Goal: Information Seeking & Learning: Check status

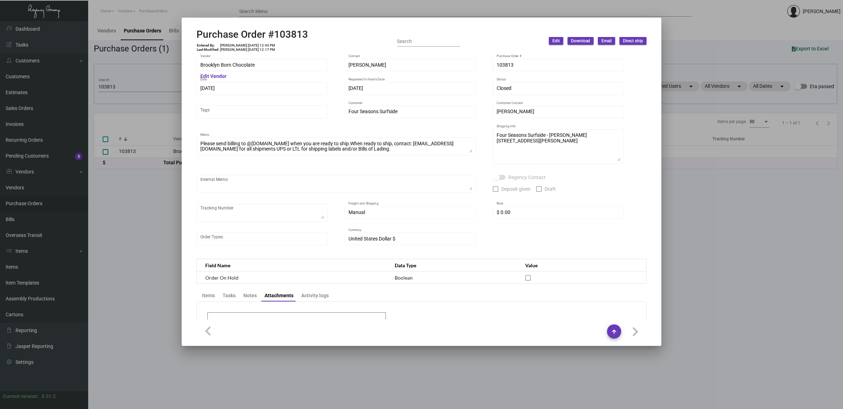
click at [138, 222] on div at bounding box center [421, 204] width 843 height 409
click at [138, 222] on main "Vendors Purchase Orders Bills Overseas Transit Purchase Orders (1) Export to Ex…" at bounding box center [465, 215] width 755 height 388
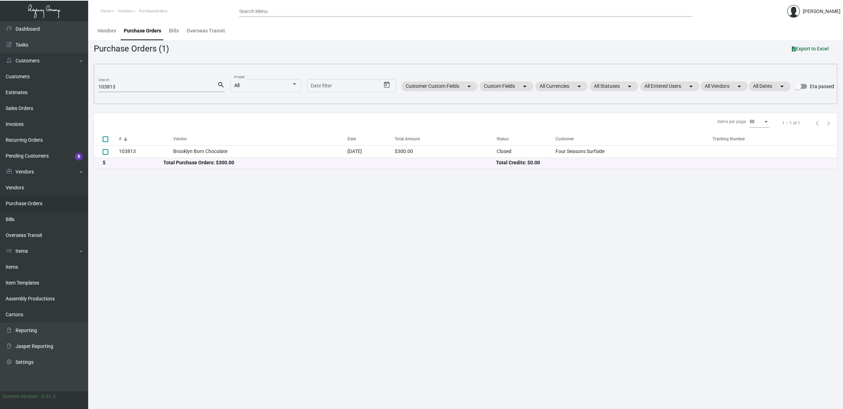
click at [138, 222] on main "Vendors Purchase Orders Bills Overseas Transit Purchase Orders (1) Export to Ex…" at bounding box center [465, 215] width 755 height 388
drag, startPoint x: 128, startPoint y: 220, endPoint x: 10, endPoint y: 193, distance: 121.6
click at [10, 193] on link "Vendors" at bounding box center [44, 188] width 88 height 16
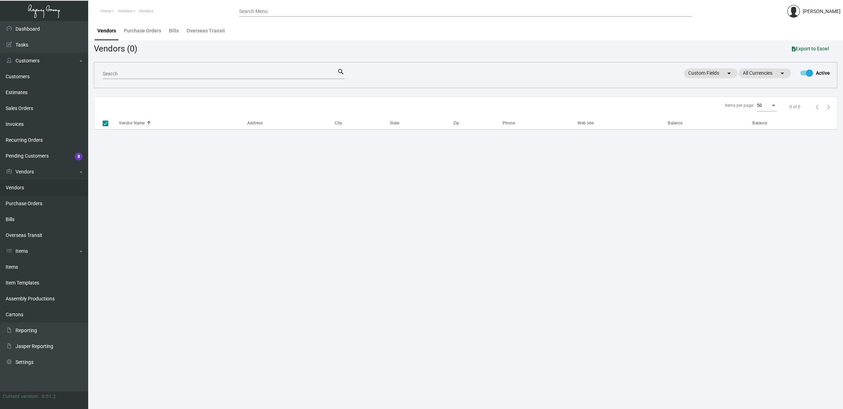
checkbox input "false"
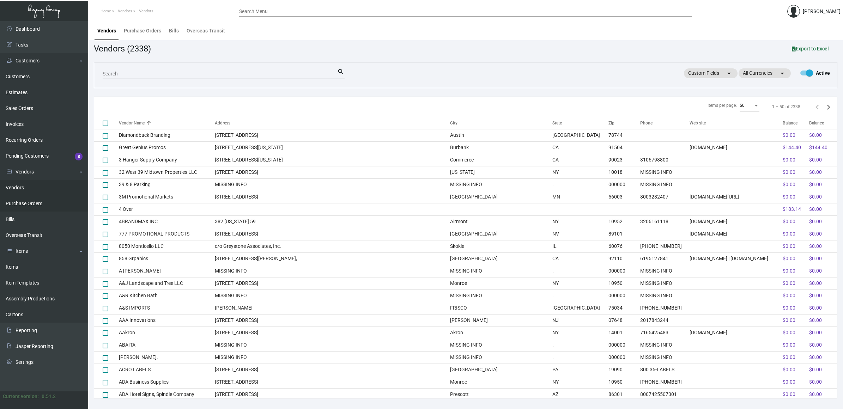
click at [14, 204] on link "Purchase Orders" at bounding box center [44, 204] width 88 height 16
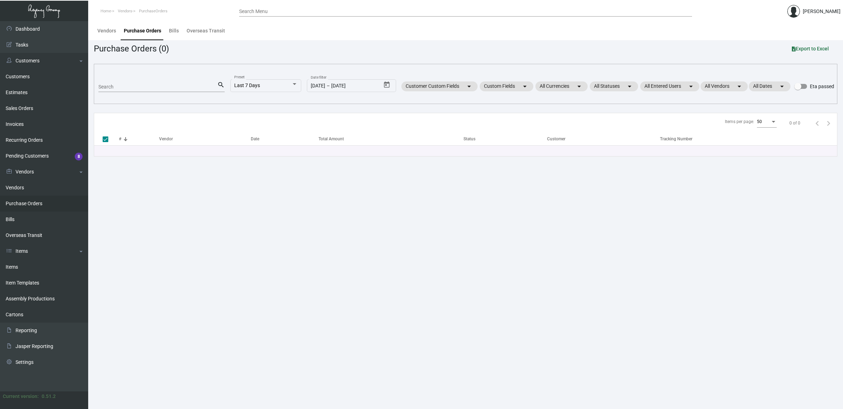
click at [45, 202] on link "Purchase Orders" at bounding box center [44, 204] width 88 height 16
click at [110, 91] on div "Search" at bounding box center [157, 86] width 119 height 11
click at [117, 85] on input "Search" at bounding box center [157, 87] width 119 height 6
type input "82"
checkbox input "false"
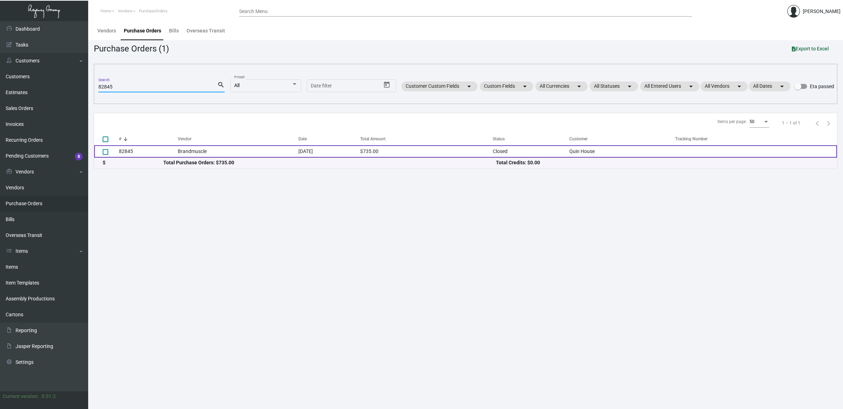
type input "82845"
click at [164, 152] on td "82845" at bounding box center [148, 151] width 59 height 12
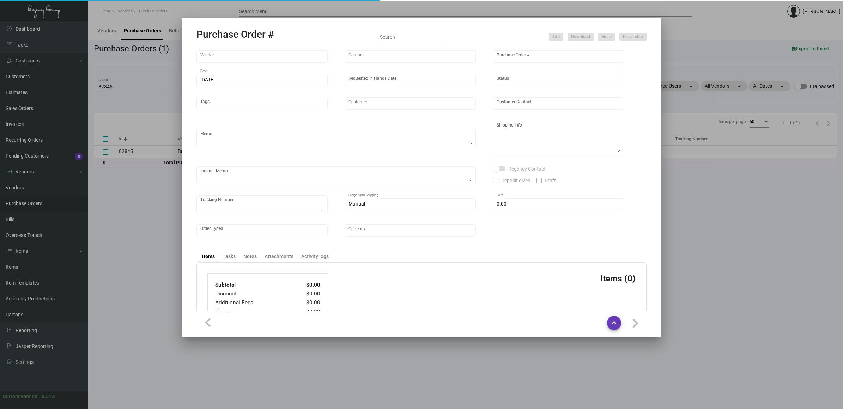
type input "Brandmuscle"
type input "[PERSON_NAME]"
type input "82845"
type input "[DATE]"
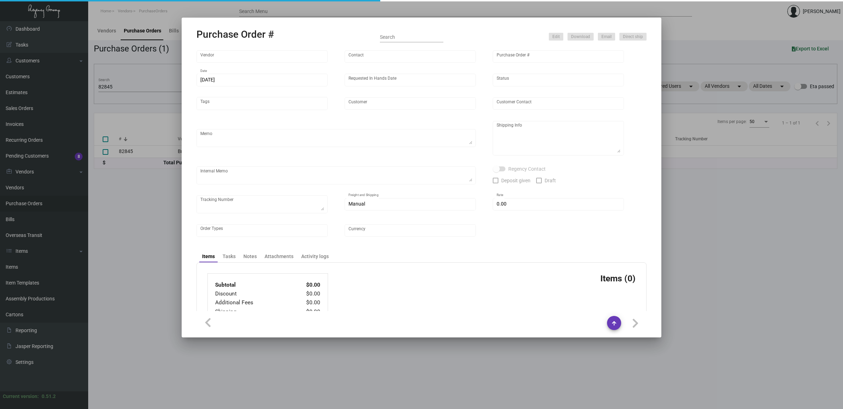
type input "Quin House"
type textarea "Refer to PO for pre-production sample, #82047. UPDATE material to faux leather …"
type textarea "Regency Group NJ [PERSON_NAME] [STREET_ADDRESS]"
type textarea "HOLD SHIPPING TO THE HOTEL TILL GIVEN THE GREEN LIGHT"
checkbox input "true"
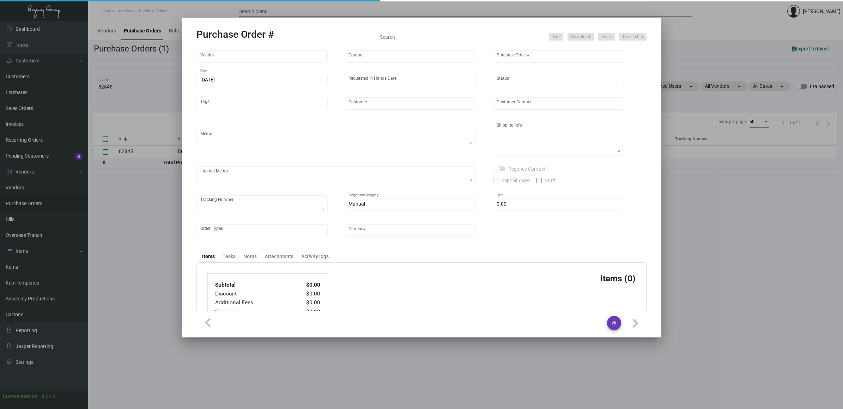
type input "$ 0.00"
type input "United States Dollar $"
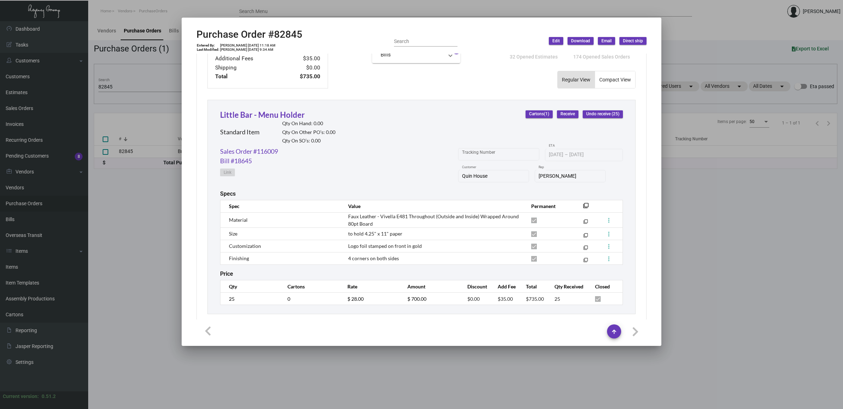
scroll to position [292, 0]
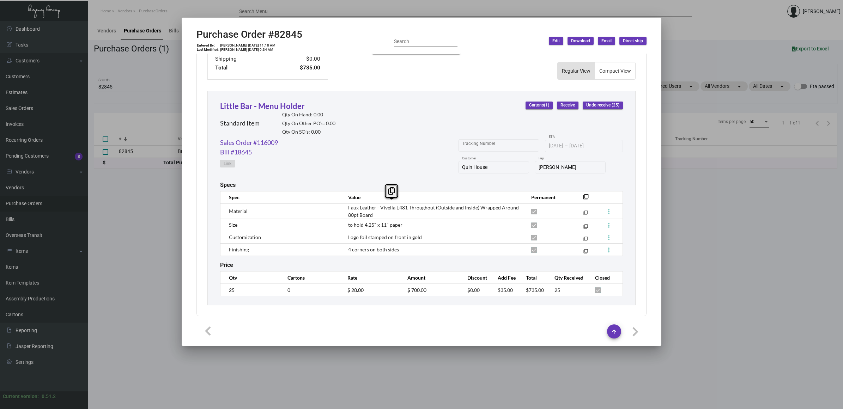
drag, startPoint x: 379, startPoint y: 204, endPoint x: 405, endPoint y: 203, distance: 25.8
click at [405, 205] on span "Faux Leather - Vivella E481 Throughout (Outside and Inside) Wrapped Around 80pt…" at bounding box center [433, 211] width 171 height 13
copy span "Vivella E481"
click at [145, 219] on div at bounding box center [421, 204] width 843 height 409
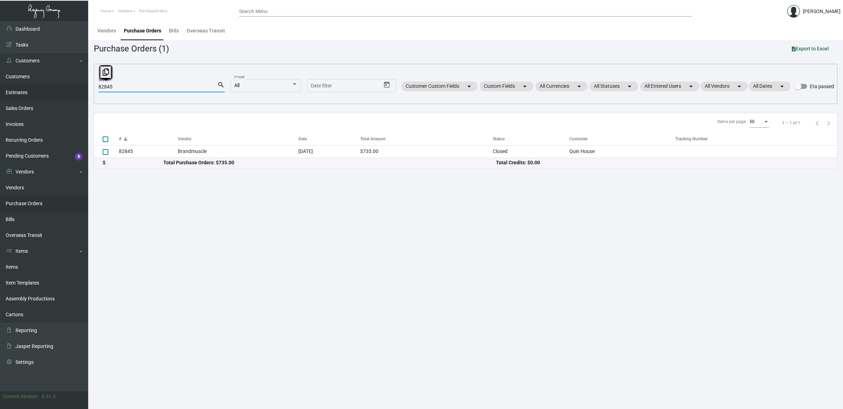
drag, startPoint x: 154, startPoint y: 89, endPoint x: 60, endPoint y: 89, distance: 94.2
click at [60, 89] on div "Dashboard Dashboard Tasks Customers Customers Estimates Sales Orders Invoices R…" at bounding box center [421, 215] width 843 height 388
paste input "PO82848"
type input "PO82848"
checkbox input "true"
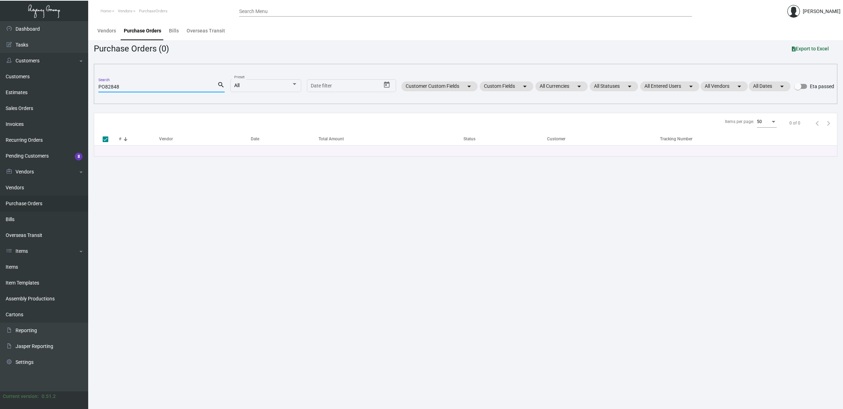
click at [102, 87] on input "PO82848" at bounding box center [157, 87] width 119 height 6
type input "82848"
checkbox input "false"
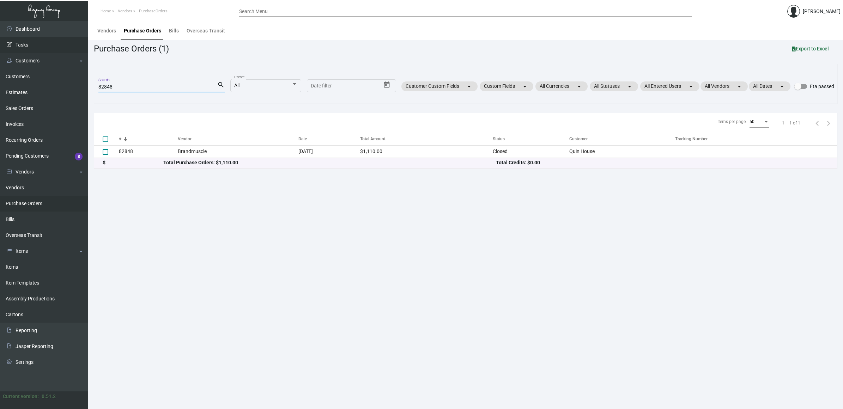
type input "82848"
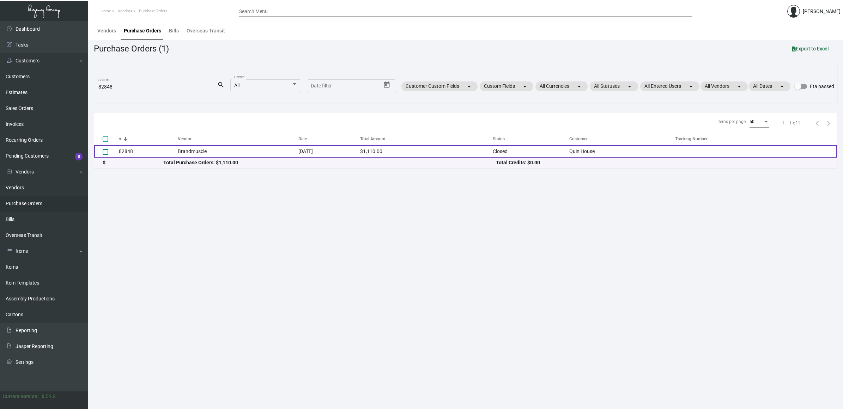
click at [178, 152] on td "Brandmuscle" at bounding box center [238, 151] width 121 height 12
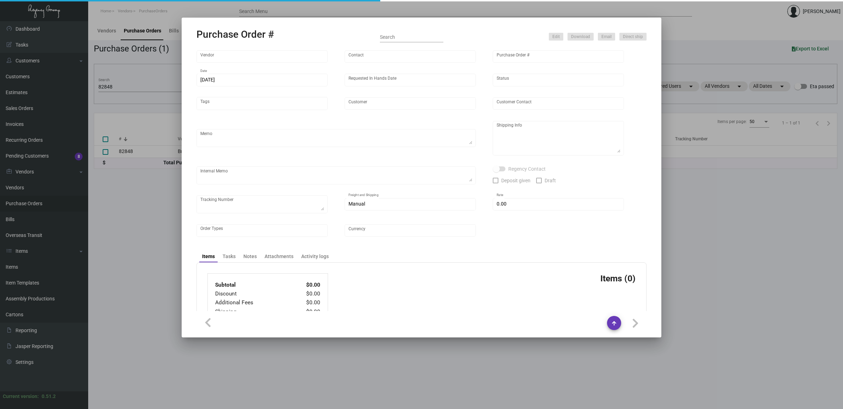
type input "Brandmuscle"
type input "[PERSON_NAME]"
type input "82848"
type input "[DATE]"
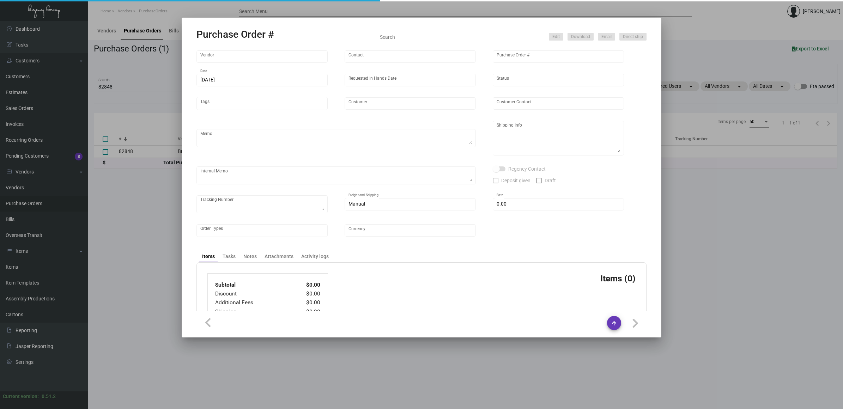
type input "Quin House"
type textarea "Regency Group NJ [PERSON_NAME] [STREET_ADDRESS]"
type textarea "HOLD SHIPPING TO THE HOTEL TILL GIVEN THE GREEN LIGHT"
checkbox input "true"
type input "$ 0.00"
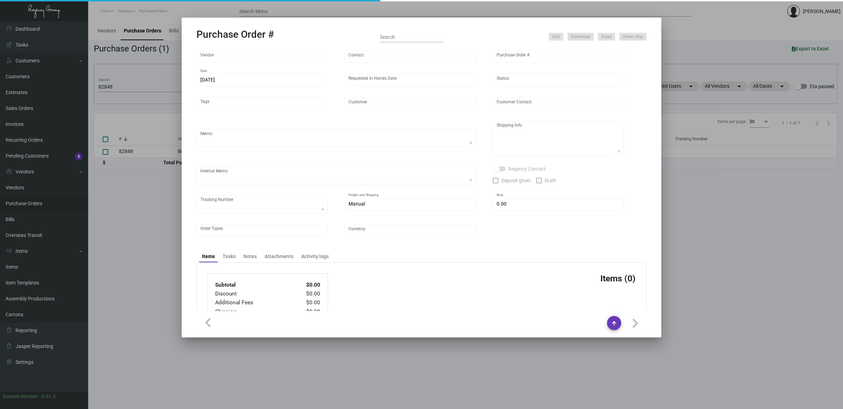
type input "United States Dollar $"
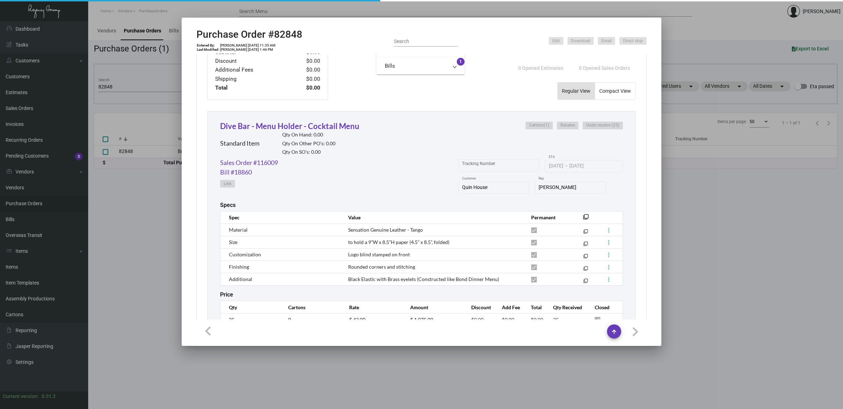
scroll to position [302, 0]
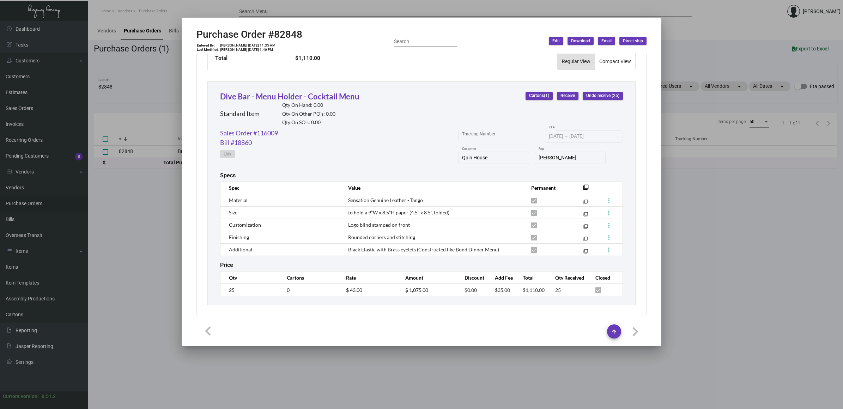
click at [128, 94] on div at bounding box center [421, 204] width 843 height 409
click at [130, 85] on input "82848" at bounding box center [157, 87] width 119 height 6
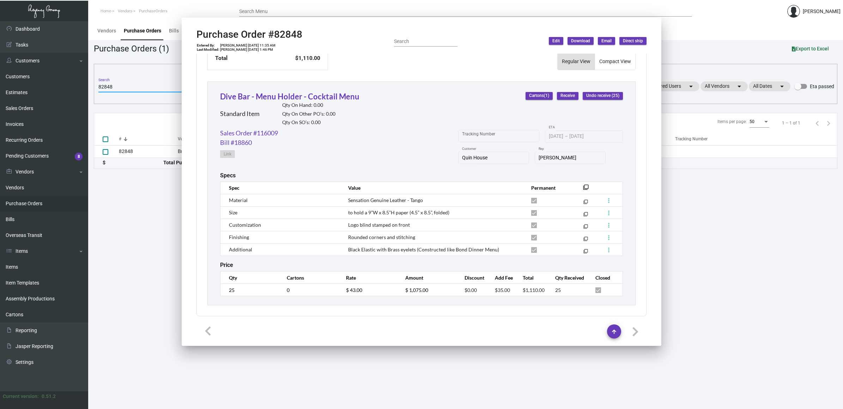
click at [141, 85] on input "82848" at bounding box center [157, 87] width 119 height 6
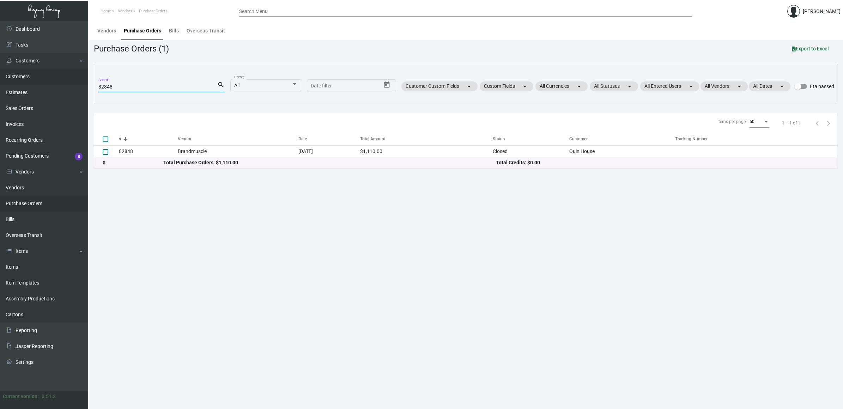
click at [53, 78] on div "Dashboard Dashboard Tasks Customers Customers Estimates Sales Orders Invoices R…" at bounding box center [421, 215] width 843 height 388
paste input "740,"
type input "82740,"
checkbox input "true"
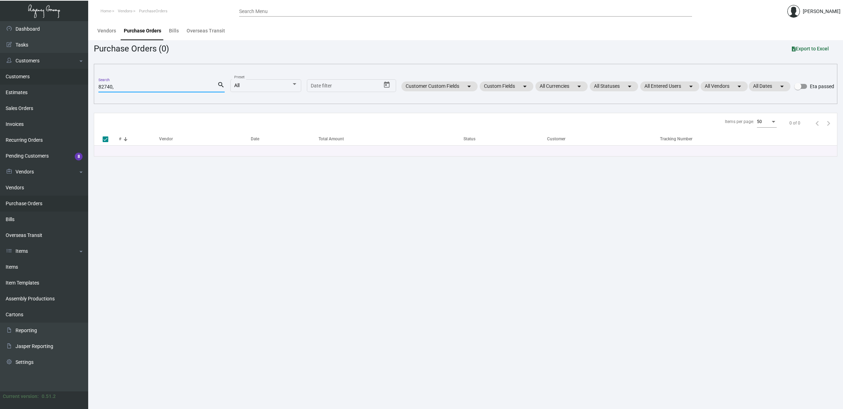
type input "82740"
checkbox input "false"
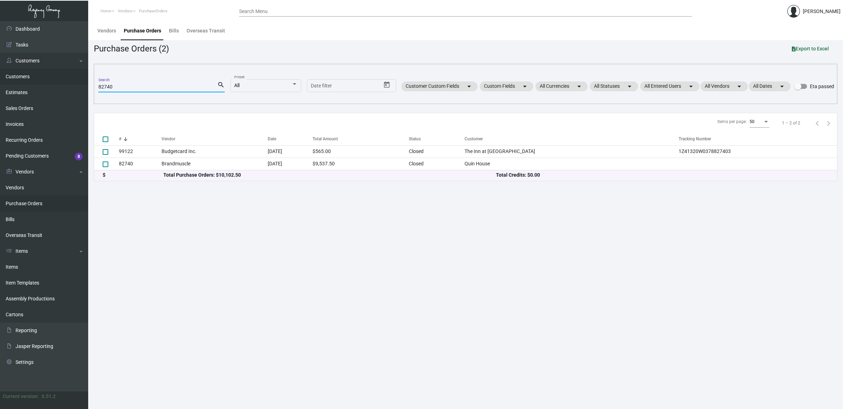
type input "82740"
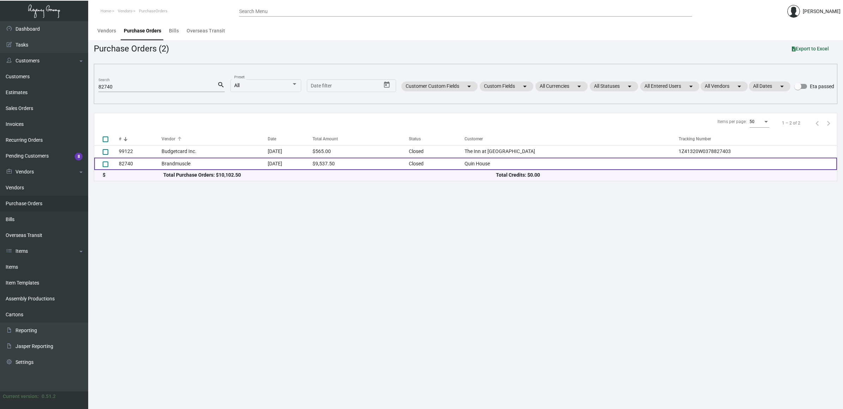
click at [219, 163] on td "Brandmuscle" at bounding box center [215, 164] width 106 height 12
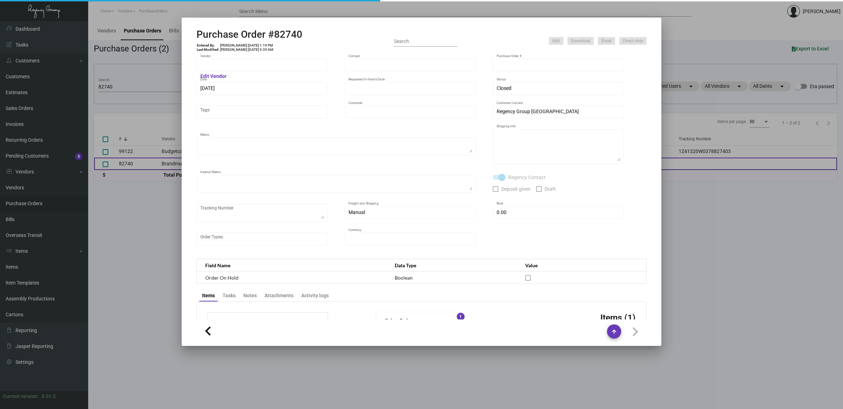
type input "Brandmuscle"
type input "[PERSON_NAME]"
type input "82740"
type input "[DATE]"
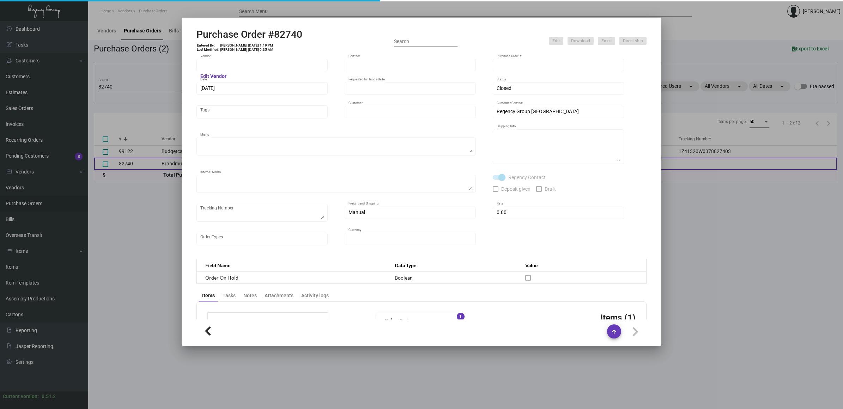
type input "Quin House"
type textarea "Refer to PO for pre-production sample, #82047. Ship via UPS Ground Acct# 1AY276."
type textarea "Regency Group NJ [PERSON_NAME] [STREET_ADDRESS]"
type textarea "HOLD SHIPPING TO THE HOTEL TILL GIVEN THE GREEN LIGHT"
checkbox input "true"
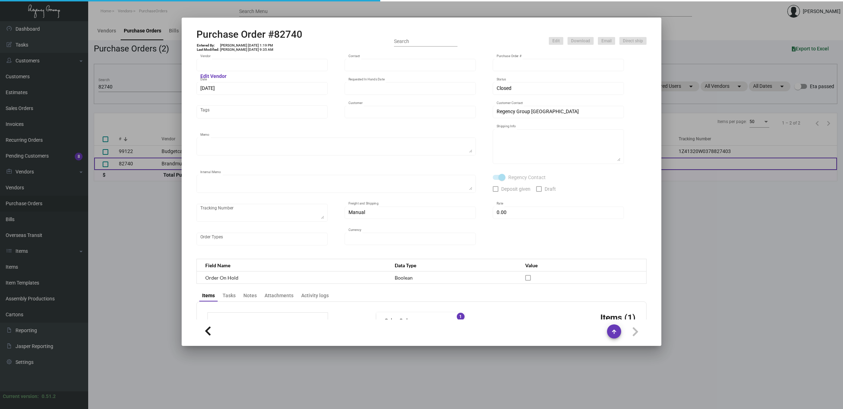
type input "$ 0.00"
type input "United States Dollar $"
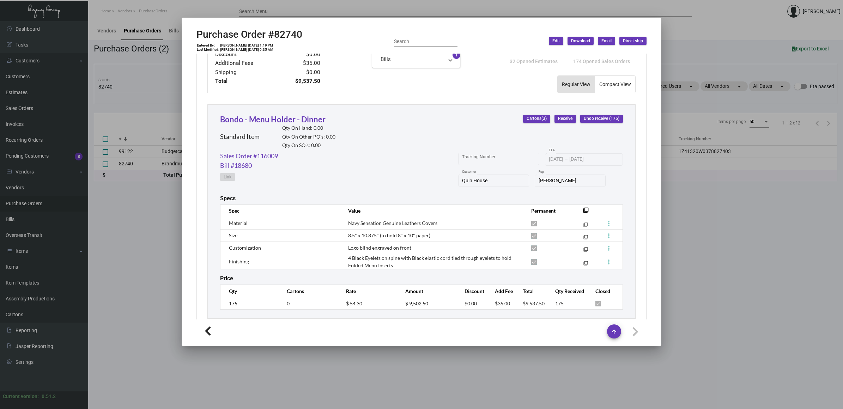
scroll to position [292, 0]
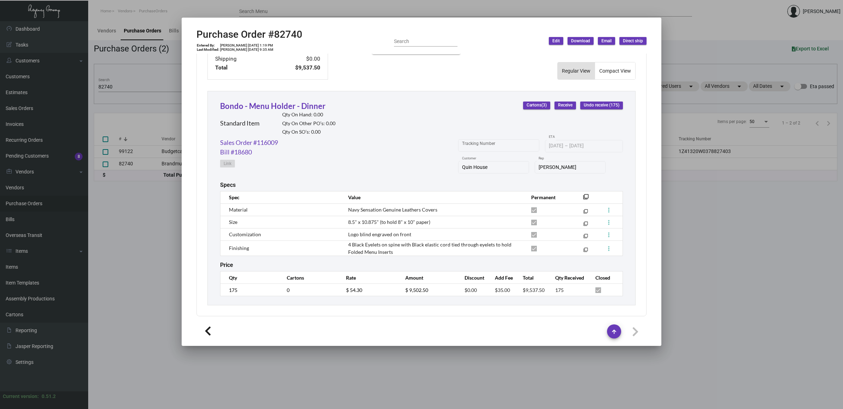
click at [283, 35] on h2 "Purchase Order #82740" at bounding box center [249, 35] width 106 height 12
copy h2 "82740"
click at [145, 211] on div at bounding box center [421, 204] width 843 height 409
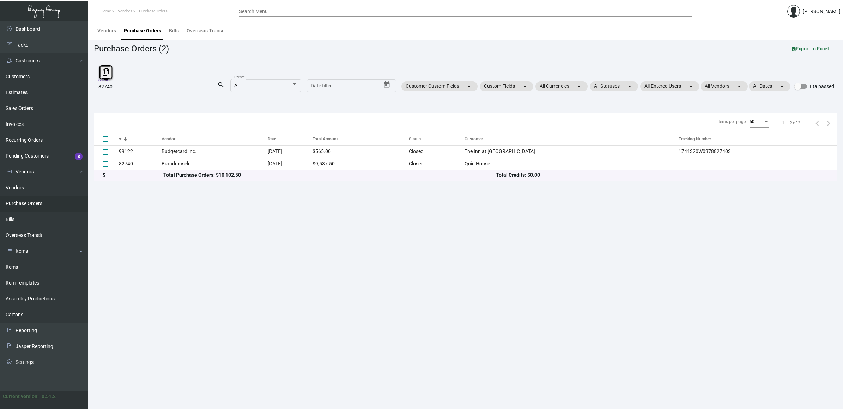
drag, startPoint x: 118, startPoint y: 84, endPoint x: -3, endPoint y: 82, distance: 121.3
click at [0, 82] on html "Home Vendors PurchaseOrders Search Menu [PERSON_NAME] Dashboard Dashboard Tasks…" at bounding box center [421, 204] width 843 height 409
paste input "3243"
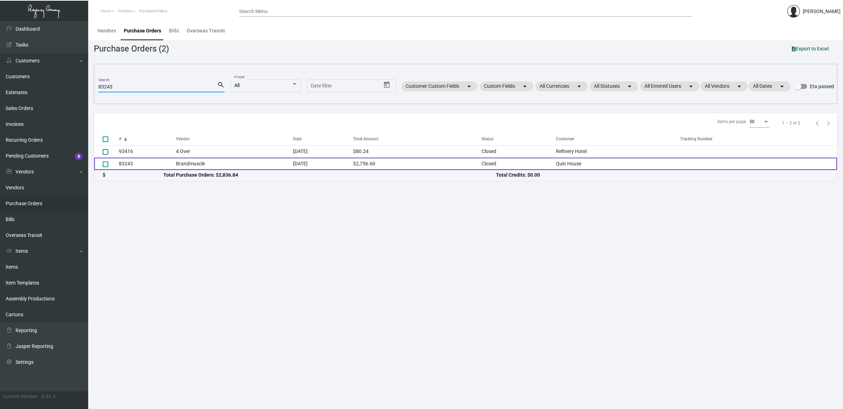
type input "83243"
click at [170, 162] on td "83243" at bounding box center [147, 164] width 57 height 12
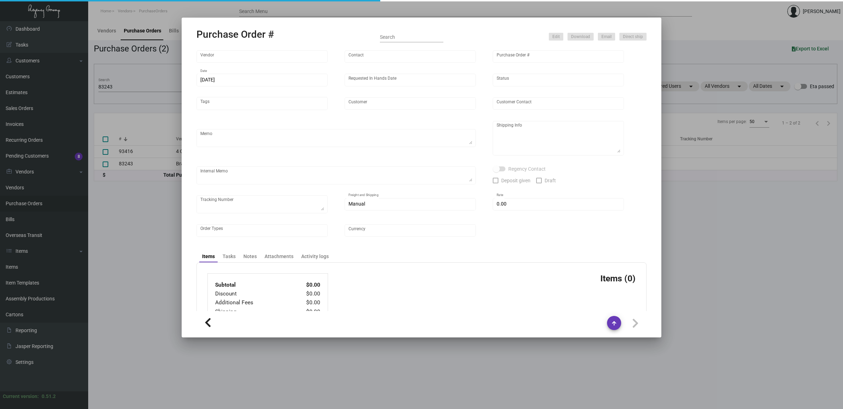
type input "Brandmuscle"
type input "[PERSON_NAME]"
type input "83243"
type input "[DATE]"
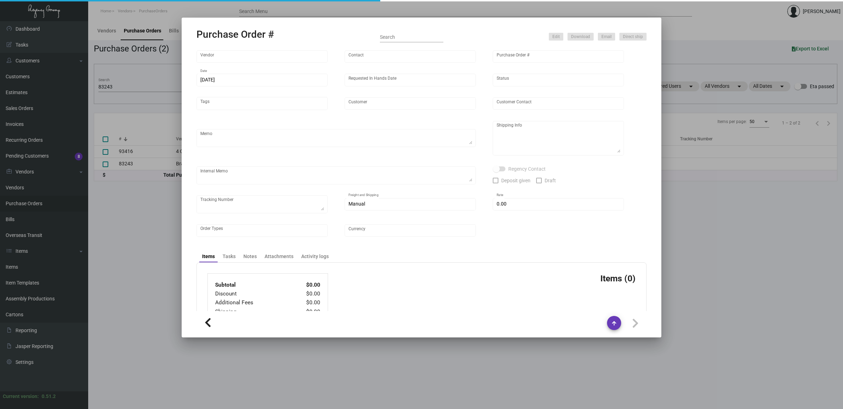
type input "Quin House"
type input "[PERSON_NAME]"
type textarea "Reference Sample from Purchase Order #82666."
type textarea "Quin House [PERSON_NAME] [STREET_ADDRESS]"
type input "$ 0.00"
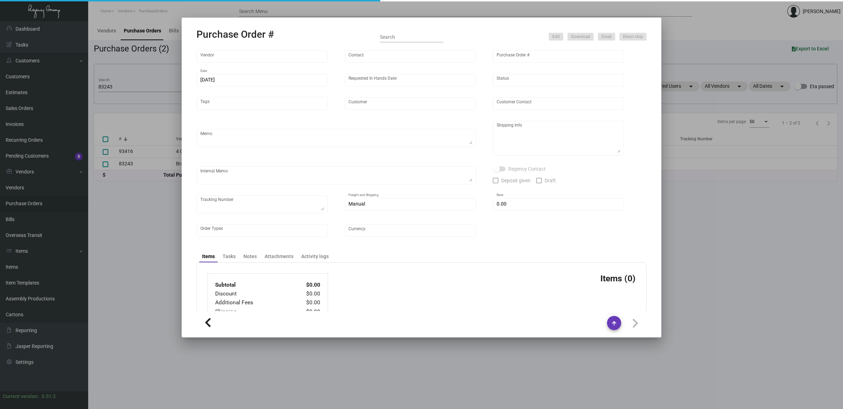
type input "United States Dollar $"
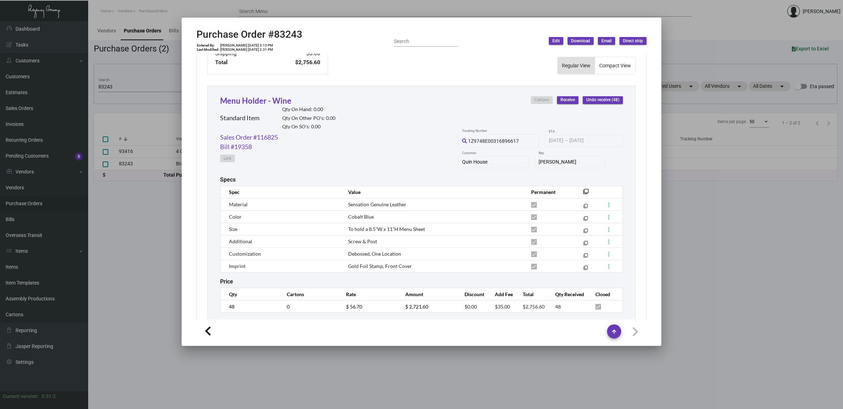
scroll to position [314, 0]
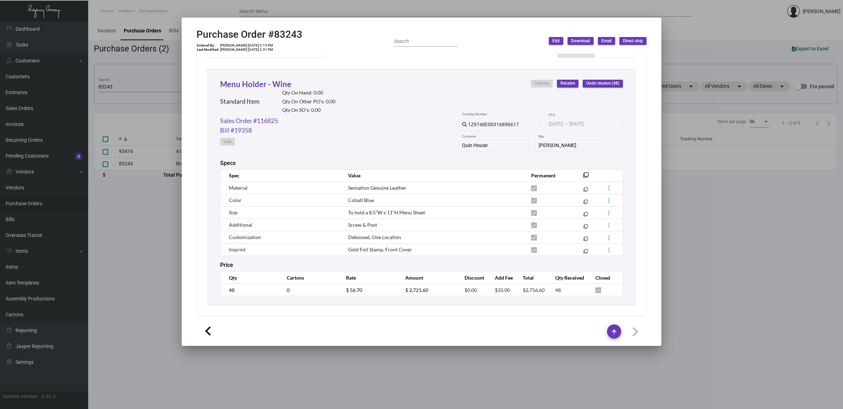
click at [114, 237] on div at bounding box center [421, 204] width 843 height 409
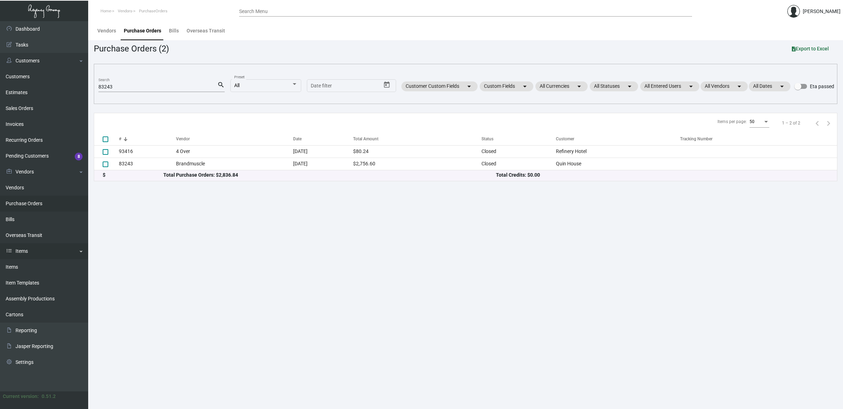
click at [28, 263] on link "Items" at bounding box center [44, 267] width 88 height 16
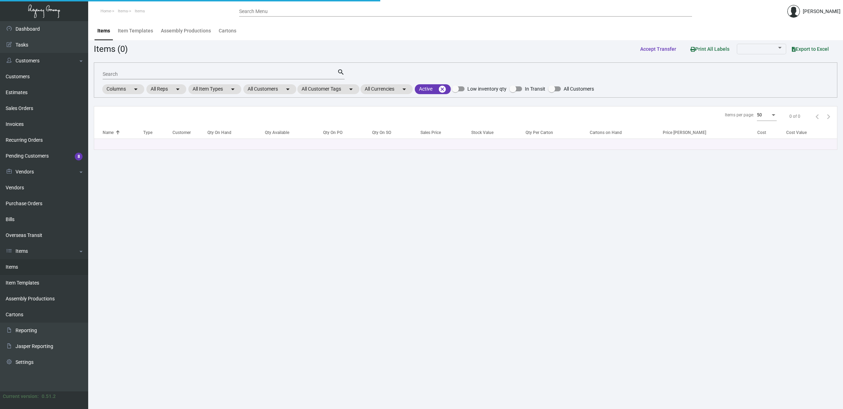
click at [116, 75] on input "Search" at bounding box center [220, 75] width 235 height 6
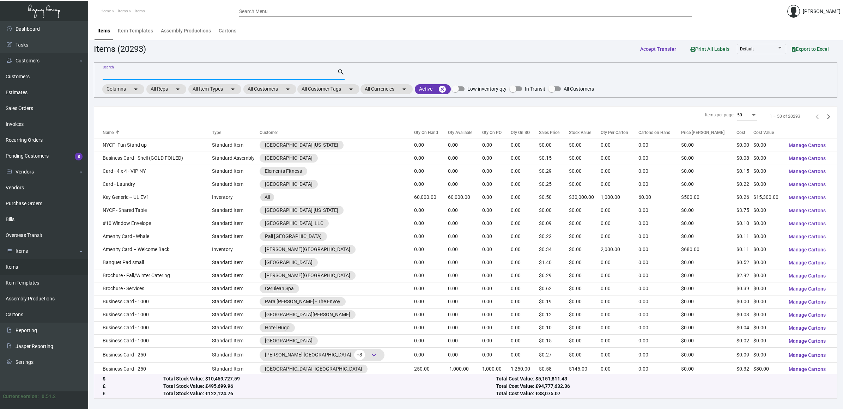
click at [123, 72] on input "Search" at bounding box center [220, 75] width 235 height 6
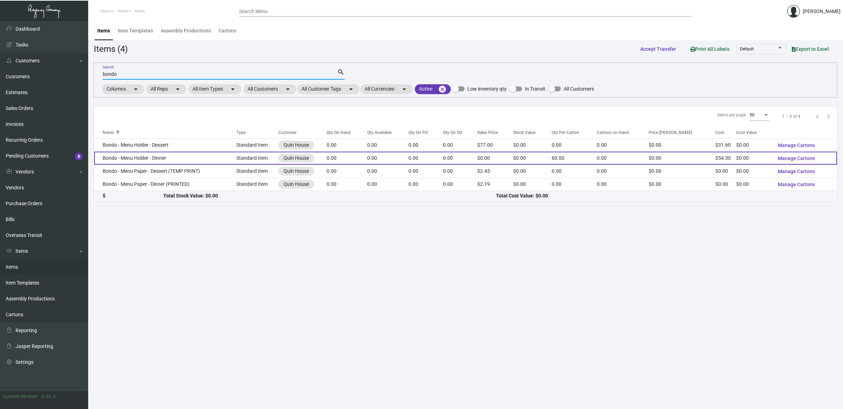
type input "bondo"
click at [206, 159] on td "Bondo - Menu Holder - Dinner" at bounding box center [165, 158] width 142 height 13
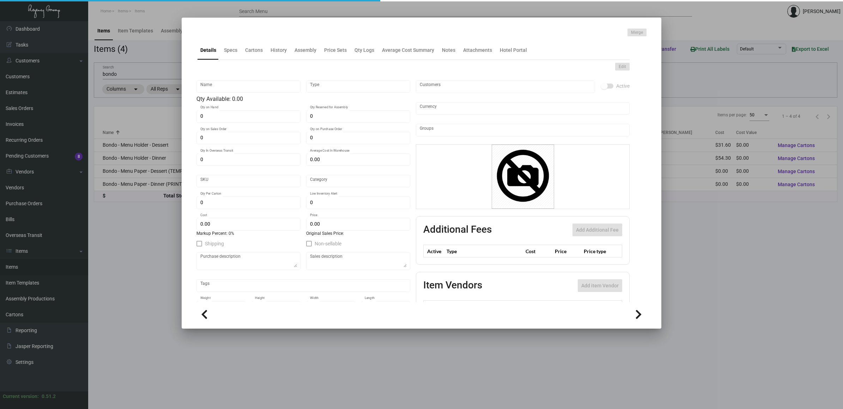
type input "Bondo - Menu Holder - Dinner"
type input "Standard Item"
type input "$ 0.00"
type input "Standard"
type input "60"
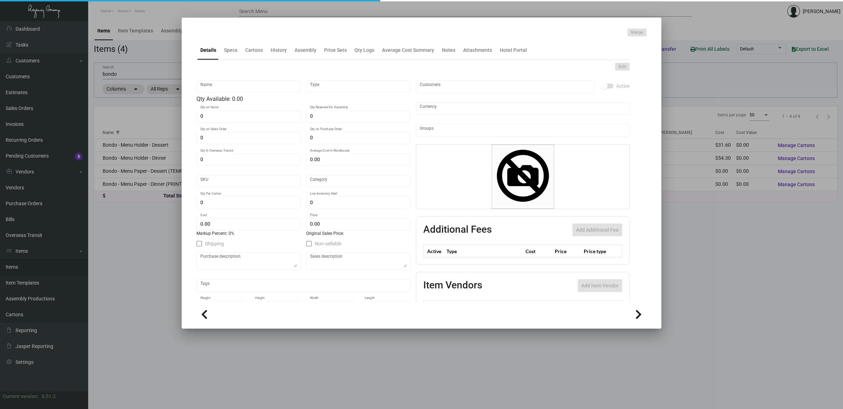
type input "$ 54.30"
type input "$ 0.00"
checkbox input "true"
type input "United States Dollar $"
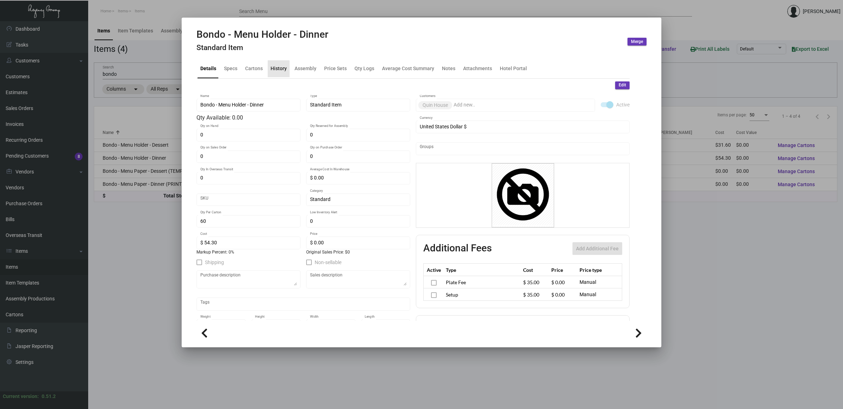
click at [277, 71] on div "History" at bounding box center [279, 68] width 16 height 7
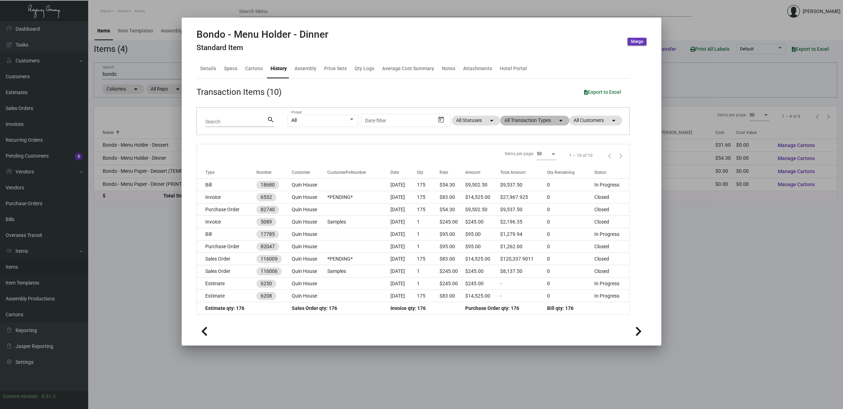
click at [544, 121] on mat-chip "All Transaction Types arrow_drop_down" at bounding box center [534, 121] width 69 height 10
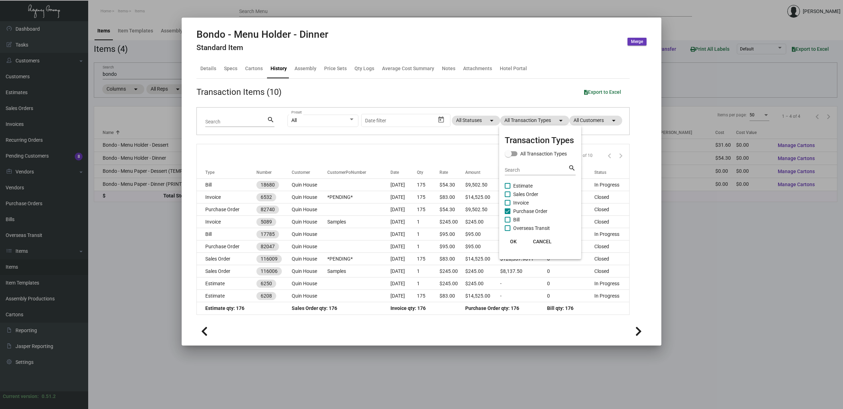
click at [540, 213] on span "Purchase Order" at bounding box center [530, 211] width 34 height 8
click at [508, 214] on input "Purchase Order" at bounding box center [507, 214] width 0 height 0
click at [540, 212] on span "Purchase Order" at bounding box center [530, 211] width 34 height 8
click at [508, 214] on input "Purchase Order" at bounding box center [507, 214] width 0 height 0
checkbox input "true"
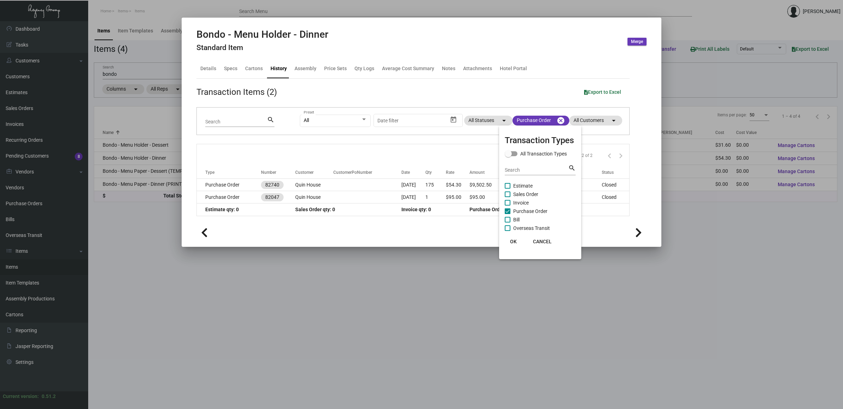
click at [515, 241] on span "OK" at bounding box center [513, 242] width 7 height 6
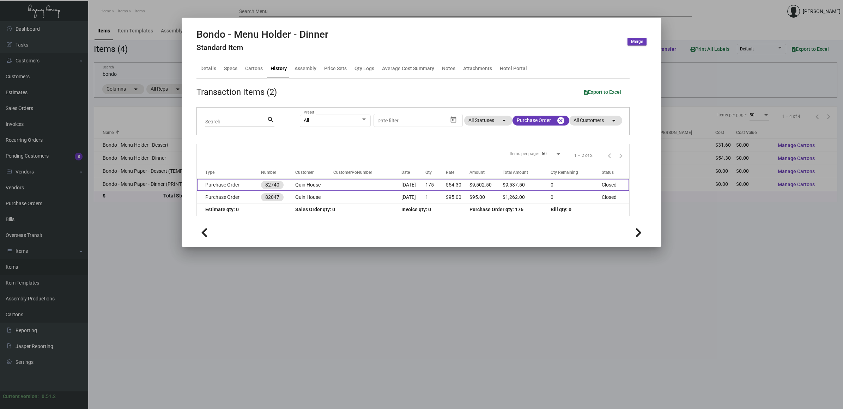
click at [340, 189] on td at bounding box center [367, 185] width 68 height 12
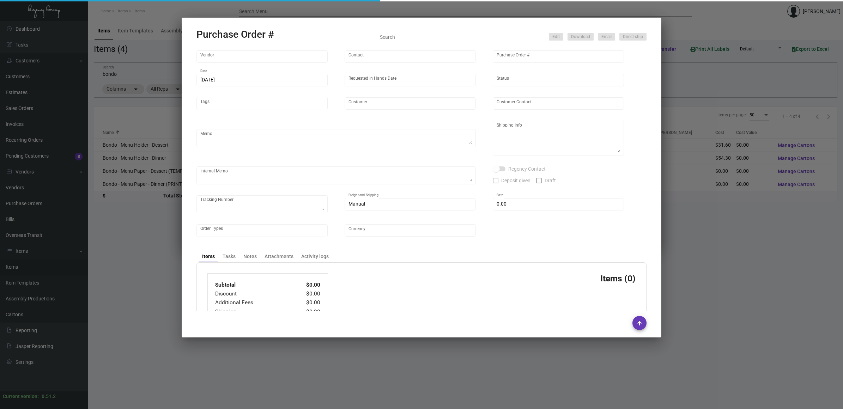
type input "Brandmuscle"
type input "[PERSON_NAME]"
type input "82740"
type input "[DATE]"
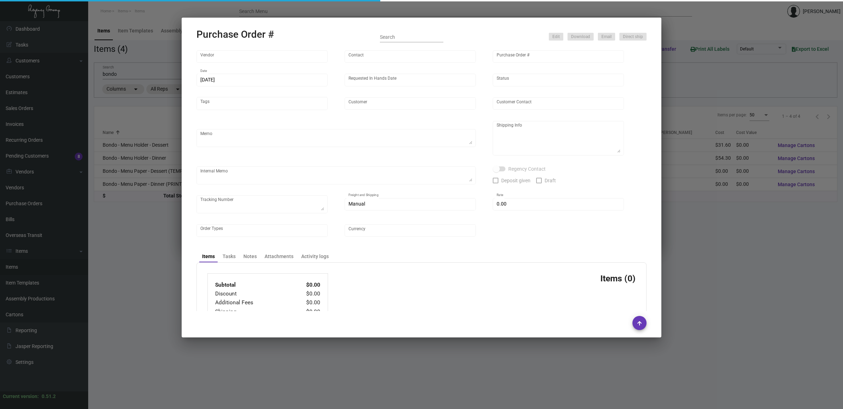
type input "Quin House"
type textarea "Refer to PO for pre-production sample, #82047. Ship via UPS Ground Acct# 1AY276."
type textarea "Regency Group NJ [PERSON_NAME] [STREET_ADDRESS]"
type textarea "HOLD SHIPPING TO THE HOTEL TILL GIVEN THE GREEN LIGHT"
checkbox input "true"
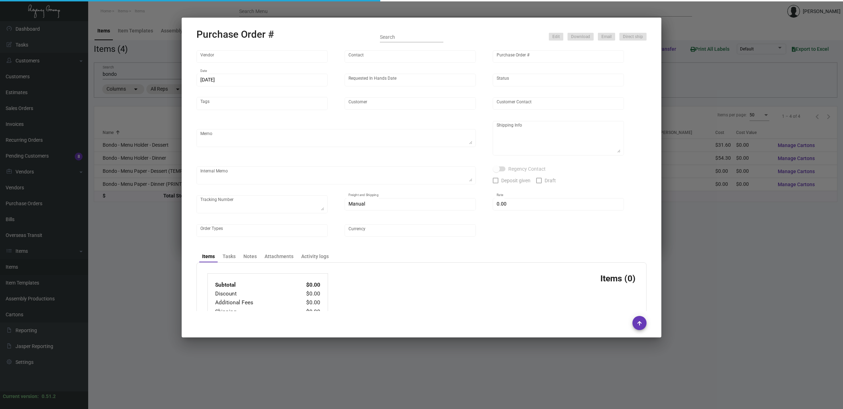
type input "$ 0.00"
type input "United States Dollar $"
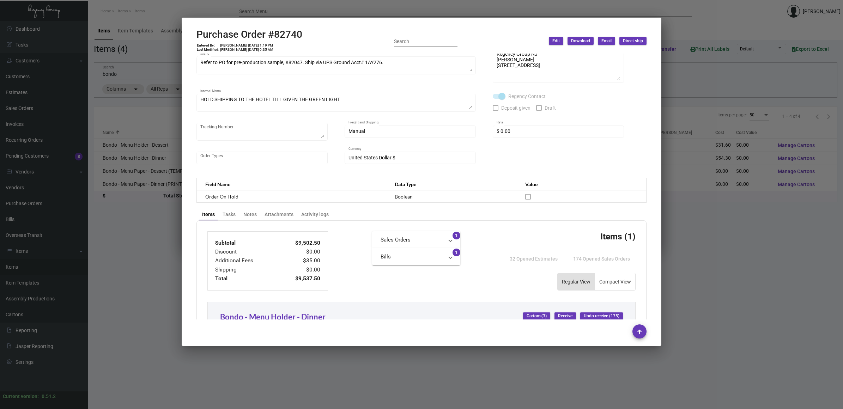
scroll to position [116, 0]
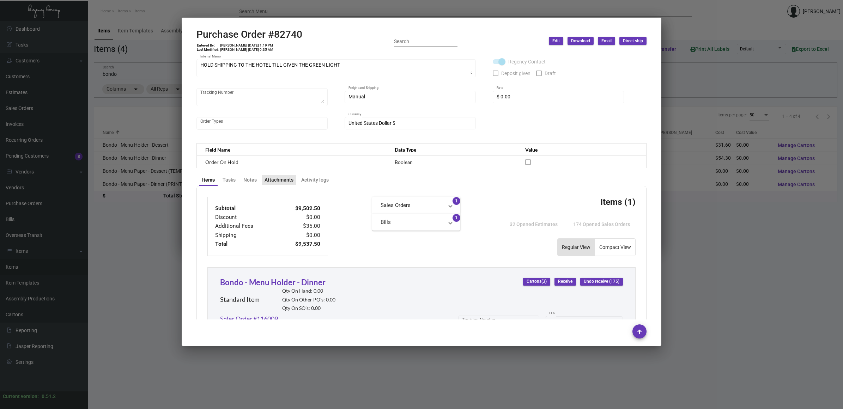
click at [272, 181] on div "Attachments" at bounding box center [279, 179] width 29 height 7
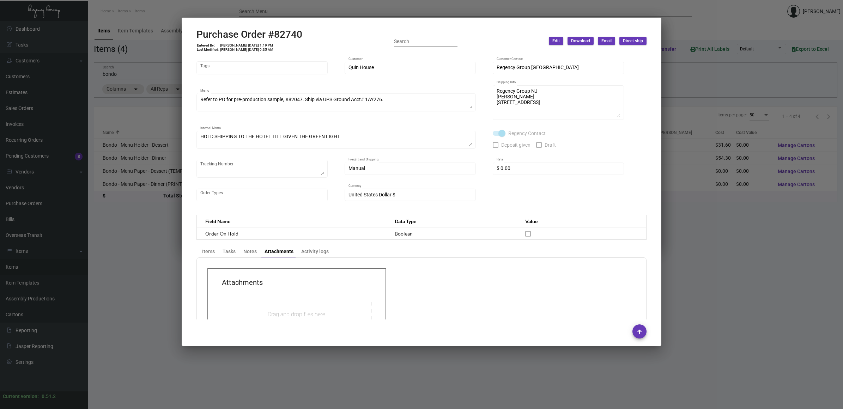
scroll to position [105, 0]
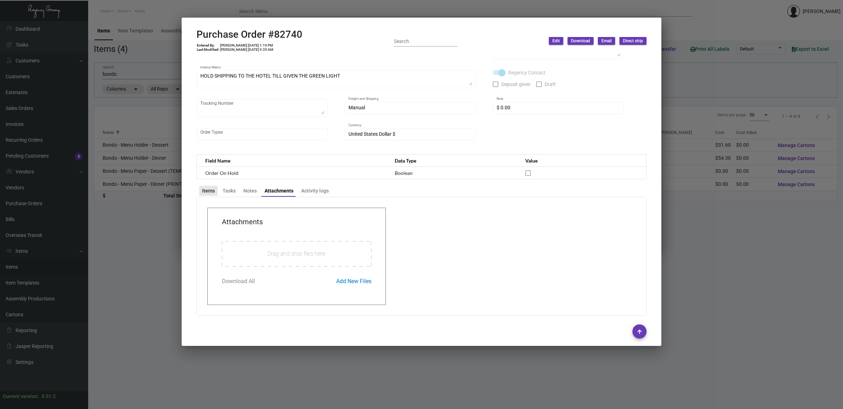
click at [205, 190] on div "Items" at bounding box center [208, 190] width 13 height 7
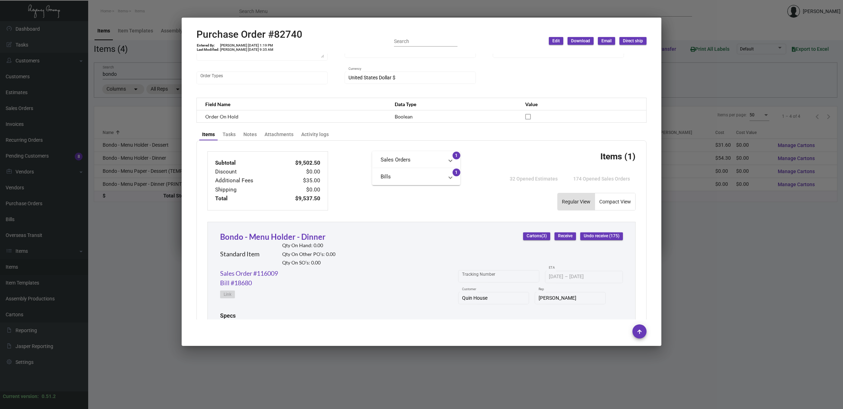
scroll to position [176, 0]
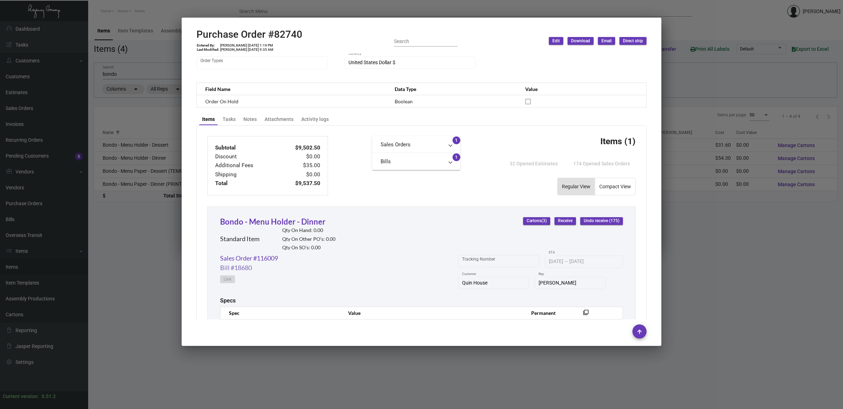
click at [247, 268] on link "Bill #18680" at bounding box center [236, 268] width 32 height 10
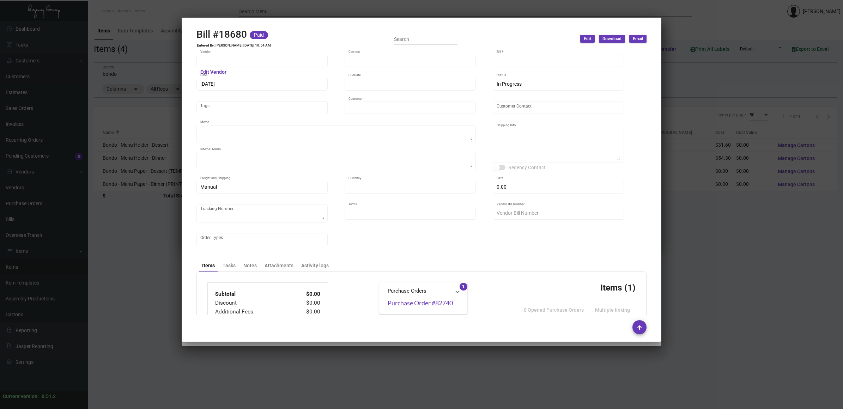
type input "Brandmuscle"
type input "[PERSON_NAME]"
type input "18680"
type input "[DATE]"
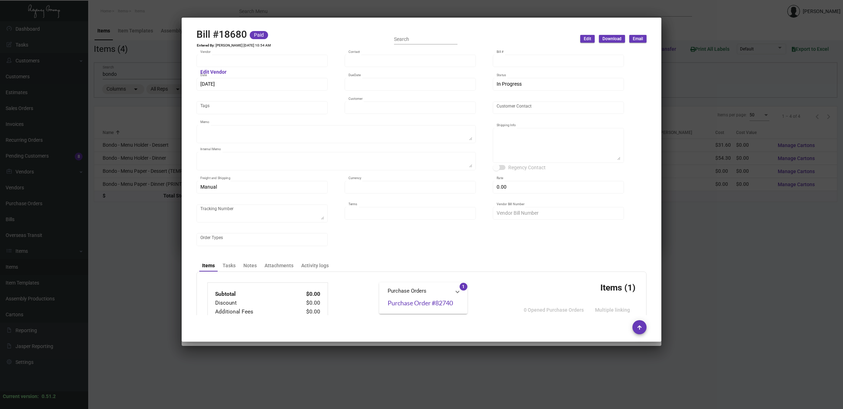
type input "Quin House"
type textarea "Refer to PO for pre-production sample, #82047. Ship via UPS Ground Acct# 1AY276."
type textarea "HOLD SHIPPING TO THE HOTEL TILL GIVEN THE GREEN LIGHT"
type textarea "Regency Group NJ [PERSON_NAME] [STREET_ADDRESS]"
type input "United States Dollar $"
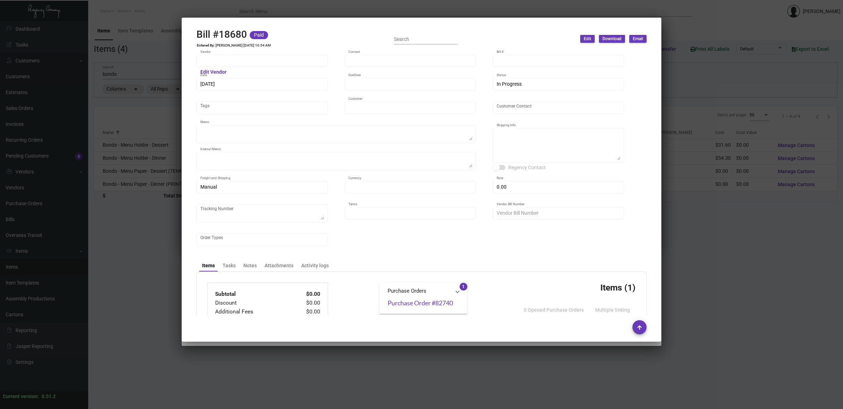
type input "$ 0.00"
type input "Net 30"
type input "156229"
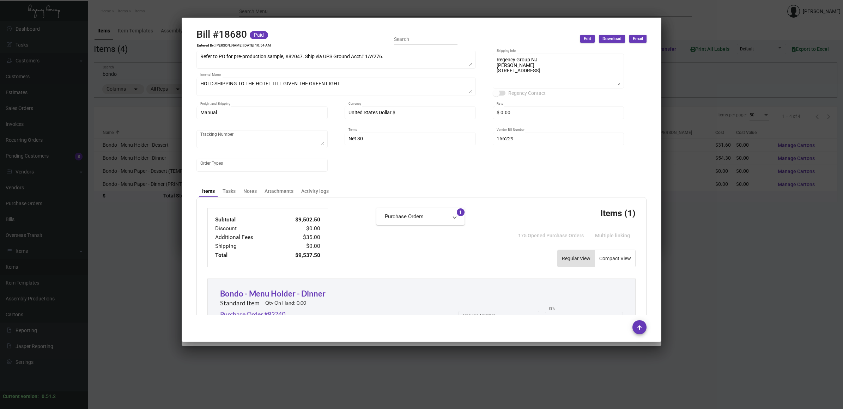
scroll to position [73, 0]
click at [278, 196] on mat-tab-group "Items Tasks Notes Attachments Activity logs Subtotal $9,502.50 Discount $0.00 A…" at bounding box center [421, 337] width 450 height 303
click at [279, 189] on div "Attachments" at bounding box center [279, 192] width 29 height 7
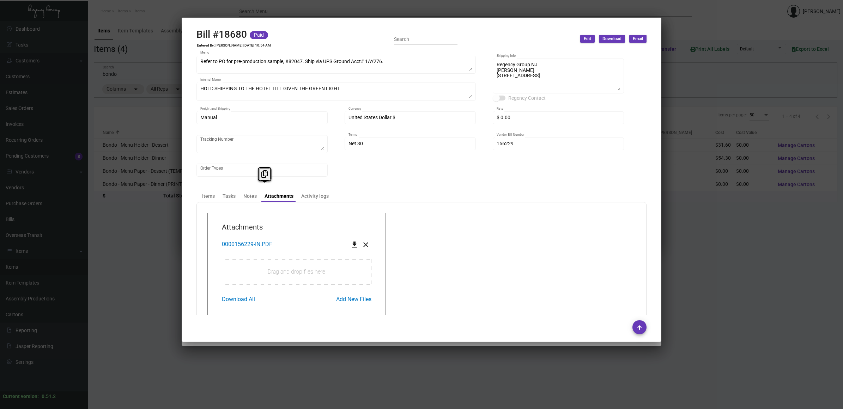
scroll to position [91, 0]
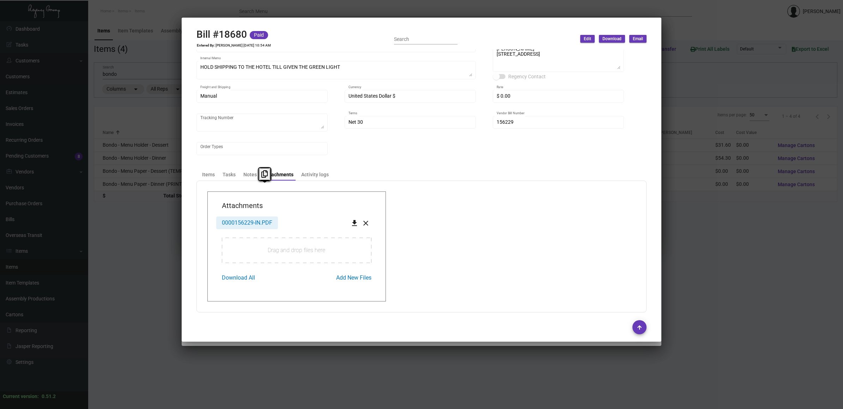
click at [256, 219] on span "0000156229-IN.PDF" at bounding box center [247, 222] width 50 height 7
click at [205, 173] on div "Items" at bounding box center [208, 174] width 13 height 7
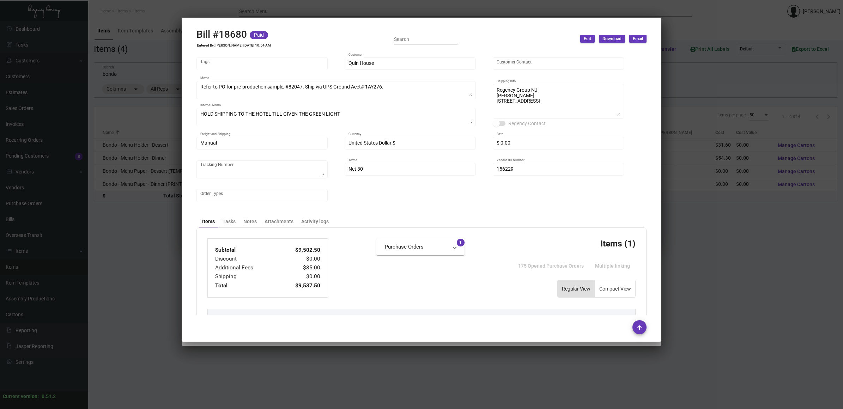
scroll to position [250, 0]
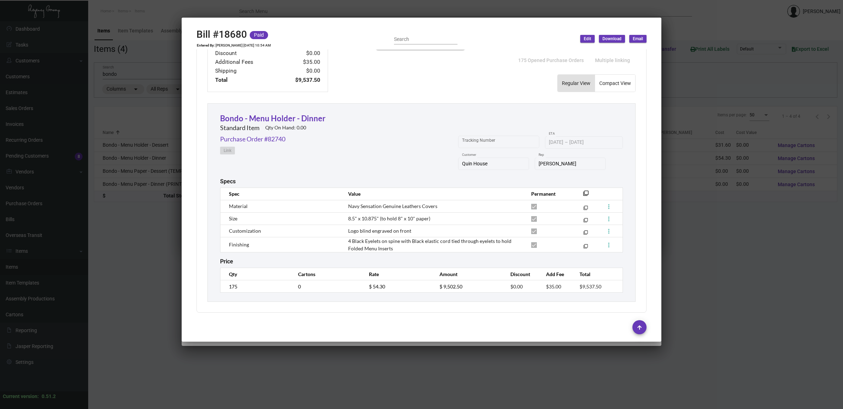
click at [109, 294] on div at bounding box center [421, 204] width 843 height 409
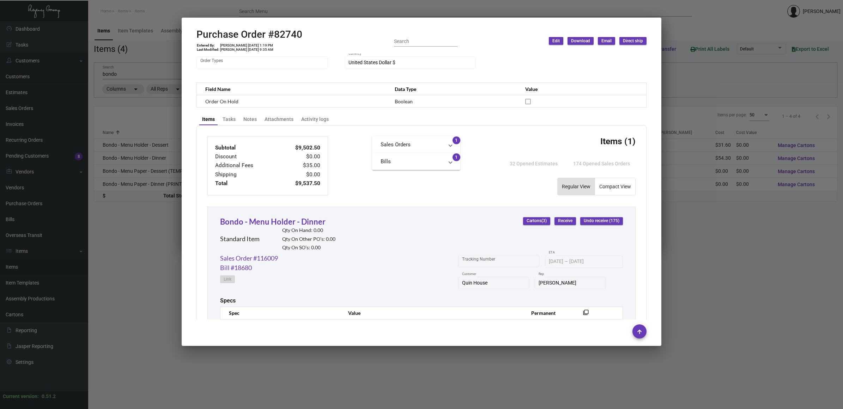
click at [158, 221] on div at bounding box center [421, 204] width 843 height 409
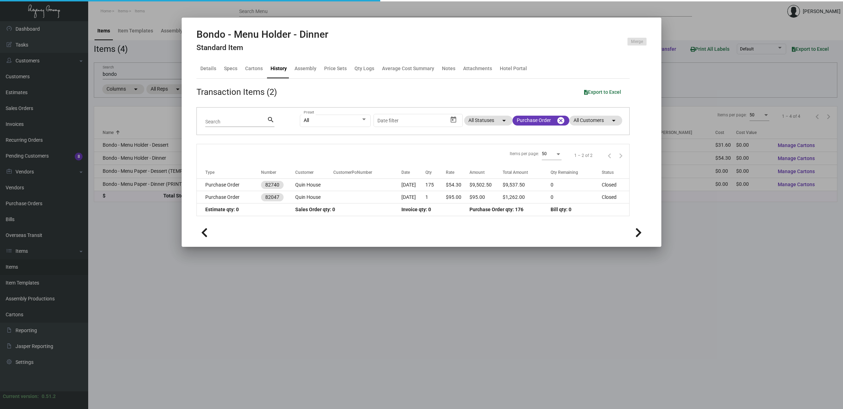
click at [157, 221] on div at bounding box center [421, 204] width 843 height 409
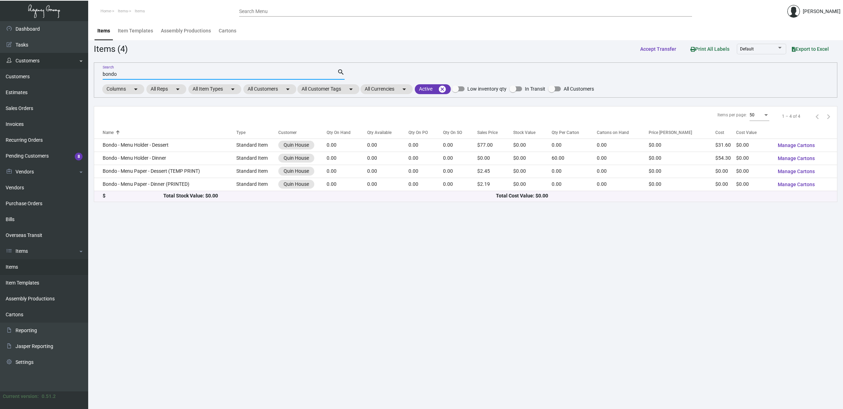
drag, startPoint x: 150, startPoint y: 72, endPoint x: 25, endPoint y: 67, distance: 124.6
click at [25, 67] on div "Dashboard Dashboard Tasks Customers Customers Estimates Sales Orders Invoices R…" at bounding box center [421, 215] width 843 height 388
paste input "PO83243"
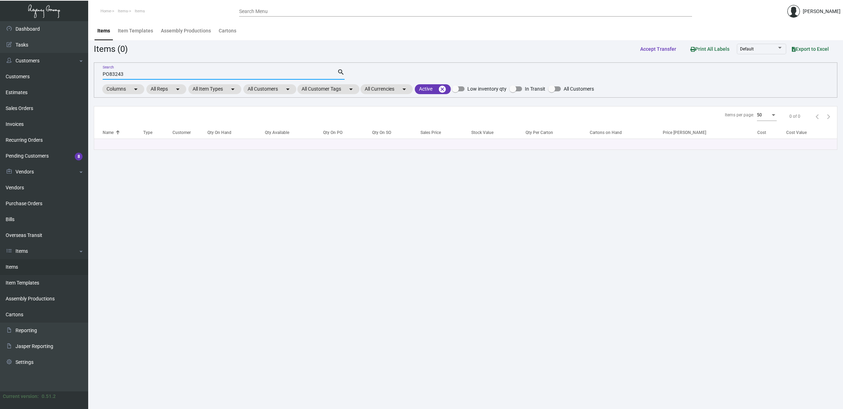
click at [110, 73] on input "PO83243" at bounding box center [220, 75] width 235 height 6
click at [132, 73] on input "83243" at bounding box center [220, 75] width 235 height 6
type input "83243"
click at [38, 202] on link "Purchase Orders" at bounding box center [44, 204] width 88 height 16
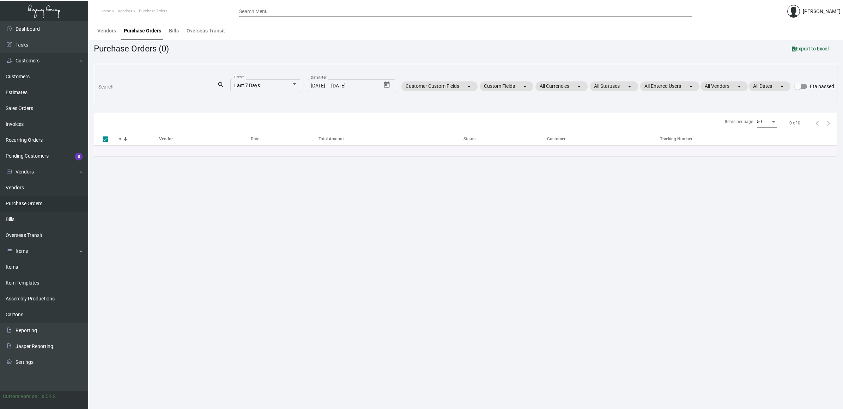
click at [119, 90] on div "Search" at bounding box center [157, 86] width 119 height 11
click at [122, 88] on input "Search" at bounding box center [157, 87] width 119 height 6
paste input "PO83243"
type input "83243"
checkbox input "false"
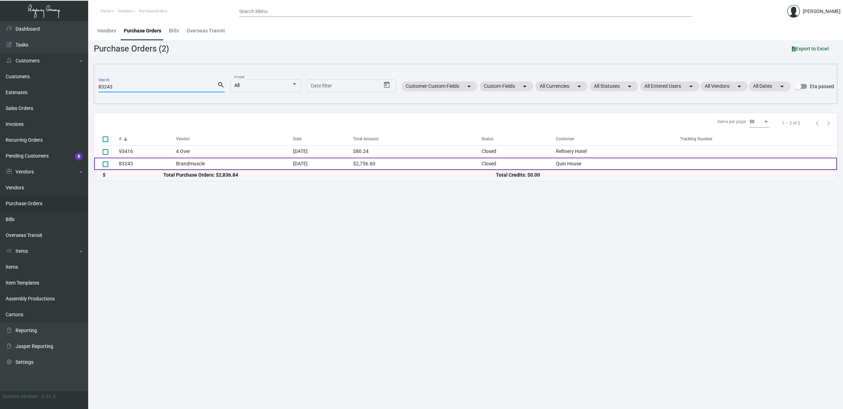
type input "83243"
click at [203, 163] on td "Brandmuscle" at bounding box center [234, 164] width 117 height 12
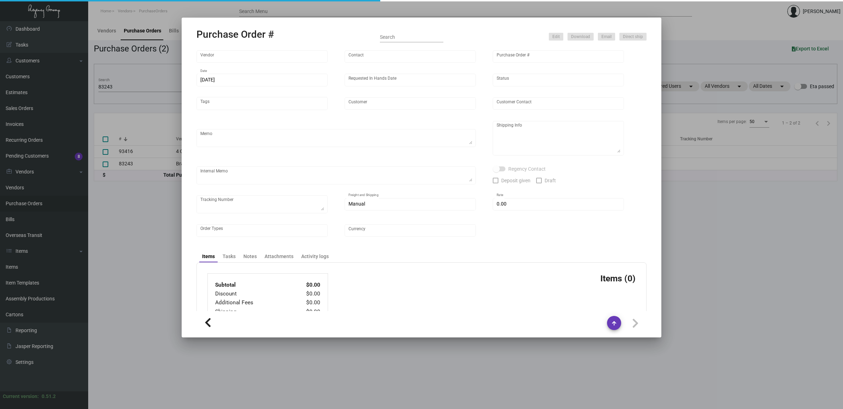
type input "Brandmuscle"
type input "[PERSON_NAME]"
type input "83243"
type input "[DATE]"
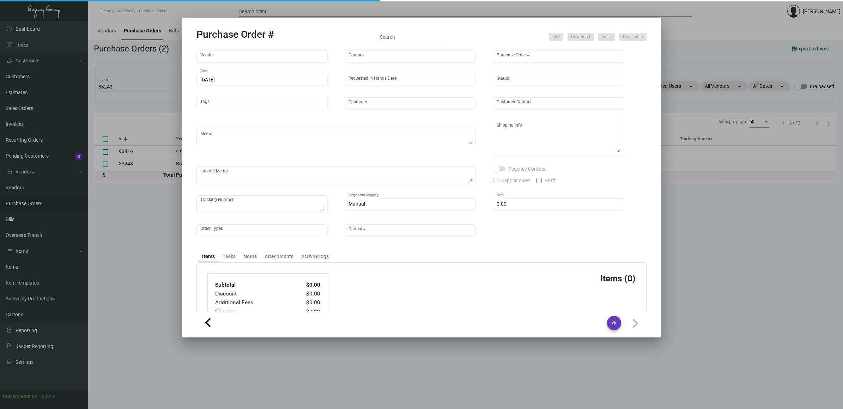
type input "Quin House"
type input "[PERSON_NAME]"
type textarea "Reference Sample from Purchase Order #82666."
type textarea "Quin House [PERSON_NAME] [STREET_ADDRESS]"
type input "$ 0.00"
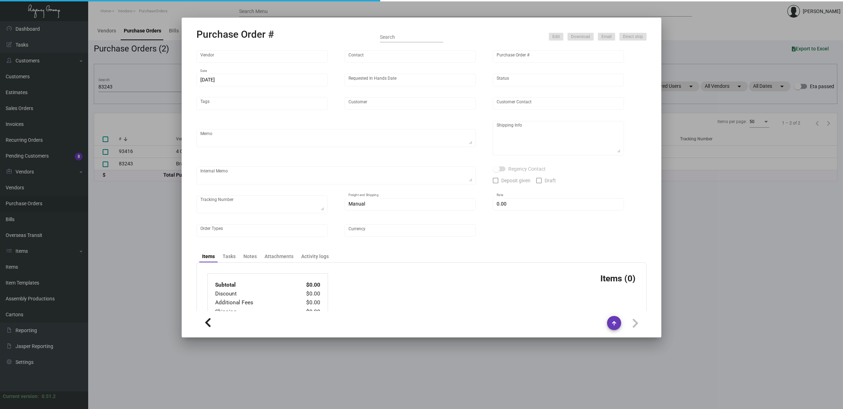
type input "United States Dollar $"
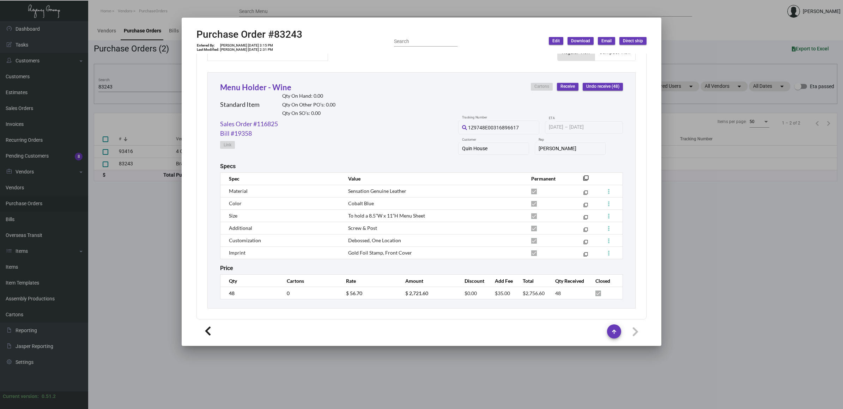
scroll to position [314, 0]
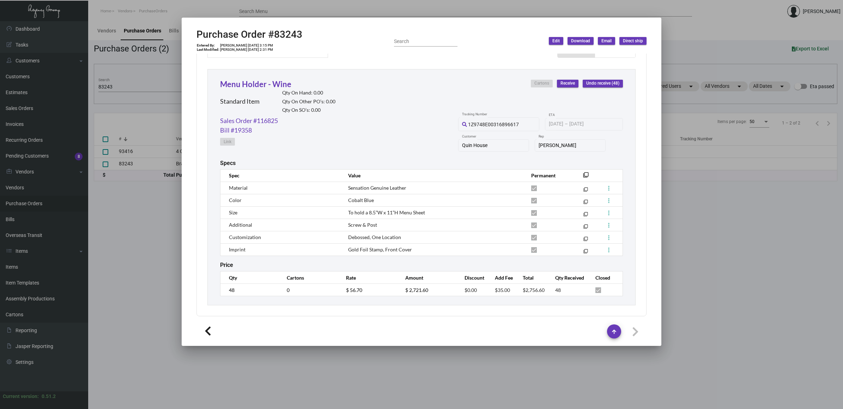
click at [293, 36] on h2 "Purchase Order #83243" at bounding box center [249, 35] width 106 height 12
copy h2 "83243"
drag, startPoint x: 146, startPoint y: 216, endPoint x: 140, endPoint y: 196, distance: 21.1
click at [146, 215] on div at bounding box center [421, 204] width 843 height 409
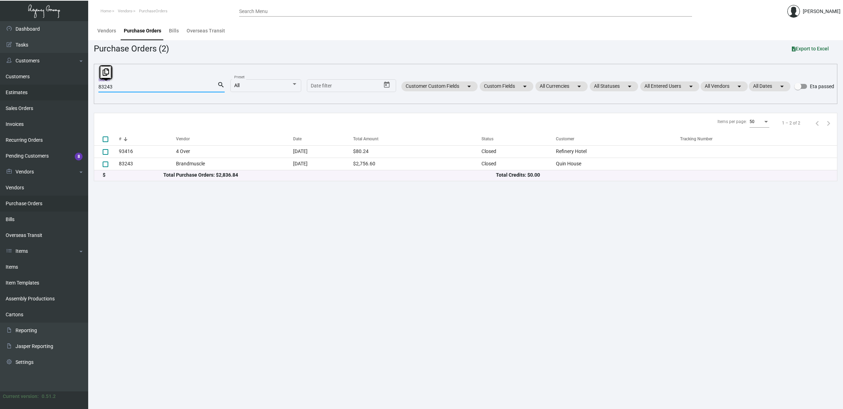
drag, startPoint x: 118, startPoint y: 84, endPoint x: 75, endPoint y: 85, distance: 43.0
click at [75, 85] on div "Dashboard Dashboard Tasks Customers Customers Estimates Sales Orders Invoices R…" at bounding box center [421, 215] width 843 height 388
paste input "PO"
type input "PO83243"
checkbox input "true"
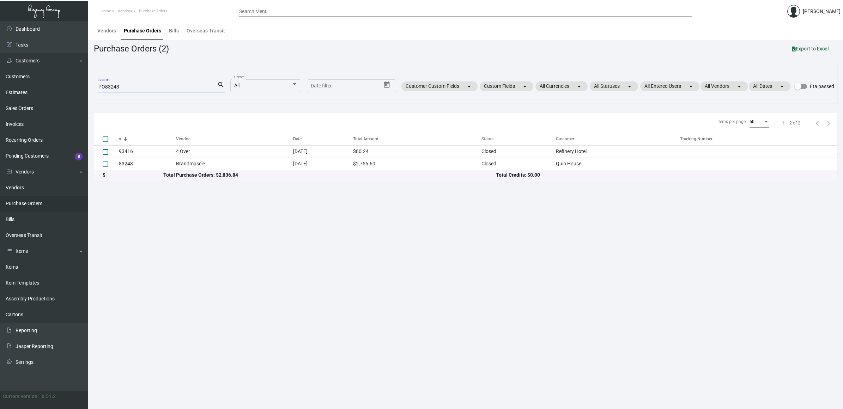
drag, startPoint x: 105, startPoint y: 86, endPoint x: 129, endPoint y: 85, distance: 24.4
click at [105, 86] on input "PO83243" at bounding box center [157, 87] width 119 height 6
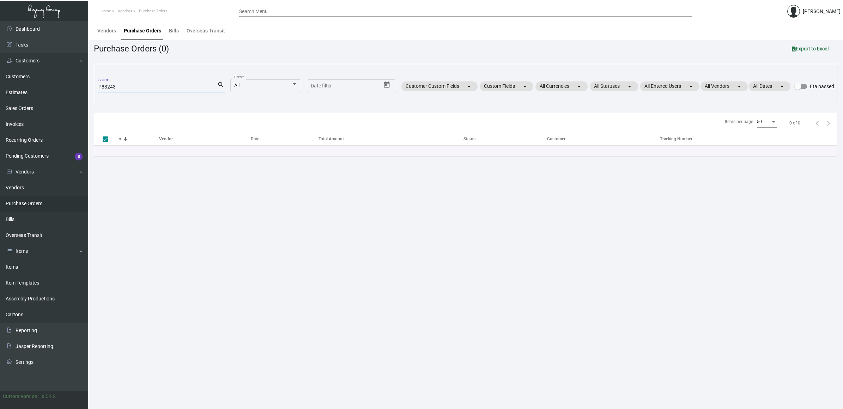
type input "83243"
checkbox input "false"
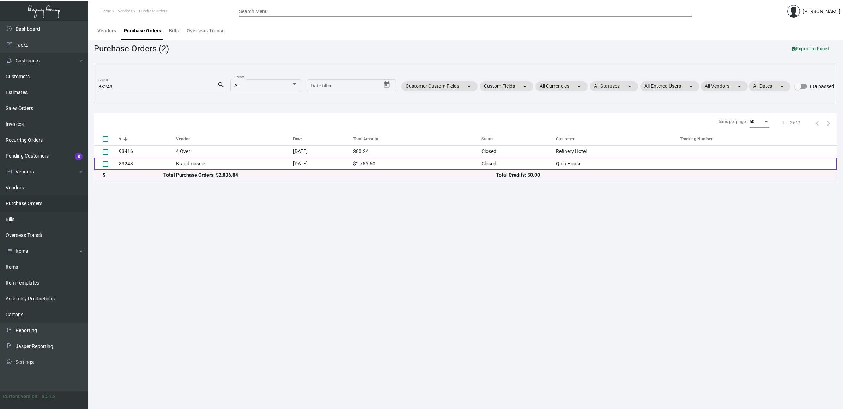
click at [217, 166] on td "Brandmuscle" at bounding box center [234, 164] width 117 height 12
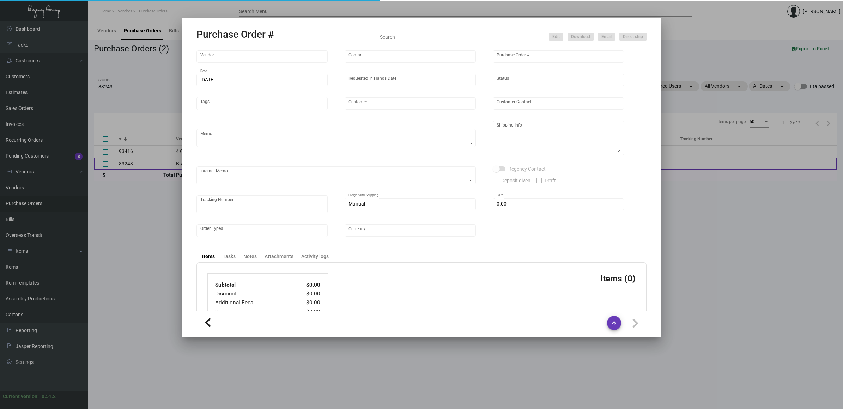
type input "Brandmuscle"
type input "[PERSON_NAME]"
type input "83243"
type input "[DATE]"
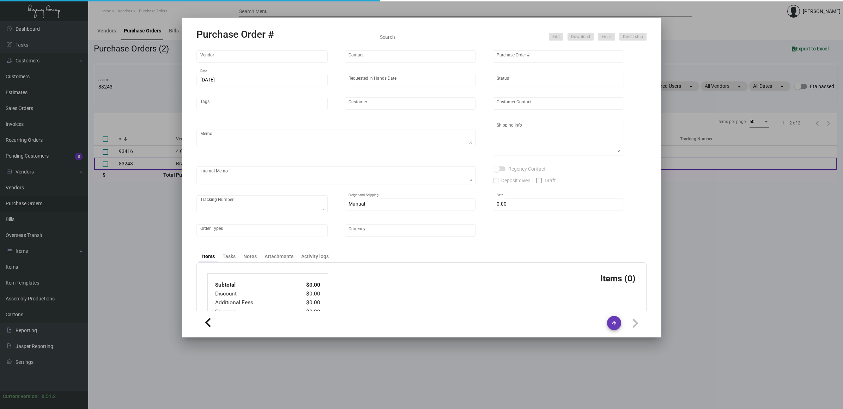
type input "Quin House"
type input "[PERSON_NAME]"
type textarea "Reference Sample from Purchase Order #82666."
type textarea "Quin House [PERSON_NAME] [STREET_ADDRESS]"
type input "$ 0.00"
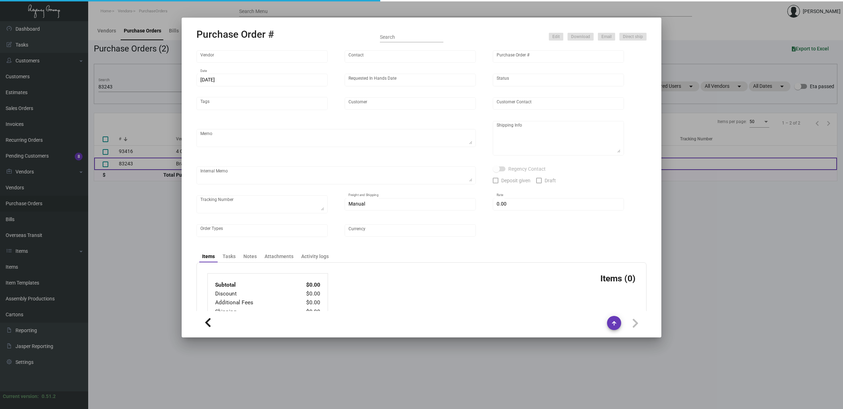
type input "United States Dollar $"
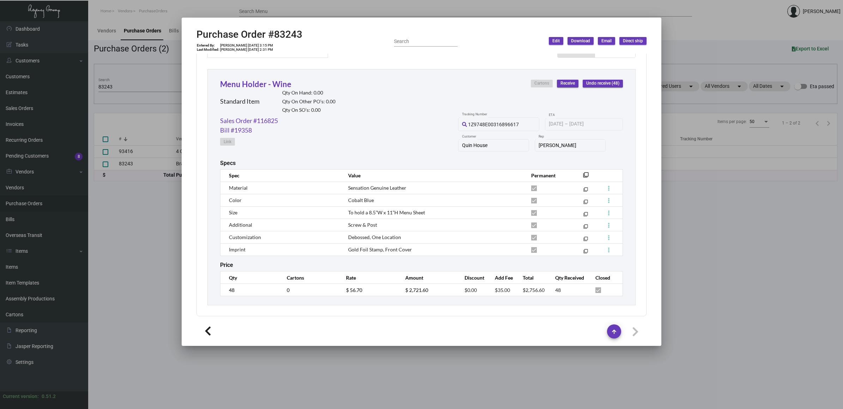
click at [119, 231] on div at bounding box center [421, 204] width 843 height 409
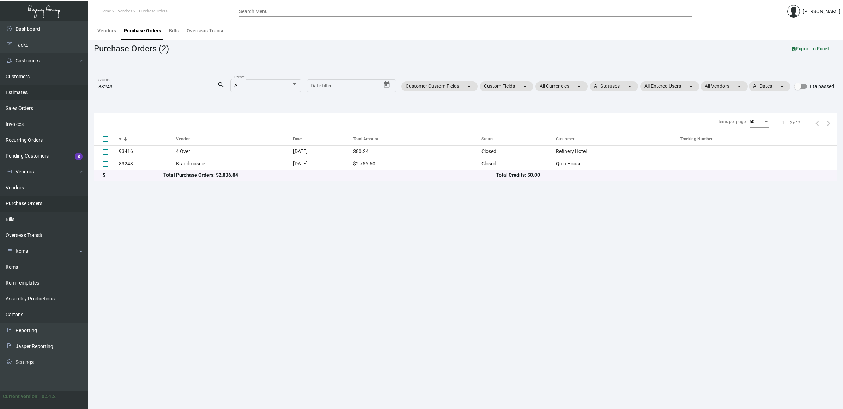
drag, startPoint x: 37, startPoint y: 89, endPoint x: 31, endPoint y: 89, distance: 6.7
click at [31, 89] on div "Dashboard Dashboard Tasks Customers Customers Estimates Sales Orders Invoices R…" at bounding box center [421, 215] width 843 height 388
paste input "2740"
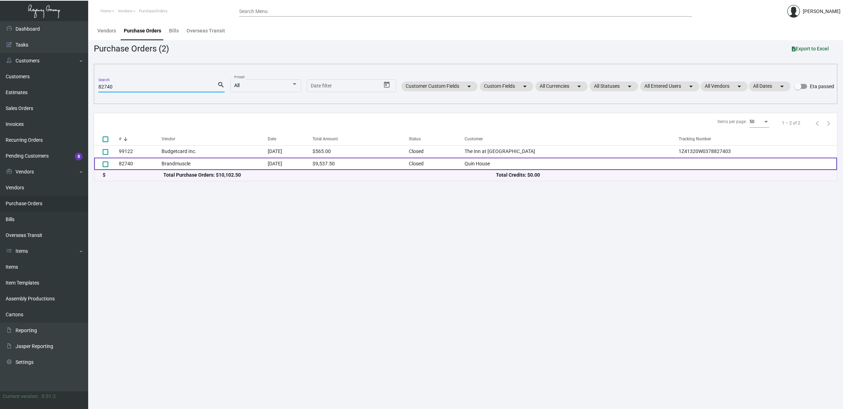
type input "82740"
click at [256, 159] on td "Brandmuscle" at bounding box center [215, 164] width 106 height 12
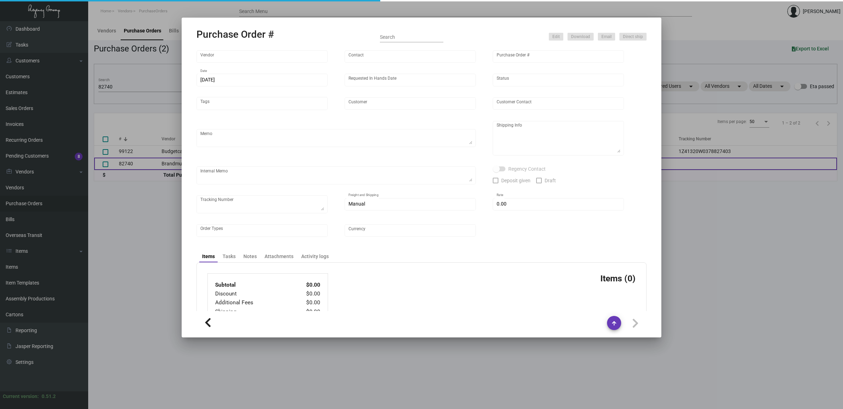
type input "Brandmuscle"
type input "[PERSON_NAME]"
type input "82740"
type input "[DATE]"
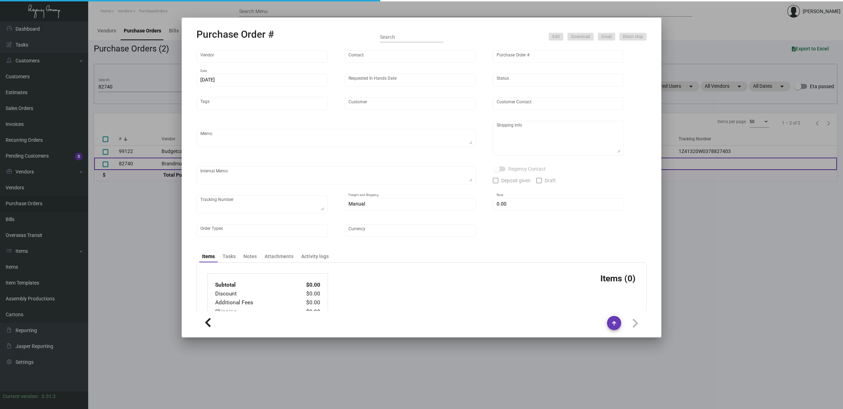
type input "Quin House"
type textarea "Refer to PO for pre-production sample, #82047. Ship via UPS Ground Acct# 1AY276."
type textarea "Regency Group NJ [PERSON_NAME] [STREET_ADDRESS]"
type textarea "HOLD SHIPPING TO THE HOTEL TILL GIVEN THE GREEN LIGHT"
checkbox input "true"
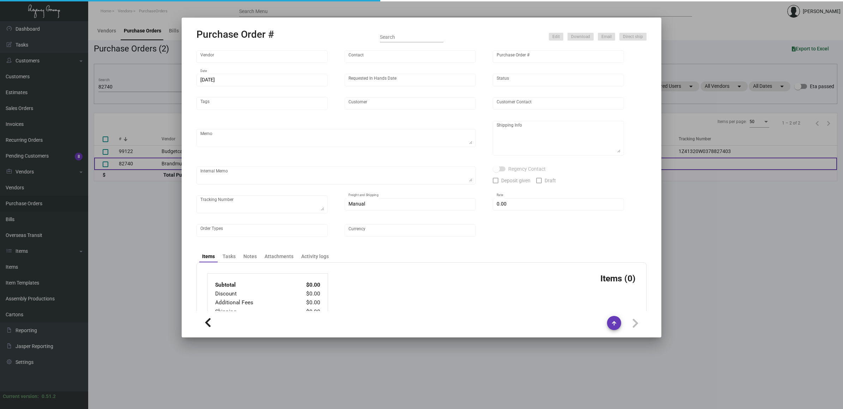
type input "$ 0.00"
type input "United States Dollar $"
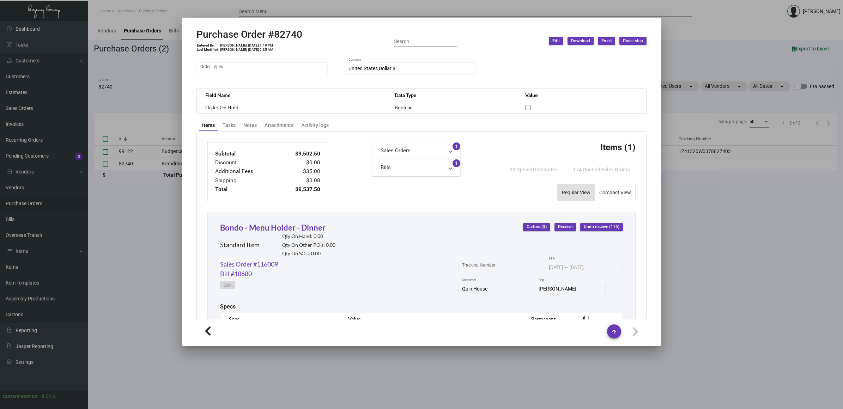
scroll to position [292, 0]
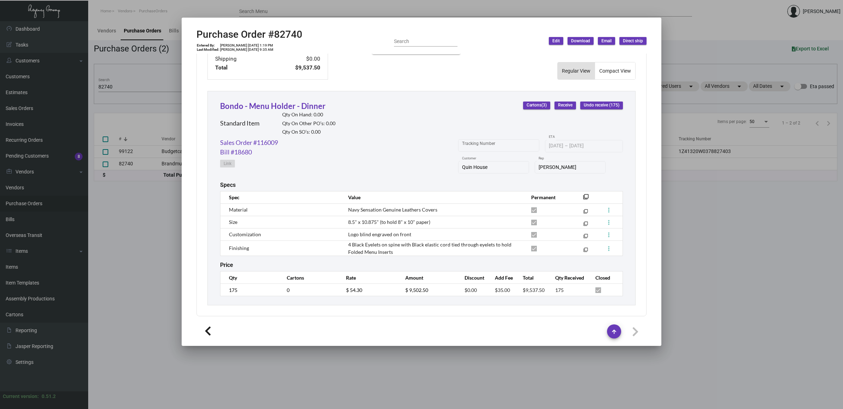
click at [159, 230] on div at bounding box center [421, 204] width 843 height 409
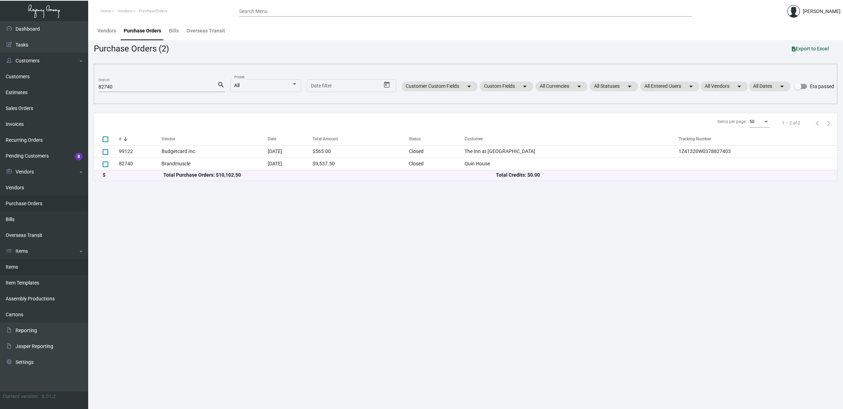
click at [28, 260] on link "Items" at bounding box center [44, 267] width 88 height 16
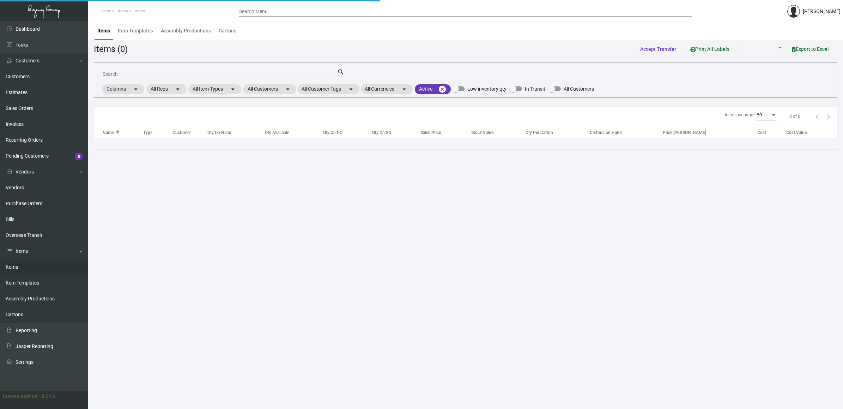
click at [123, 73] on input "Search" at bounding box center [220, 75] width 235 height 6
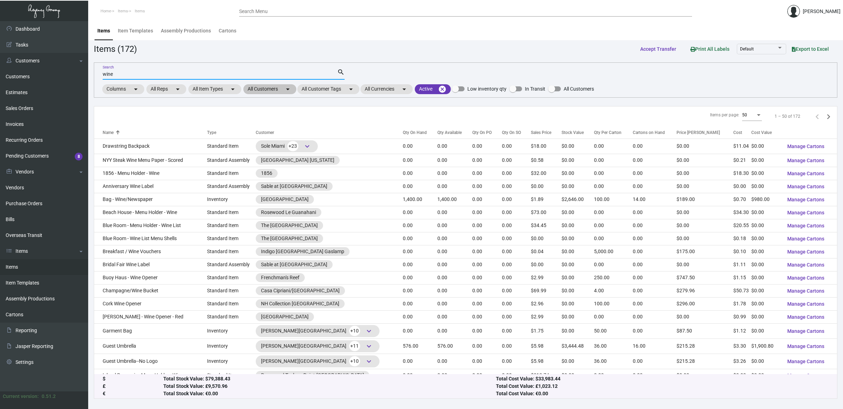
type input "wine"
click at [285, 89] on mat-icon "arrow_drop_down" at bounding box center [288, 89] width 8 height 8
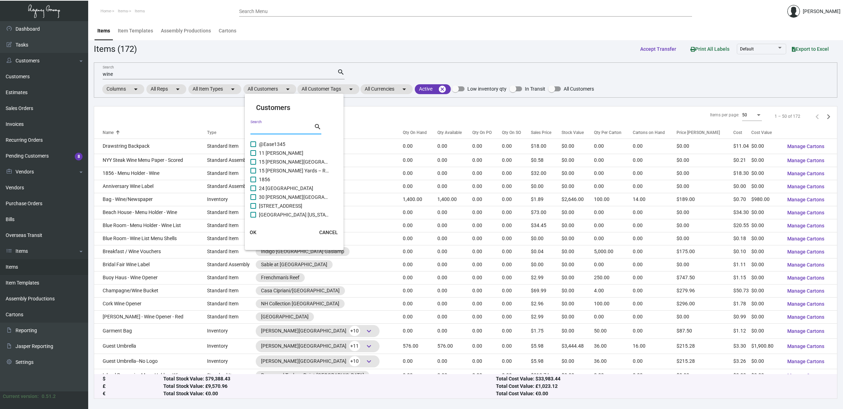
click at [293, 126] on input "Search" at bounding box center [281, 129] width 63 height 6
type input "quin"
click at [283, 153] on span "Quin House" at bounding box center [294, 153] width 71 height 8
click at [253, 156] on input "Quin House" at bounding box center [253, 156] width 0 height 0
checkbox input "true"
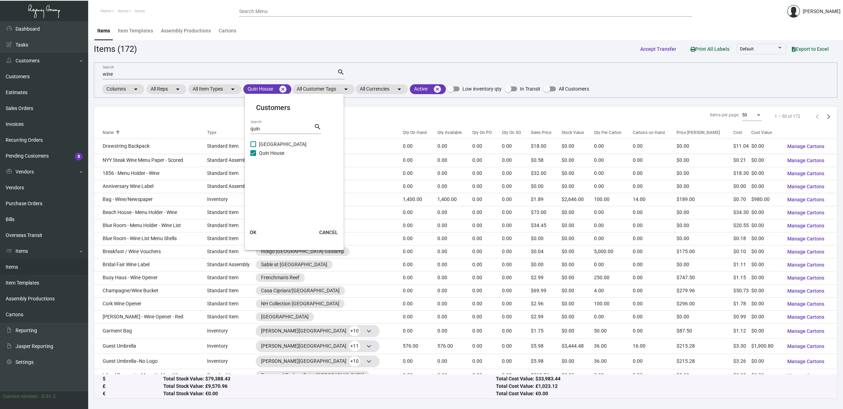
click at [250, 233] on span "OK" at bounding box center [253, 233] width 7 height 6
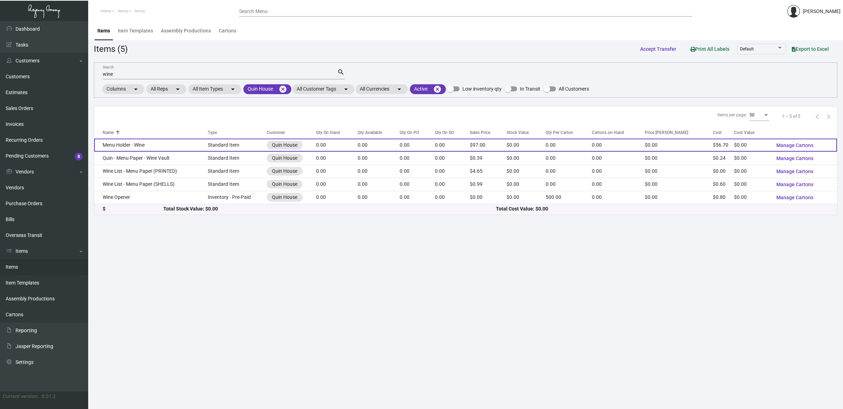
click at [189, 141] on td "Menu Holder - Wine" at bounding box center [151, 145] width 114 height 13
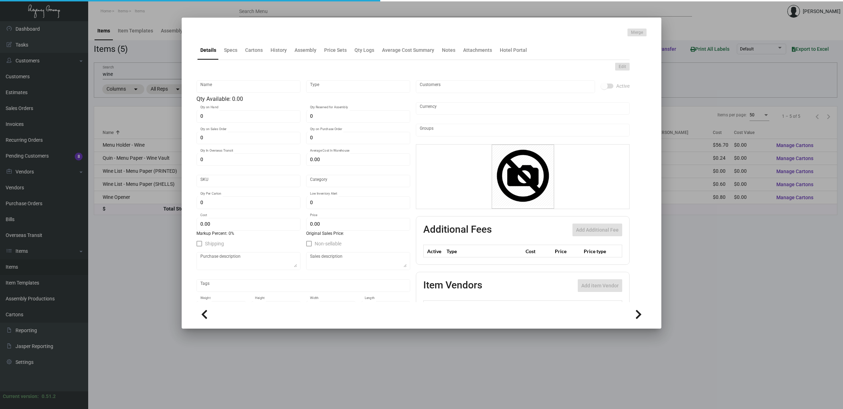
type input "Menu Holder - Wine"
type input "Standard Item"
type input "$ 0.00"
type input "Standard"
type input "$ 56.70"
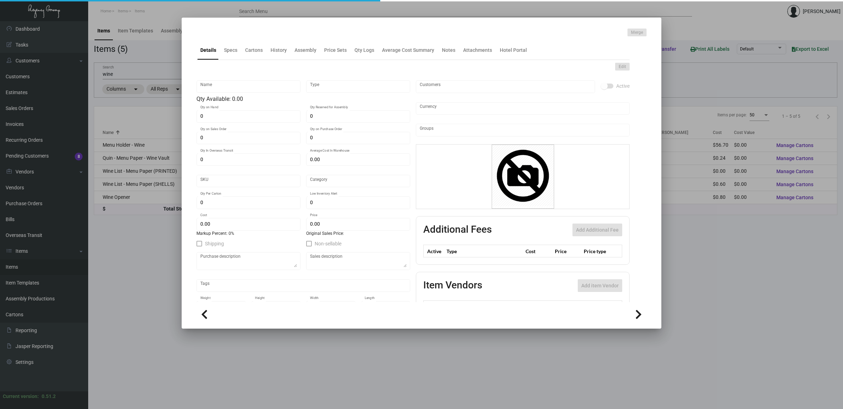
type input "$ 97.00"
checkbox input "true"
type input "United States Dollar $"
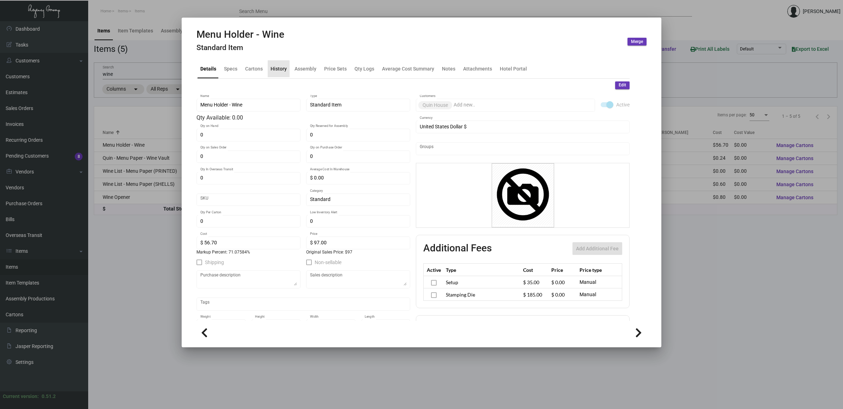
click at [277, 70] on div "History" at bounding box center [279, 68] width 16 height 7
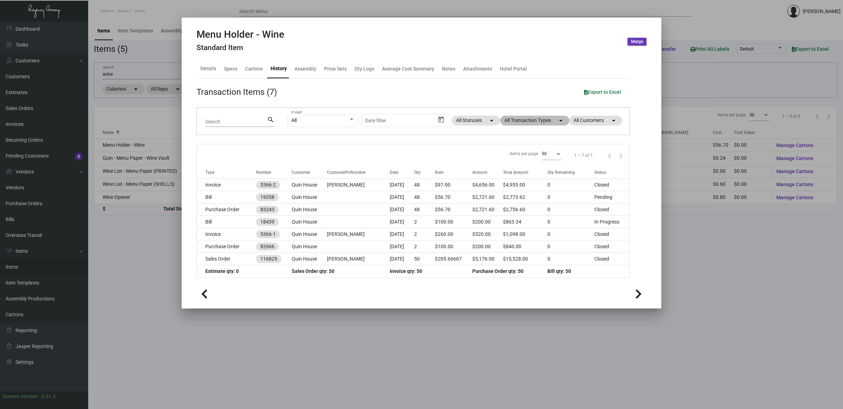
click at [532, 119] on mat-chip "All Transaction Types arrow_drop_down" at bounding box center [534, 121] width 69 height 10
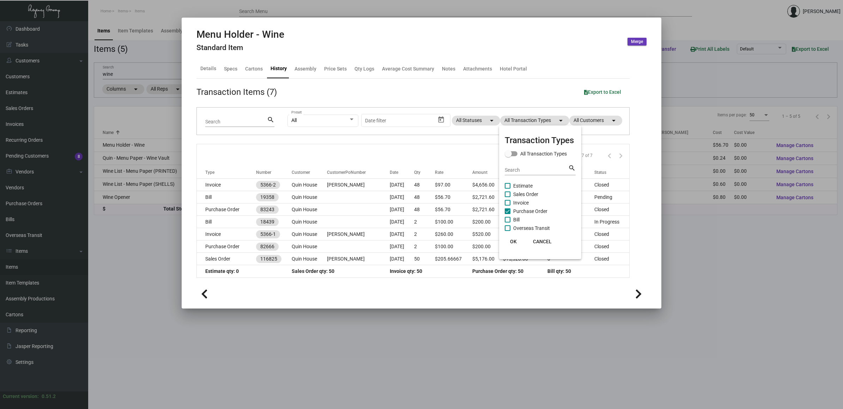
click at [545, 211] on span "Purchase Order" at bounding box center [530, 211] width 34 height 8
click at [508, 214] on input "Purchase Order" at bounding box center [507, 214] width 0 height 0
click at [545, 211] on span "Purchase Order" at bounding box center [530, 211] width 34 height 8
click at [508, 214] on input "Purchase Order" at bounding box center [507, 214] width 0 height 0
checkbox input "true"
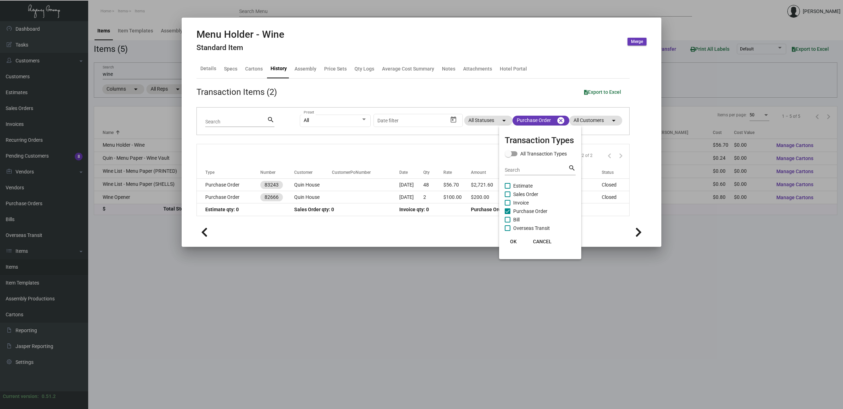
click at [511, 241] on span "OK" at bounding box center [513, 242] width 7 height 6
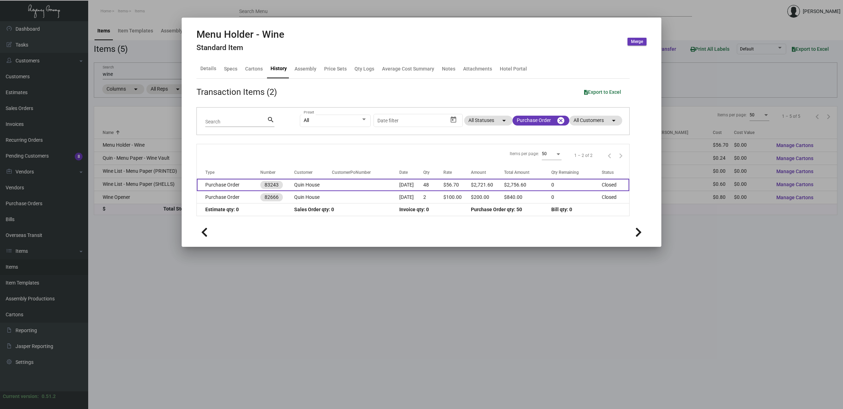
click at [444, 182] on td "48" at bounding box center [433, 185] width 20 height 12
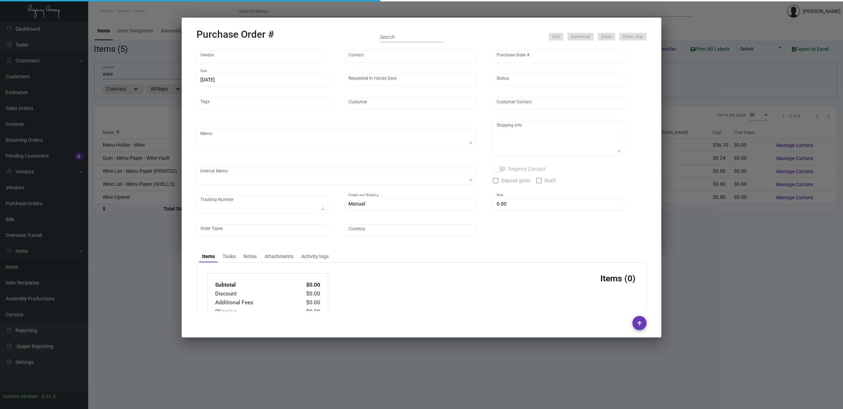
type input "Brandmuscle"
type input "[PERSON_NAME]"
type input "83243"
type input "[DATE]"
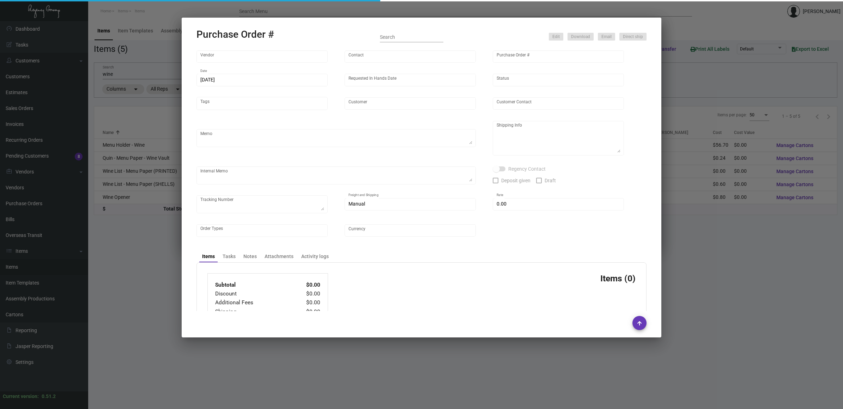
type input "Quin House"
type input "[PERSON_NAME]"
type textarea "Reference Sample from Purchase Order #82666."
type textarea "Quin House [PERSON_NAME] [STREET_ADDRESS]"
type input "$ 0.00"
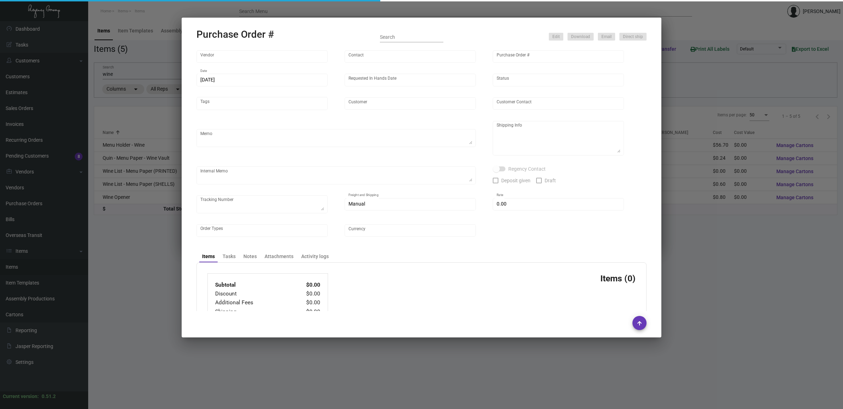
type input "United States Dollar $"
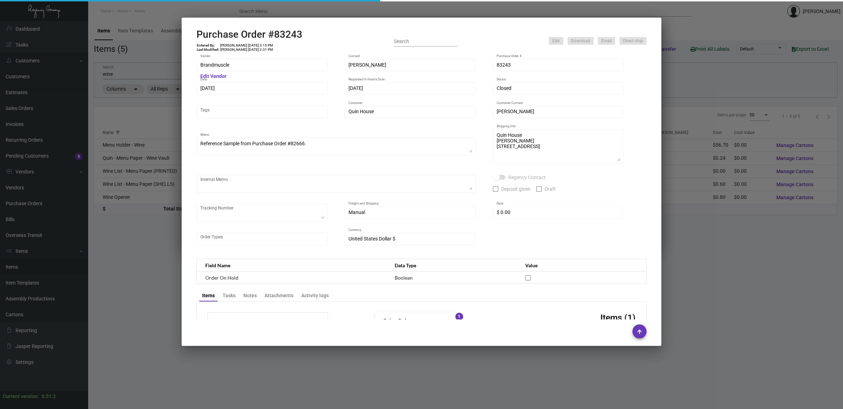
click at [288, 36] on h2 "Purchase Order #83243" at bounding box center [249, 35] width 106 height 12
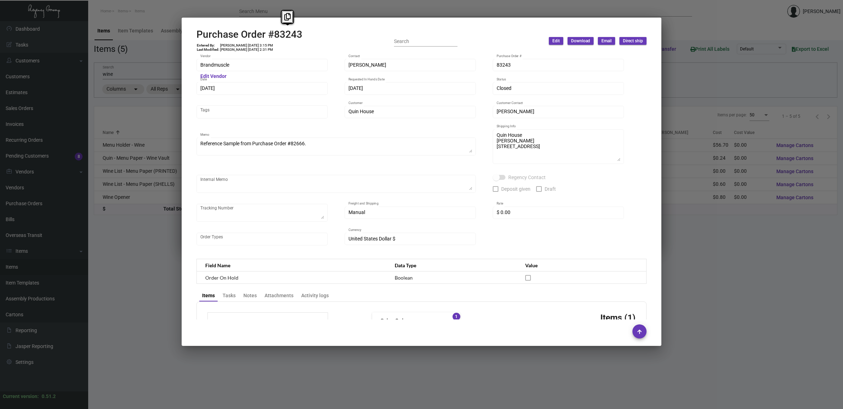
click at [288, 36] on h2 "Purchase Order #83243" at bounding box center [249, 35] width 106 height 12
copy h2 "83243"
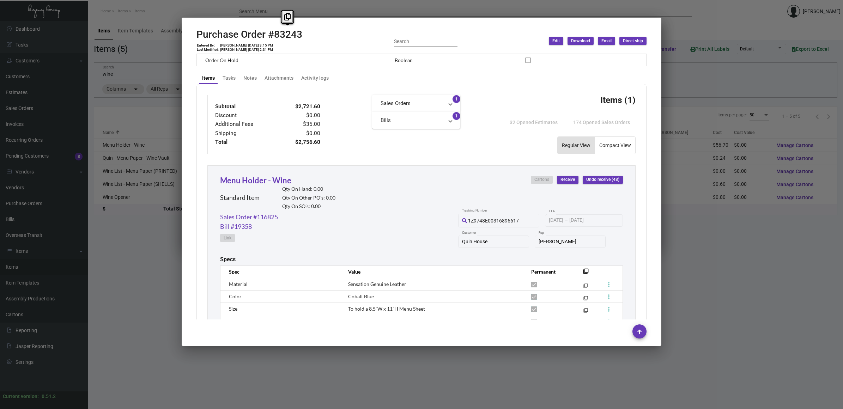
scroll to position [270, 0]
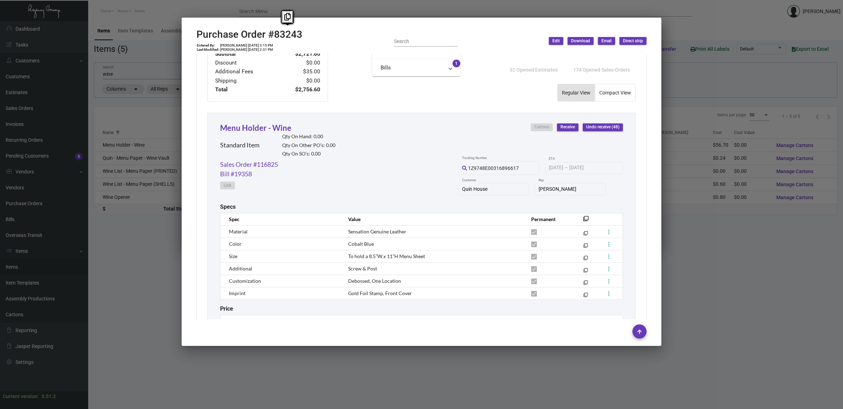
click at [170, 293] on div at bounding box center [421, 204] width 843 height 409
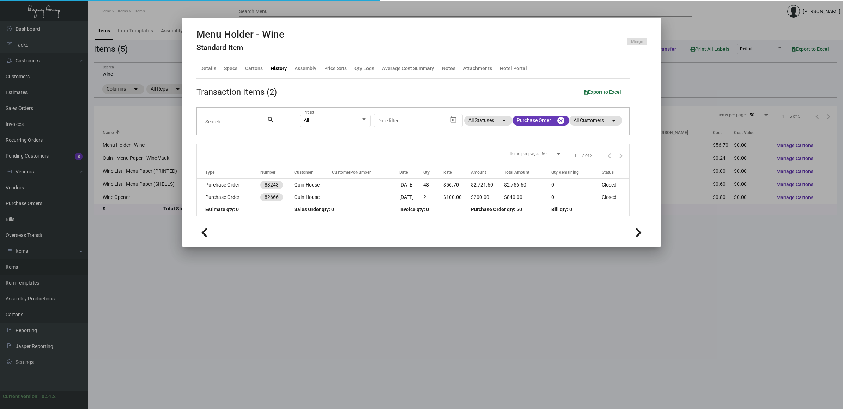
click at [120, 72] on div at bounding box center [421, 204] width 843 height 409
click at [120, 73] on input "wine" at bounding box center [220, 75] width 235 height 6
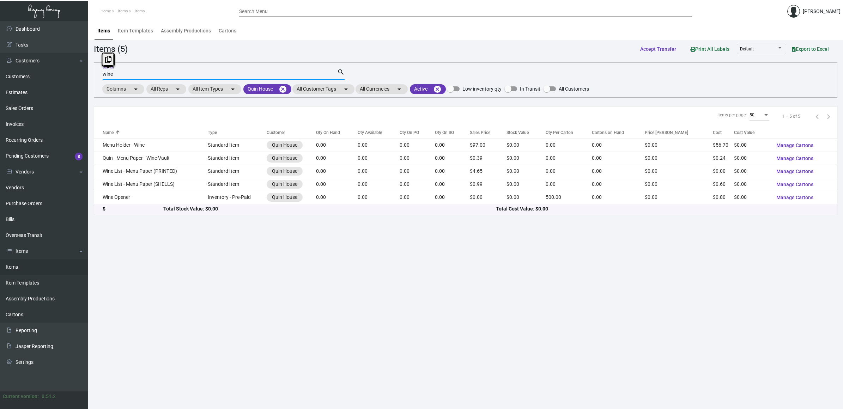
click at [124, 73] on input "wine" at bounding box center [220, 75] width 235 height 6
click at [123, 74] on input "wine" at bounding box center [220, 75] width 235 height 6
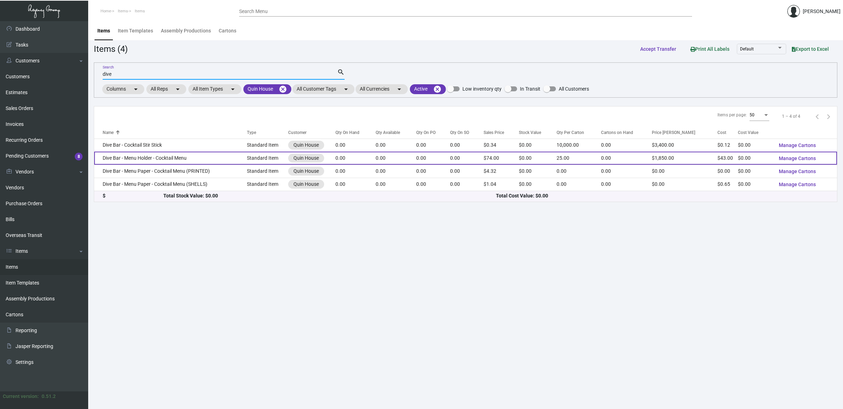
type input "dive"
click at [199, 154] on td "Dive Bar - Menu Holder - Cocktail Menu" at bounding box center [170, 158] width 153 height 13
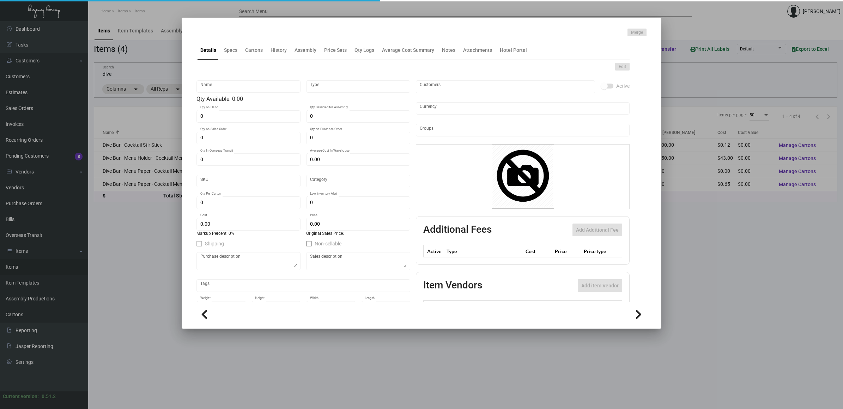
type input "Dive Bar - Menu Holder - Cocktail Menu"
type input "Standard Item"
type input "$ 0.00"
type input "Standard"
type input "25"
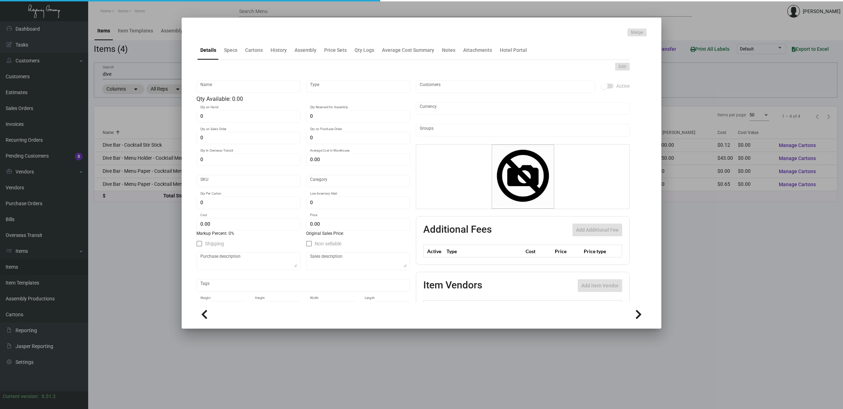
type input "$ 43.00"
type input "$ 74.00"
checkbox input "true"
type input "United States Dollar $"
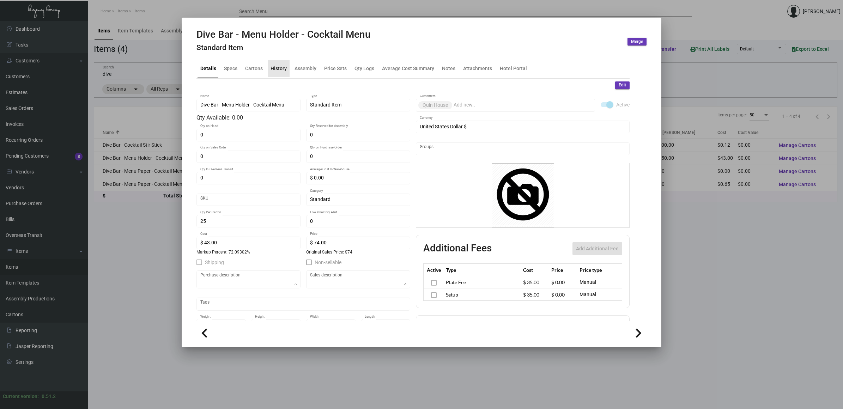
click at [283, 72] on div "History" at bounding box center [279, 68] width 16 height 7
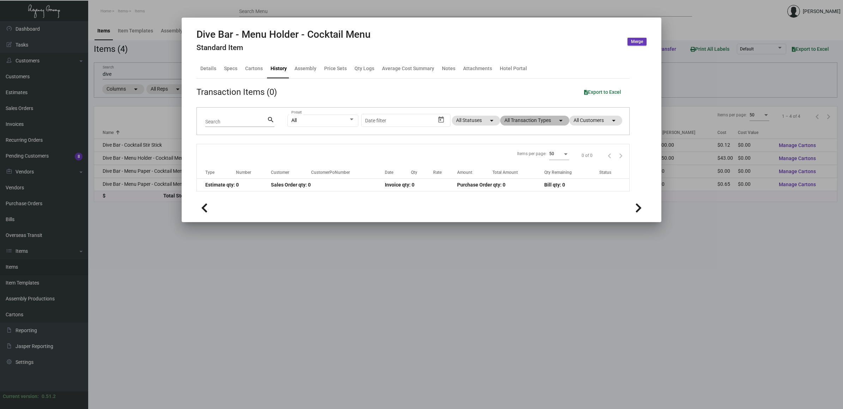
click at [542, 119] on mat-chip "All Transaction Types arrow_drop_down" at bounding box center [534, 121] width 69 height 10
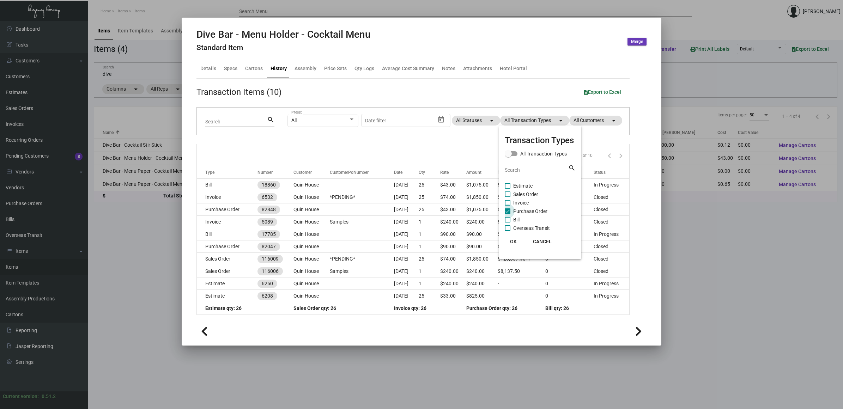
click at [523, 211] on span "Purchase Order" at bounding box center [530, 211] width 34 height 8
click at [508, 214] on input "Purchase Order" at bounding box center [507, 214] width 0 height 0
click at [528, 209] on span "Purchase Order" at bounding box center [530, 211] width 34 height 8
click at [508, 214] on input "Purchase Order" at bounding box center [507, 214] width 0 height 0
checkbox input "true"
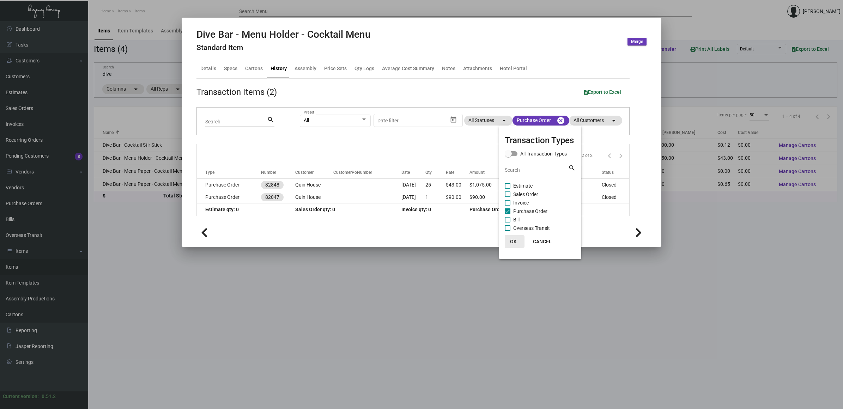
click at [514, 242] on span "OK" at bounding box center [513, 242] width 7 height 6
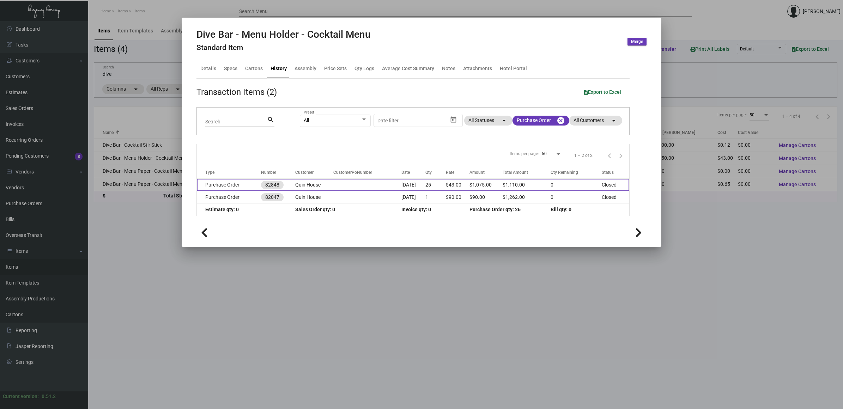
click at [338, 187] on td at bounding box center [367, 185] width 68 height 12
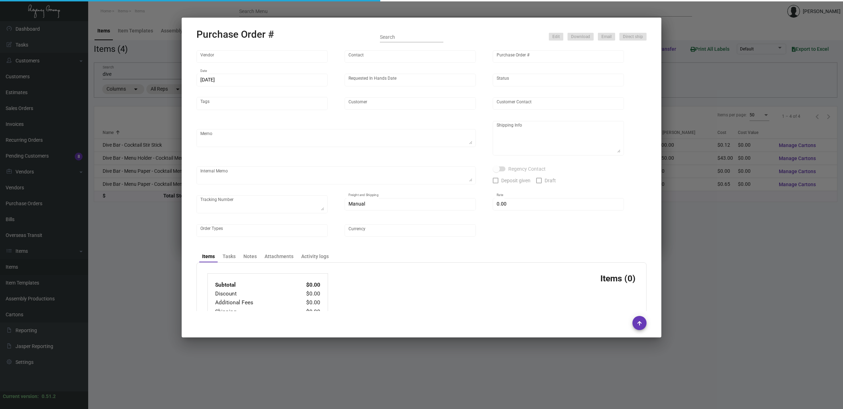
type input "Brandmuscle"
type input "[PERSON_NAME]"
type input "82848"
type input "[DATE]"
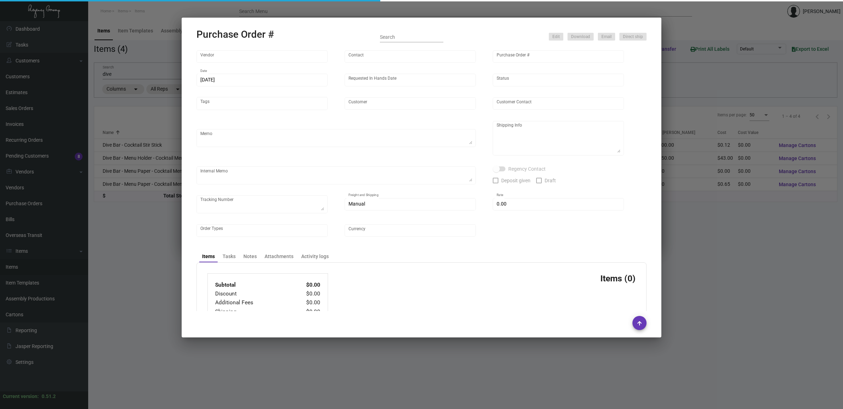
type input "Quin House"
type textarea "Regency Group NJ [PERSON_NAME] [STREET_ADDRESS]"
type textarea "HOLD SHIPPING TO THE HOTEL TILL GIVEN THE GREEN LIGHT"
checkbox input "true"
type input "$ 0.00"
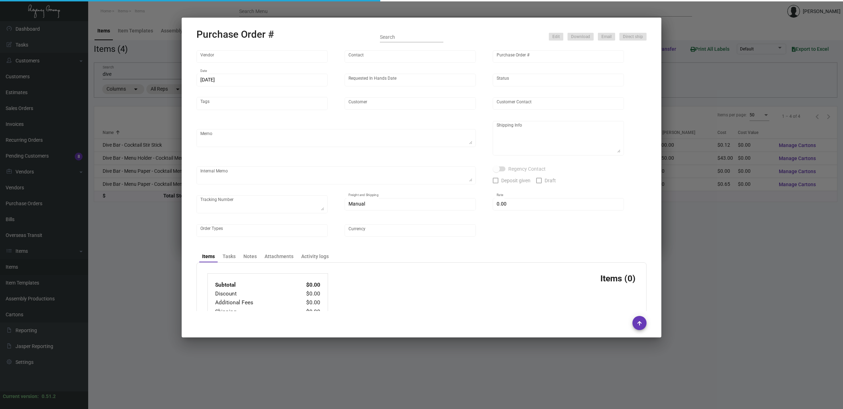
type input "United States Dollar $"
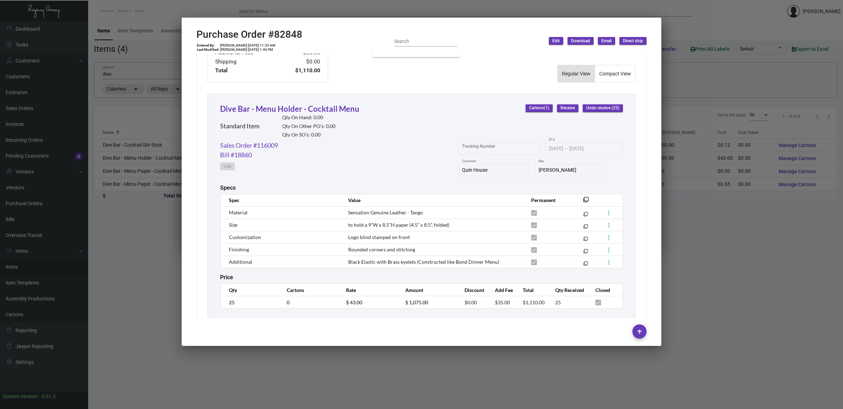
scroll to position [302, 0]
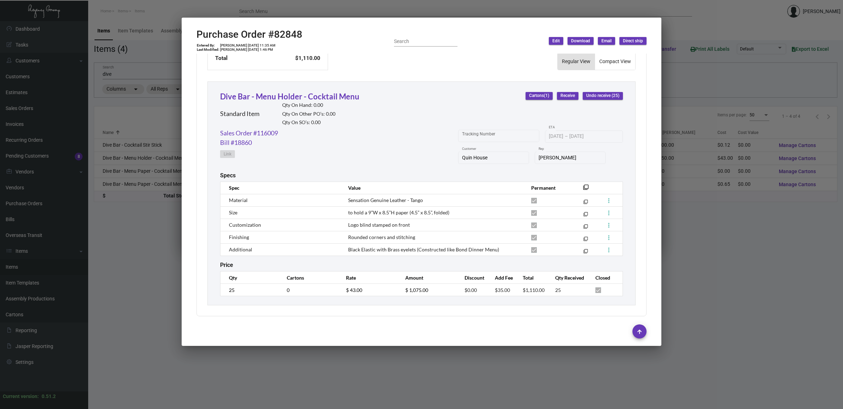
click at [140, 49] on div at bounding box center [421, 204] width 843 height 409
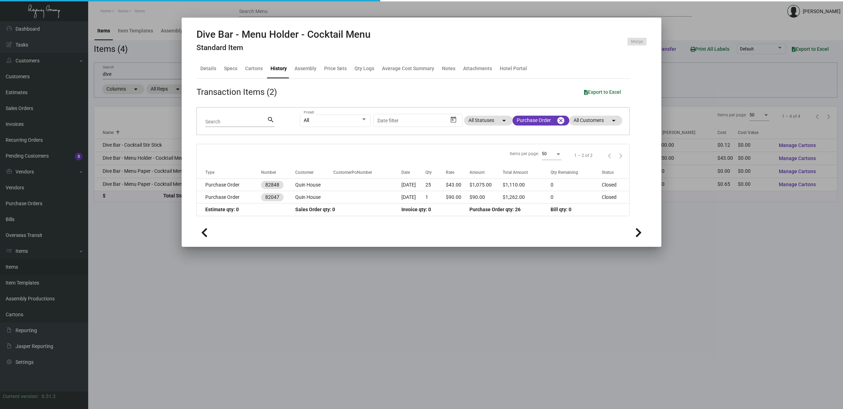
click at [140, 49] on div at bounding box center [421, 204] width 843 height 409
click at [140, 49] on div "Items (4) Accept Transfer Print All Labels Default Export to Excel" at bounding box center [465, 48] width 743 height 13
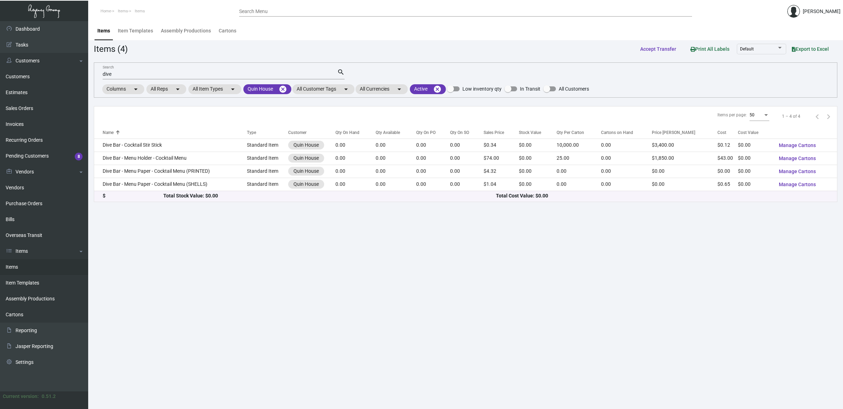
click at [347, 288] on main "Items Item Templates Assembly Productions Cartons Items (4) Accept Transfer Pri…" at bounding box center [465, 215] width 755 height 388
click at [57, 258] on link "Items" at bounding box center [44, 251] width 88 height 16
click at [55, 268] on link "Reporting" at bounding box center [44, 267] width 88 height 16
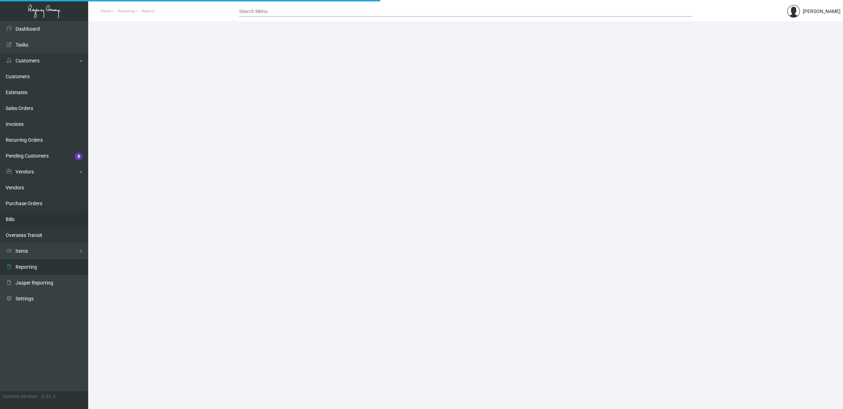
click at [34, 218] on link "Bills" at bounding box center [44, 220] width 88 height 16
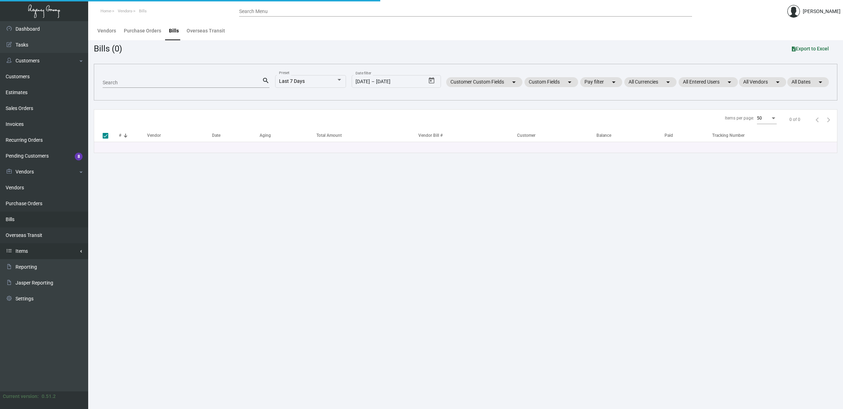
checkbox input "false"
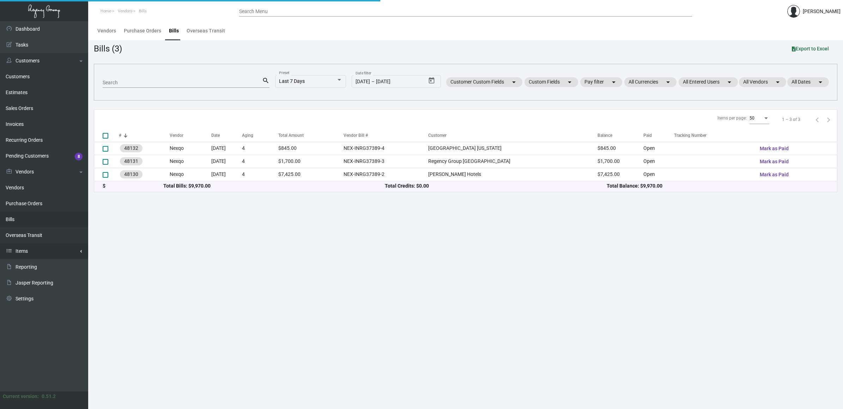
click at [34, 250] on link "Items" at bounding box center [44, 251] width 88 height 16
click at [29, 266] on link "Items" at bounding box center [44, 267] width 88 height 16
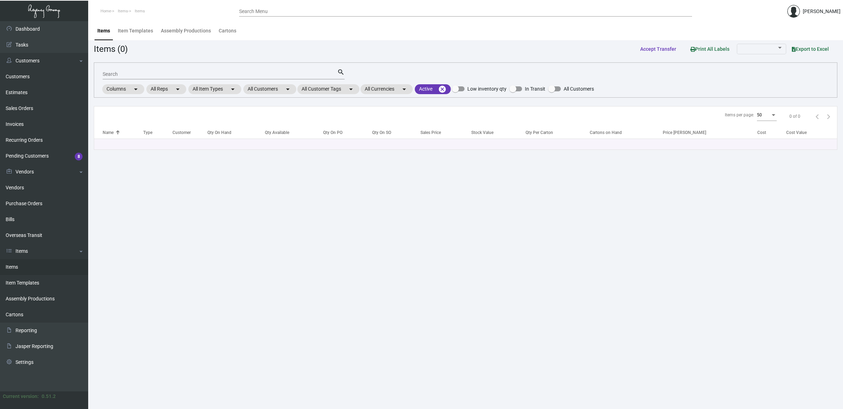
click at [126, 75] on input "Search" at bounding box center [220, 75] width 235 height 6
type input "la pis"
drag, startPoint x: 133, startPoint y: 74, endPoint x: 32, endPoint y: 69, distance: 101.0
click at [34, 68] on div "Dashboard Dashboard Tasks Customers Customers Estimates Sales Orders Invoices R…" at bounding box center [421, 215] width 843 height 388
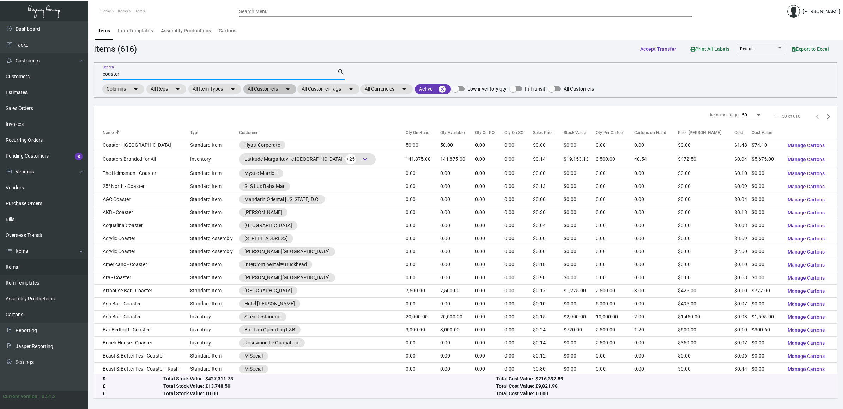
type input "coaster"
click at [267, 90] on mat-chip "All Customers arrow_drop_down" at bounding box center [269, 89] width 53 height 10
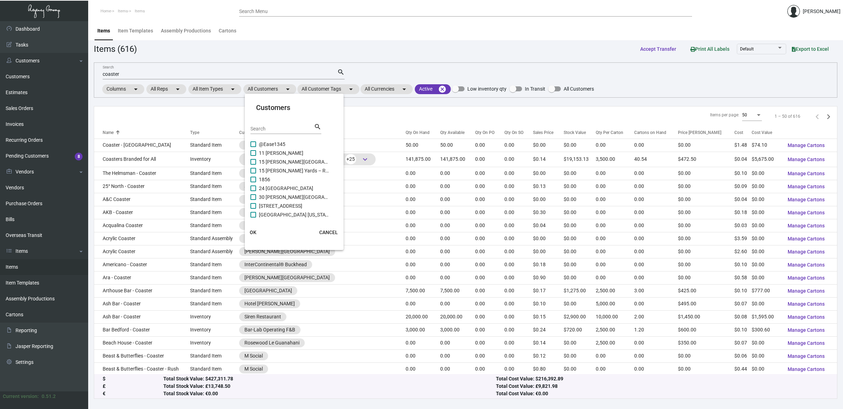
click at [273, 127] on input "Search" at bounding box center [281, 129] width 63 height 6
type input "prope"
click at [281, 179] on span "Proper Austin" at bounding box center [294, 179] width 71 height 8
click at [253, 182] on input "Proper Austin" at bounding box center [253, 182] width 0 height 0
checkbox input "true"
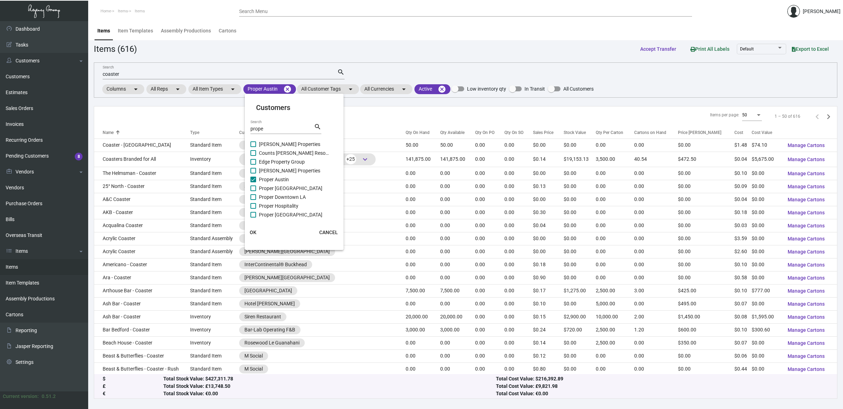
click at [254, 233] on span "OK" at bounding box center [253, 233] width 7 height 6
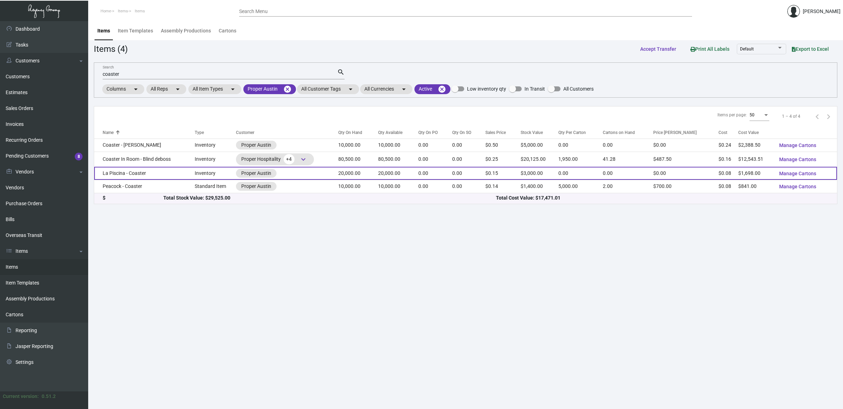
click at [138, 172] on td "La Piscina - Coaster" at bounding box center [144, 173] width 101 height 13
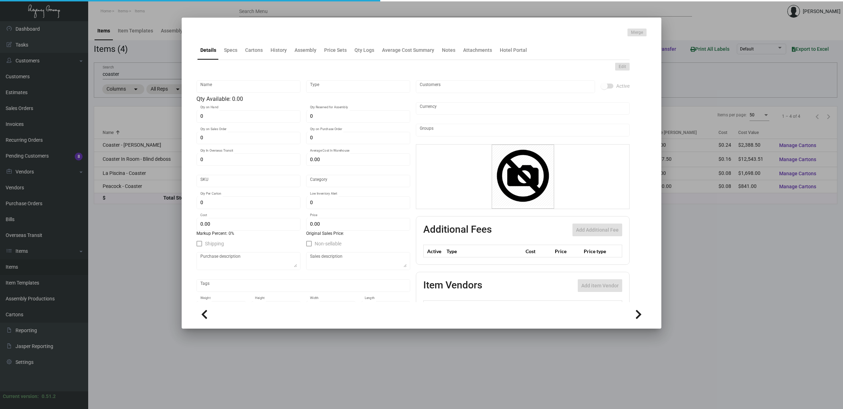
type input "La Piscina - Coaster"
type input "Inventory"
type input "20,000"
click at [225, 51] on div "Specs" at bounding box center [230, 50] width 13 height 7
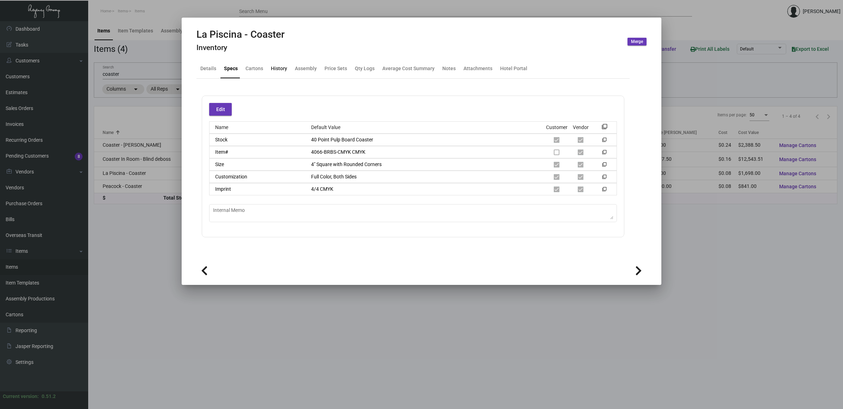
click at [279, 72] on div "History" at bounding box center [279, 68] width 16 height 7
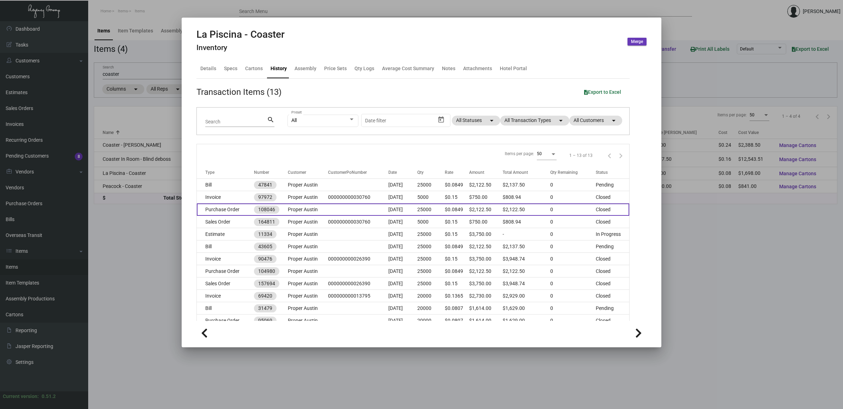
click at [234, 214] on td "Purchase Order" at bounding box center [225, 210] width 57 height 12
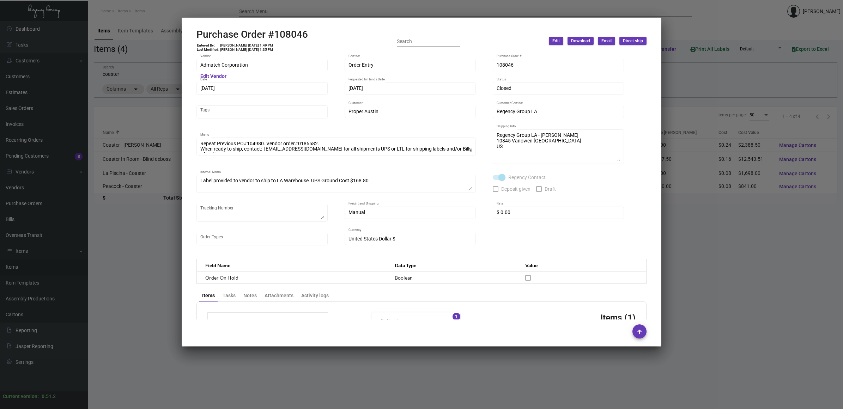
click at [146, 240] on div at bounding box center [421, 204] width 843 height 409
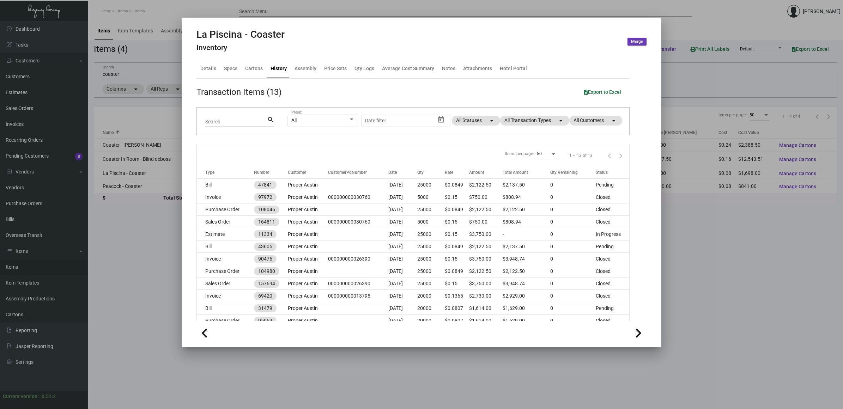
click at [135, 75] on div at bounding box center [421, 204] width 843 height 409
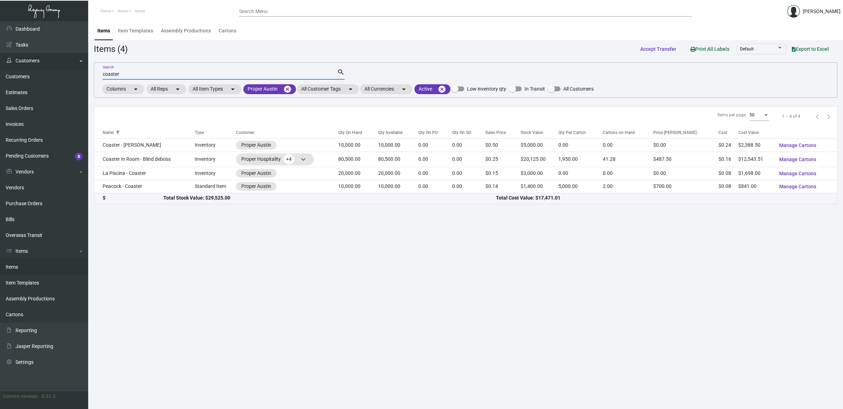
drag, startPoint x: 135, startPoint y: 73, endPoint x: 22, endPoint y: 52, distance: 114.8
click at [23, 52] on div "Dashboard Dashboard Tasks Customers Customers Estimates Sales Orders Invoices R…" at bounding box center [421, 215] width 843 height 388
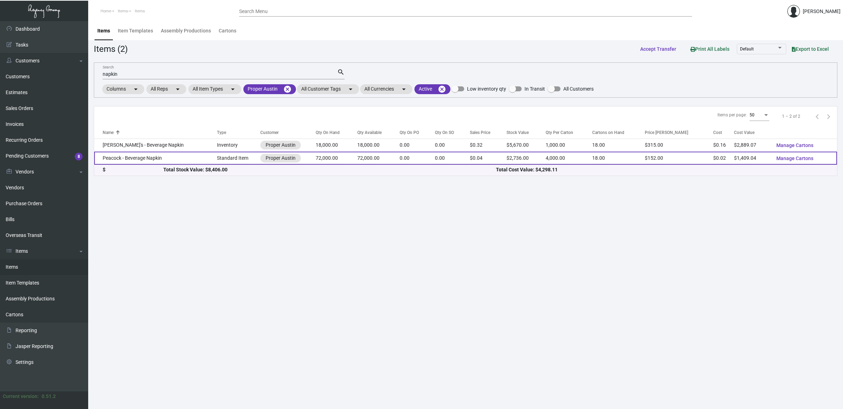
click at [179, 154] on td "Peacock - Beverage Napkin" at bounding box center [155, 158] width 123 height 13
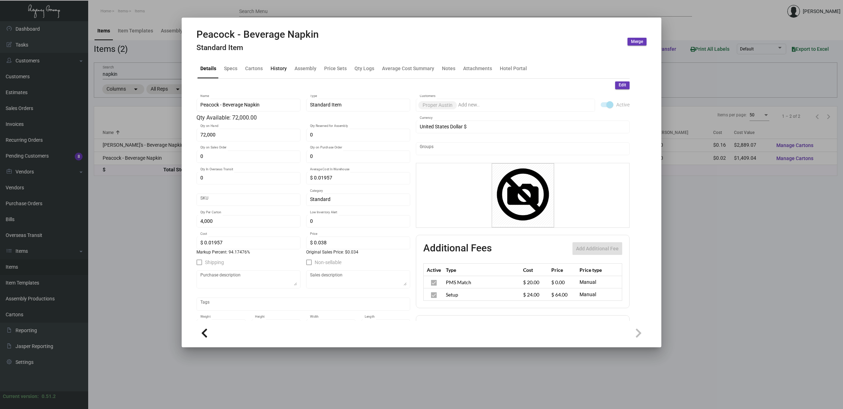
click at [276, 69] on div "History" at bounding box center [279, 68] width 16 height 7
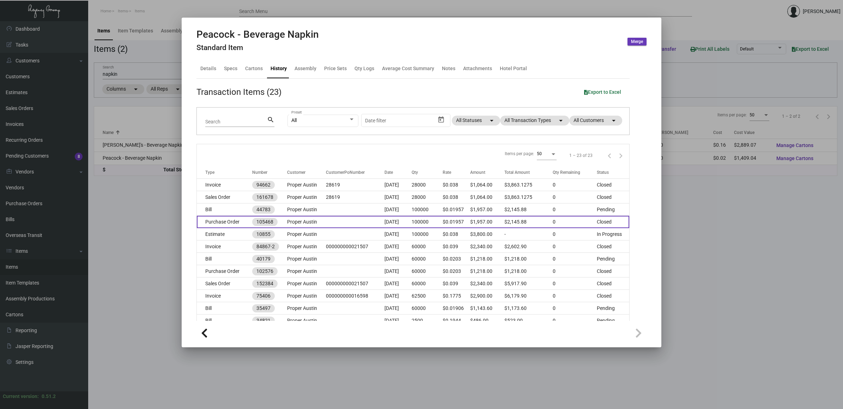
click at [225, 225] on td "Purchase Order" at bounding box center [224, 222] width 55 height 12
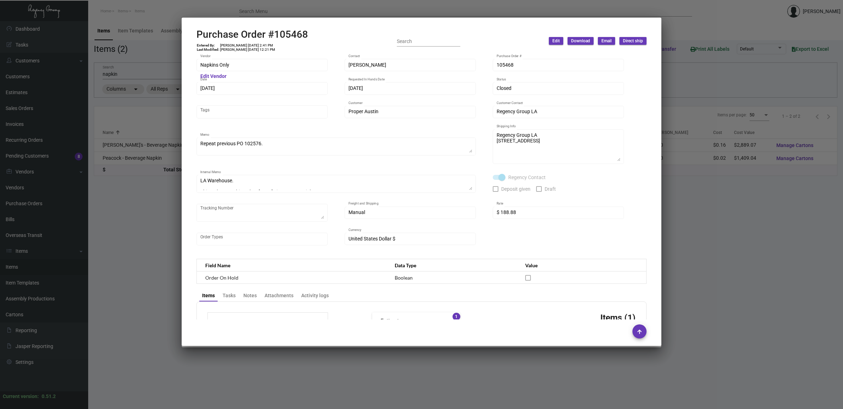
drag, startPoint x: 162, startPoint y: 204, endPoint x: 5, endPoint y: 207, distance: 157.7
click at [158, 204] on div at bounding box center [421, 204] width 843 height 409
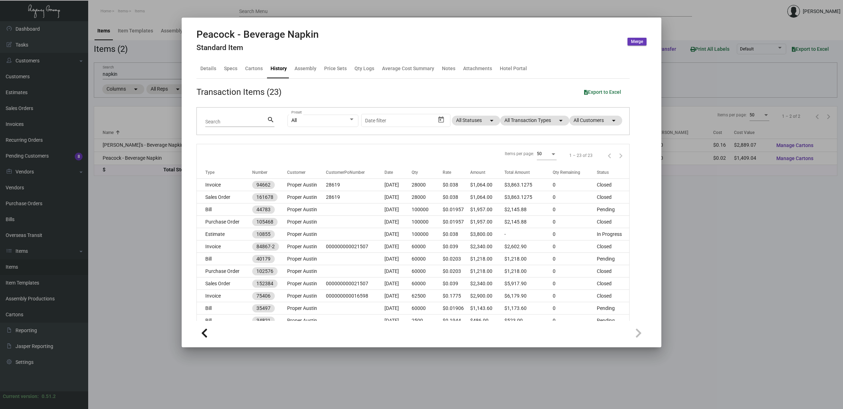
click at [116, 225] on div at bounding box center [421, 204] width 843 height 409
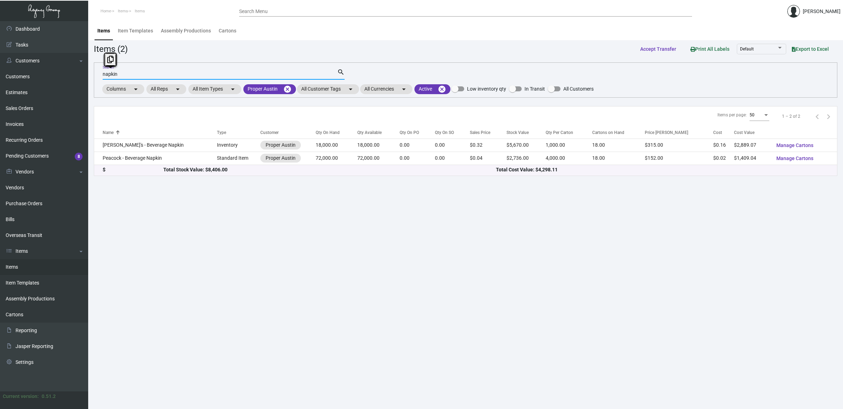
drag, startPoint x: 130, startPoint y: 73, endPoint x: -20, endPoint y: 74, distance: 151.0
click at [0, 74] on html "Home Items Items Search Menu [PERSON_NAME] Dashboard Dashboard Tasks Customers …" at bounding box center [421, 204] width 843 height 409
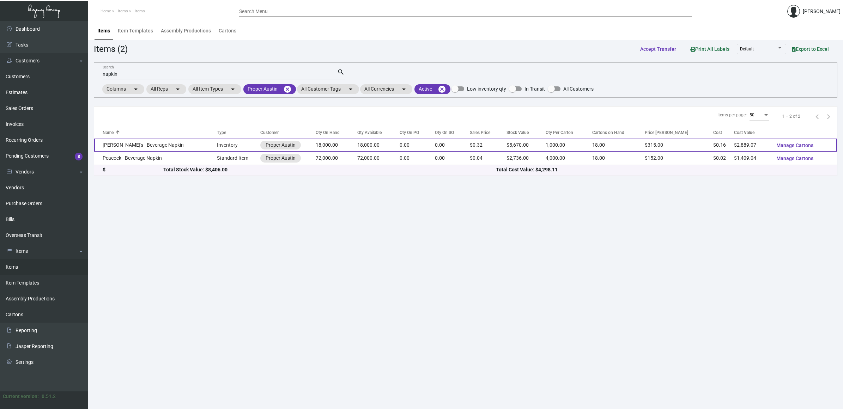
click at [168, 145] on td "[PERSON_NAME]'s - Beverage Napkin" at bounding box center [155, 145] width 123 height 13
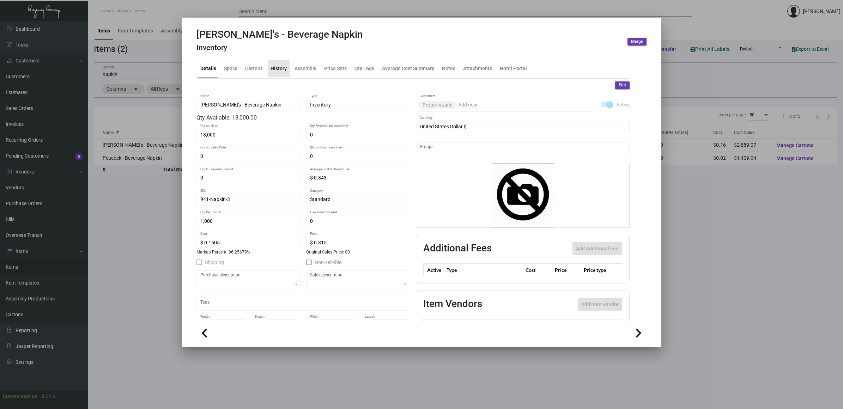
click at [281, 69] on div "History" at bounding box center [279, 68] width 16 height 7
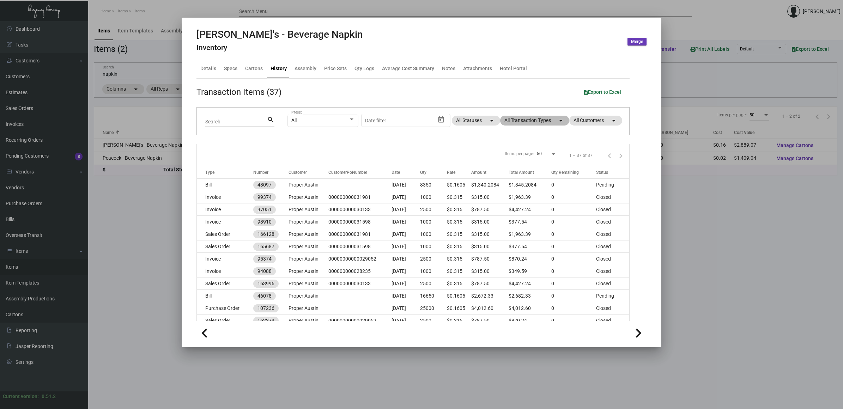
click at [541, 119] on mat-chip "All Transaction Types arrow_drop_down" at bounding box center [534, 121] width 69 height 10
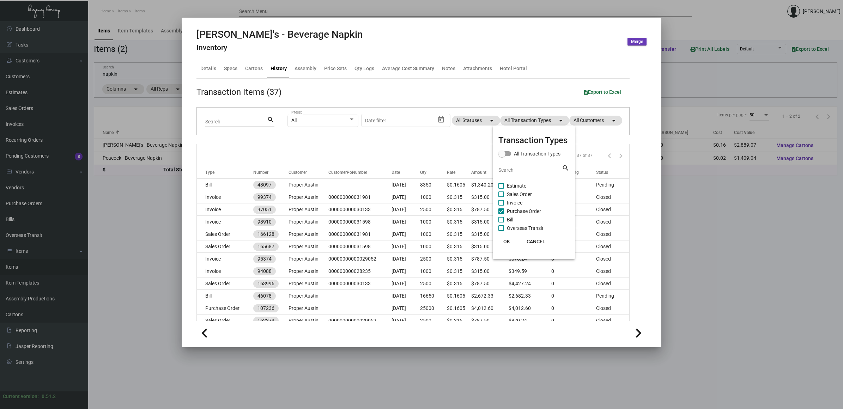
click at [549, 215] on mat-checkbox "Bill" at bounding box center [533, 219] width 71 height 8
click at [538, 207] on span "Purchase Order" at bounding box center [524, 211] width 34 height 8
click at [501, 214] on input "Purchase Order" at bounding box center [501, 214] width 0 height 0
click at [535, 210] on span "Purchase Order" at bounding box center [524, 211] width 34 height 8
click at [501, 214] on input "Purchase Order" at bounding box center [501, 214] width 0 height 0
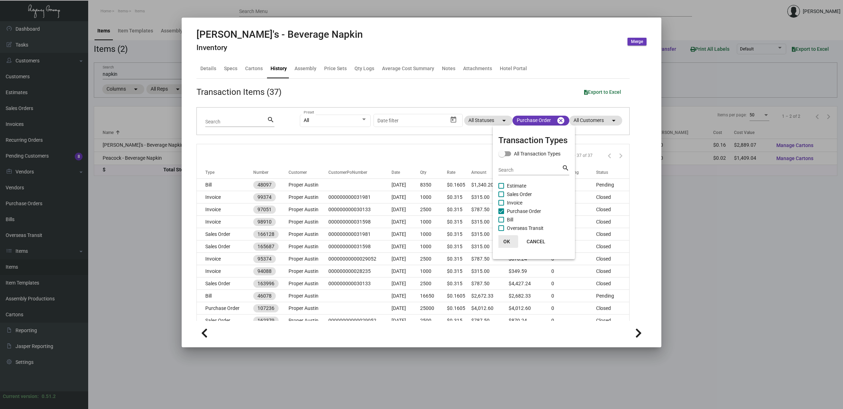
click at [508, 244] on span "OK" at bounding box center [506, 242] width 7 height 6
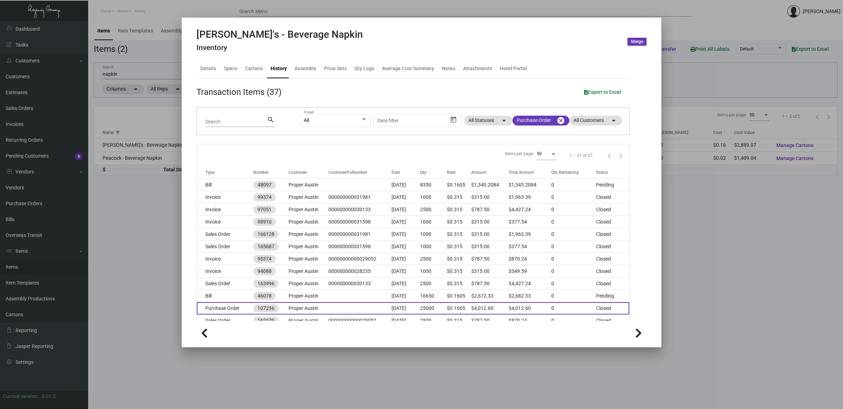
click at [230, 306] on td "Purchase Order" at bounding box center [225, 308] width 56 height 12
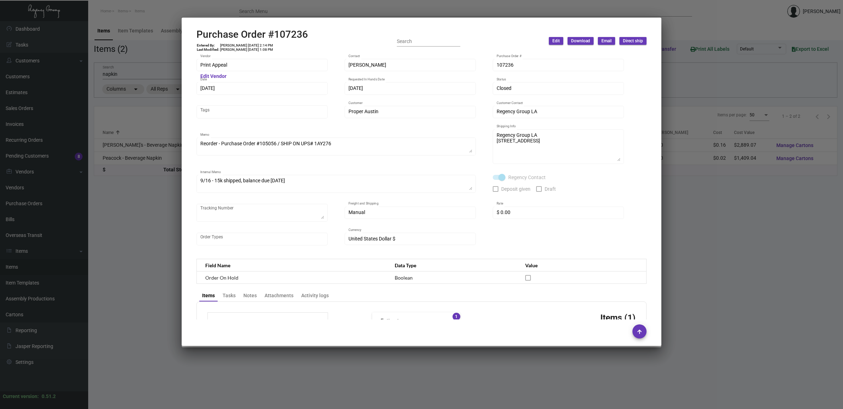
drag, startPoint x: 740, startPoint y: 271, endPoint x: 40, endPoint y: 152, distance: 710.0
click at [738, 271] on div at bounding box center [421, 204] width 843 height 409
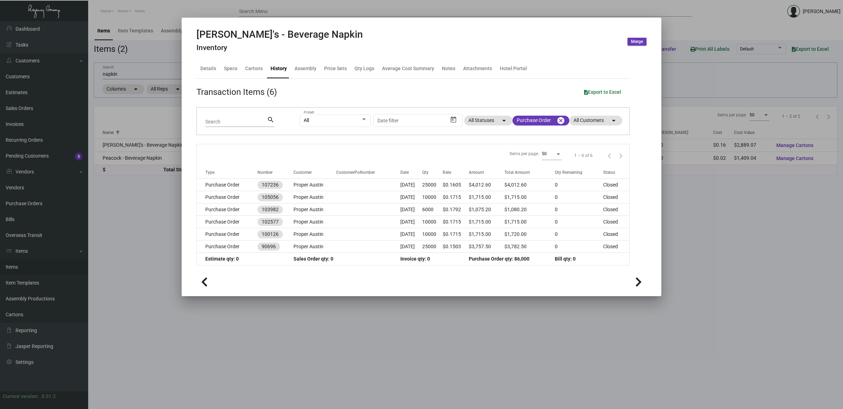
click at [134, 186] on div at bounding box center [421, 204] width 843 height 409
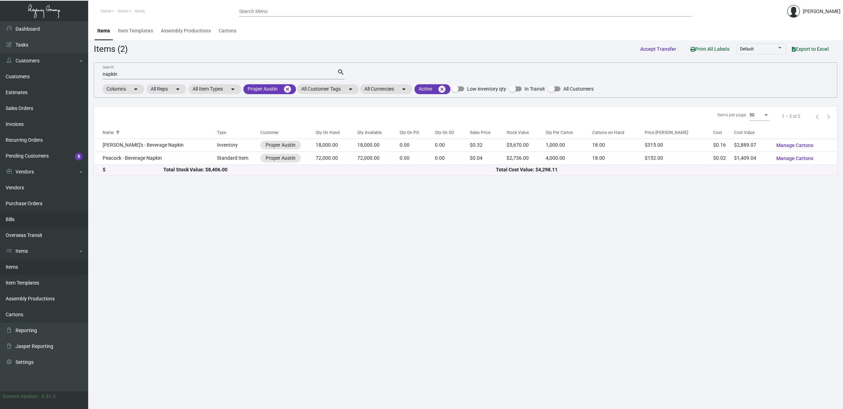
drag, startPoint x: 128, startPoint y: 77, endPoint x: 18, endPoint y: 214, distance: 175.4
click at [55, 73] on div "Dashboard Dashboard Tasks Customers Customers Estimates Sales Orders Invoices R…" at bounding box center [421, 215] width 843 height 388
click at [25, 200] on link "Purchase Orders" at bounding box center [44, 204] width 88 height 16
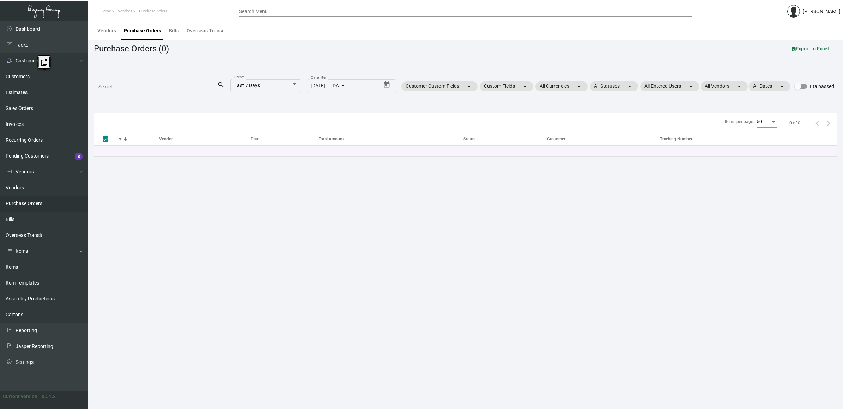
click at [122, 86] on input "Search" at bounding box center [157, 87] width 119 height 6
paste input "PO82845"
click at [71, 85] on div "Dashboard Dashboard Tasks Customers Customers Estimates Sales Orders Invoices R…" at bounding box center [421, 215] width 843 height 388
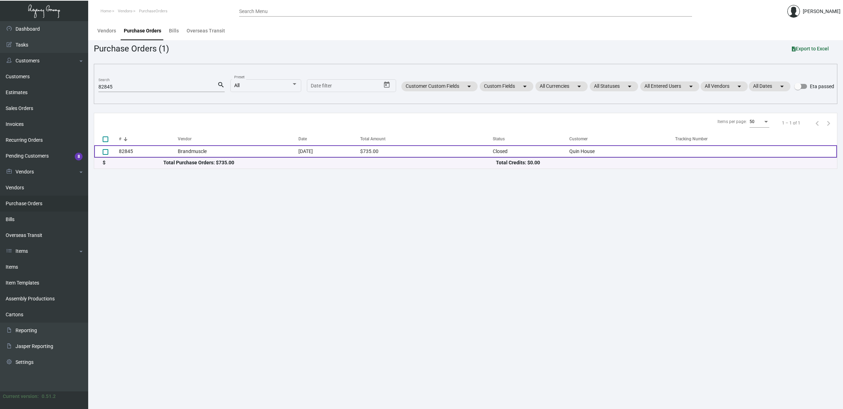
click at [237, 153] on td "Brandmuscle" at bounding box center [238, 151] width 121 height 12
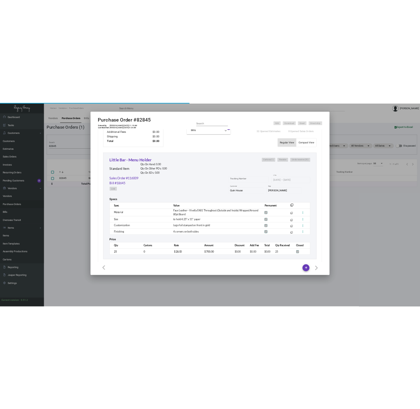
scroll to position [292, 0]
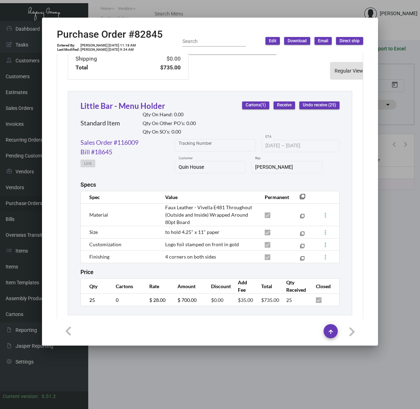
click at [227, 369] on div at bounding box center [210, 204] width 420 height 409
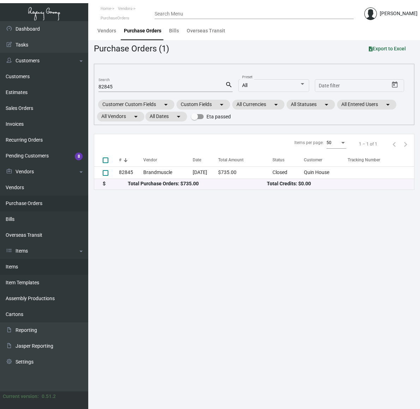
click at [38, 267] on link "Items" at bounding box center [44, 267] width 88 height 16
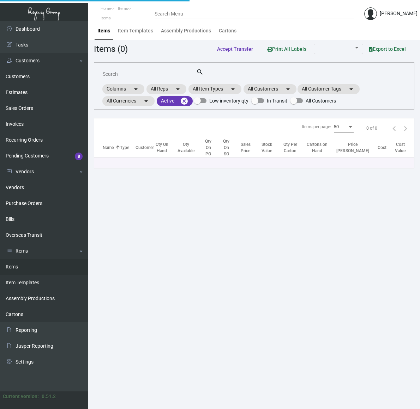
click at [128, 75] on input "Search" at bounding box center [149, 75] width 93 height 6
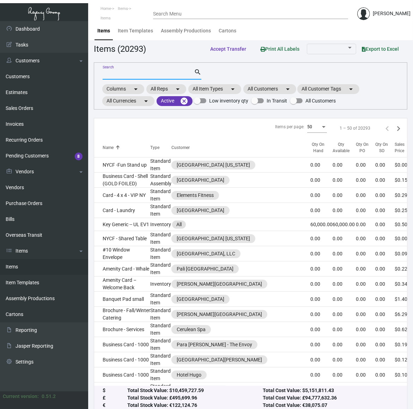
click at [131, 74] on input "Search" at bounding box center [148, 75] width 91 height 6
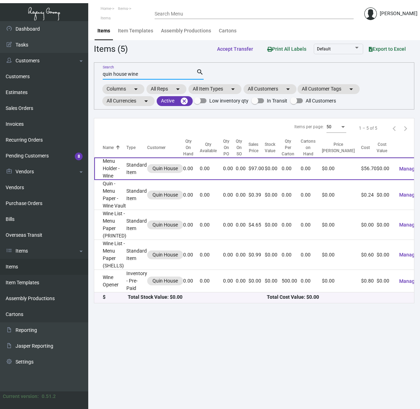
click at [117, 172] on td "Menu Holder - Wine" at bounding box center [110, 169] width 32 height 23
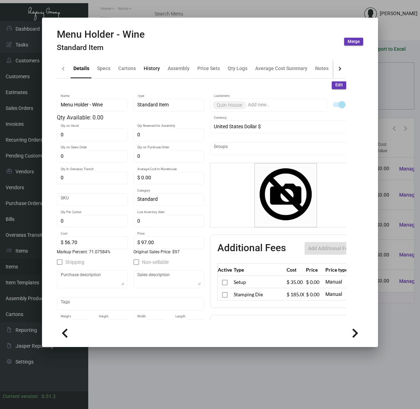
click at [154, 68] on div "History" at bounding box center [152, 68] width 16 height 7
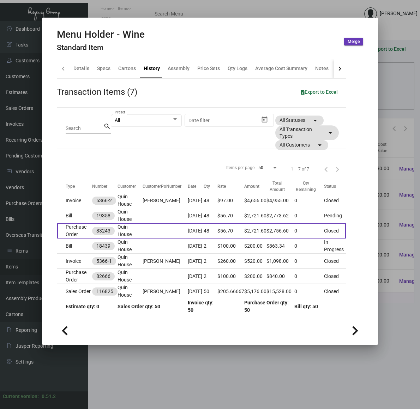
click at [71, 228] on td "Purchase Order" at bounding box center [74, 231] width 35 height 15
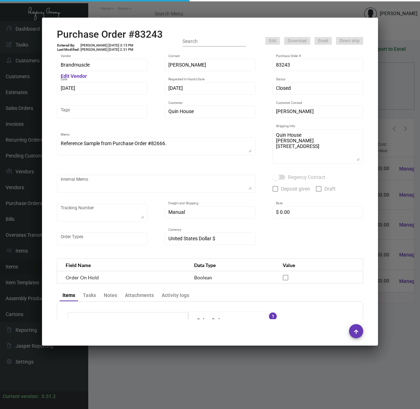
click at [140, 30] on h2 "Purchase Order #83243" at bounding box center [110, 35] width 106 height 12
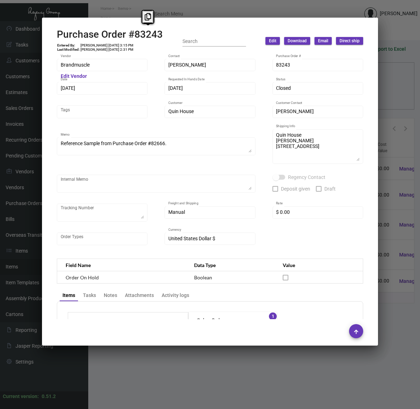
click at [140, 29] on h2 "Purchase Order #83243" at bounding box center [110, 35] width 106 height 12
copy h2 "83243"
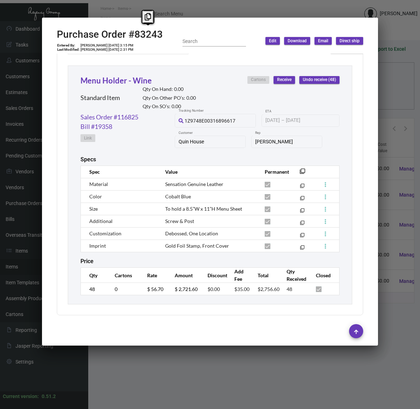
scroll to position [323, 0]
click at [216, 370] on div at bounding box center [210, 204] width 420 height 409
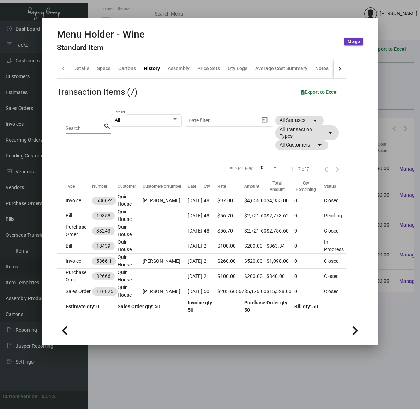
click at [206, 368] on div at bounding box center [210, 204] width 420 height 409
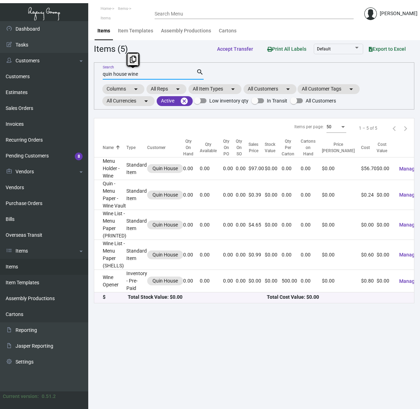
drag, startPoint x: 127, startPoint y: 74, endPoint x: 221, endPoint y: 74, distance: 94.2
click at [221, 74] on div "quin house wine Search search Columns arrow_drop_down All Reps arrow_drop_down …" at bounding box center [254, 85] width 320 height 47
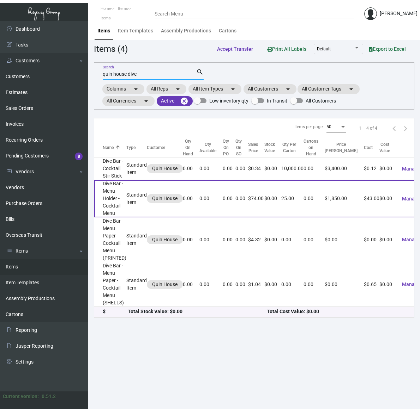
click at [112, 191] on td "Dive Bar - Menu Holder - Cocktail Menu" at bounding box center [110, 198] width 32 height 37
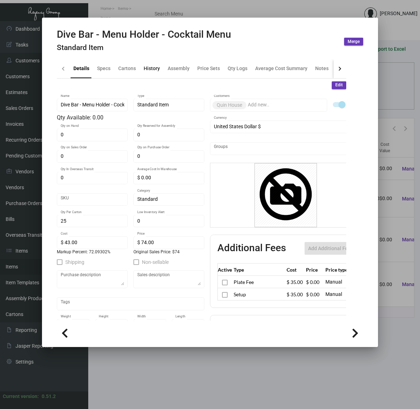
click at [157, 73] on div "History" at bounding box center [152, 68] width 22 height 17
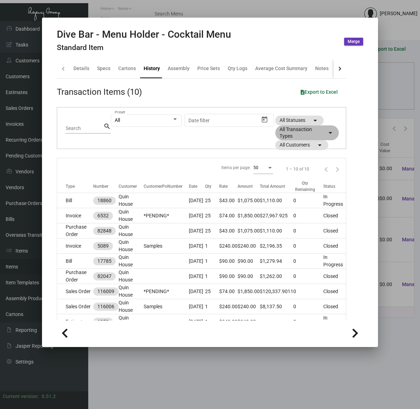
click at [314, 133] on mat-chip "All Transaction Types arrow_drop_down" at bounding box center [306, 133] width 63 height 15
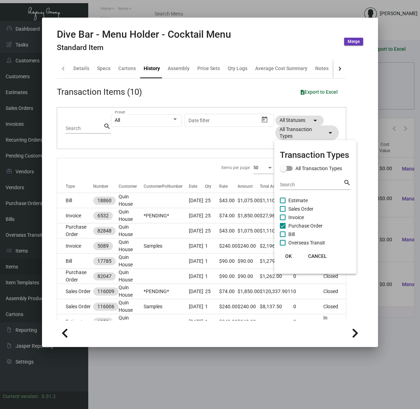
click at [300, 231] on mat-checkbox "Bill" at bounding box center [315, 234] width 71 height 8
click at [304, 226] on span "Purchase Order" at bounding box center [305, 226] width 34 height 8
click at [283, 229] on input "Purchase Order" at bounding box center [282, 229] width 0 height 0
click at [307, 226] on span "Purchase Order" at bounding box center [305, 226] width 34 height 8
click at [283, 229] on input "Purchase Order" at bounding box center [282, 229] width 0 height 0
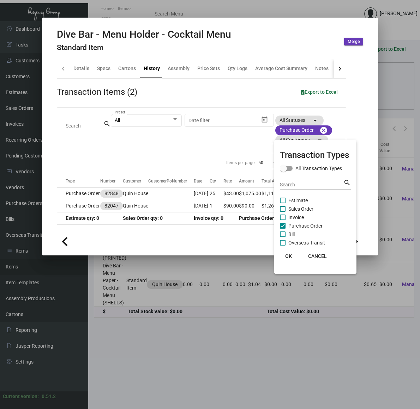
click at [205, 200] on div at bounding box center [210, 204] width 420 height 409
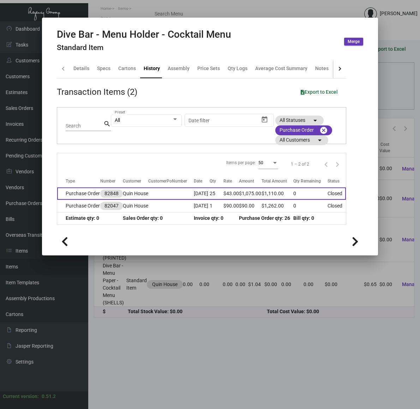
click at [205, 200] on td "[DATE]" at bounding box center [202, 194] width 16 height 12
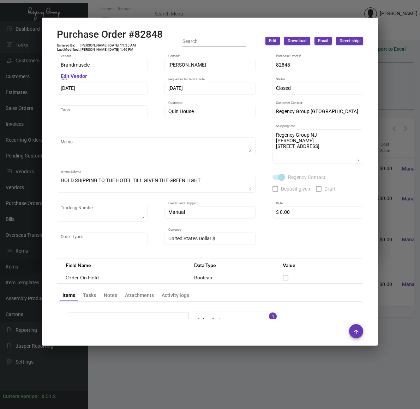
click at [136, 37] on h2 "Purchase Order #82848" at bounding box center [110, 35] width 106 height 12
copy h2 "82848"
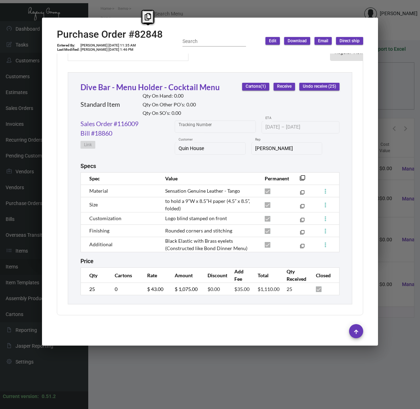
scroll to position [316, 0]
click at [292, 388] on div at bounding box center [210, 204] width 420 height 409
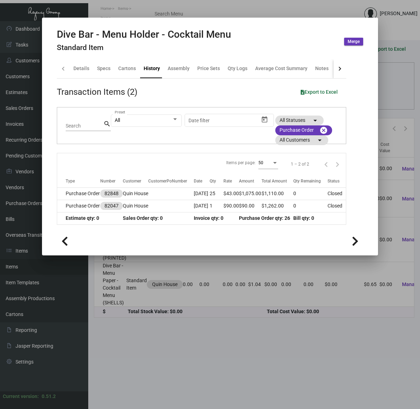
click at [206, 369] on div at bounding box center [210, 204] width 420 height 409
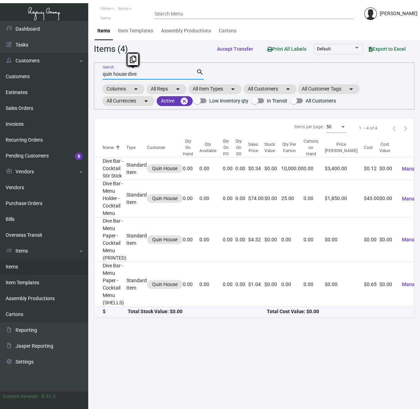
drag, startPoint x: 142, startPoint y: 71, endPoint x: 128, endPoint y: 76, distance: 14.6
click at [128, 76] on input "quin house dive" at bounding box center [149, 75] width 93 height 6
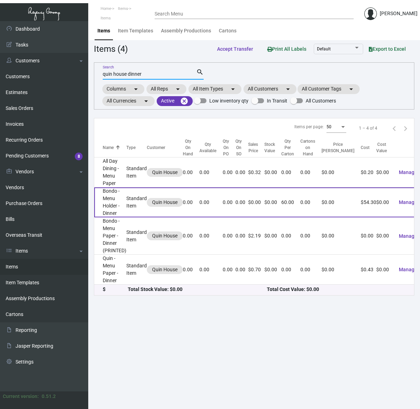
click at [106, 202] on td "Bondo - Menu Holder - Dinner" at bounding box center [110, 203] width 32 height 30
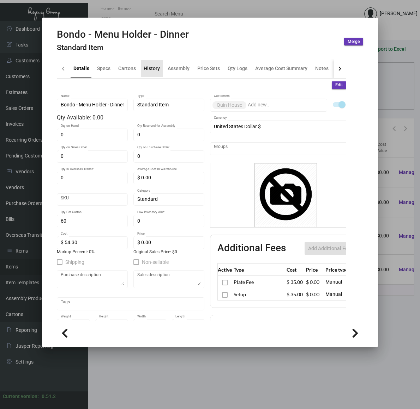
click at [154, 65] on div "History" at bounding box center [152, 68] width 16 height 7
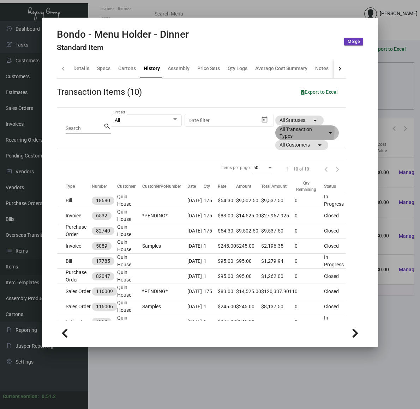
click at [299, 130] on mat-chip "All Transaction Types arrow_drop_down" at bounding box center [306, 133] width 63 height 15
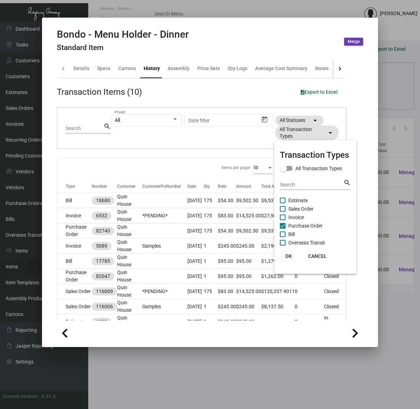
click at [308, 227] on span "Purchase Order" at bounding box center [305, 226] width 34 height 8
click at [283, 229] on input "Purchase Order" at bounding box center [282, 229] width 0 height 0
click at [314, 226] on span "Purchase Order" at bounding box center [305, 226] width 34 height 8
click at [283, 229] on input "Purchase Order" at bounding box center [282, 229] width 0 height 0
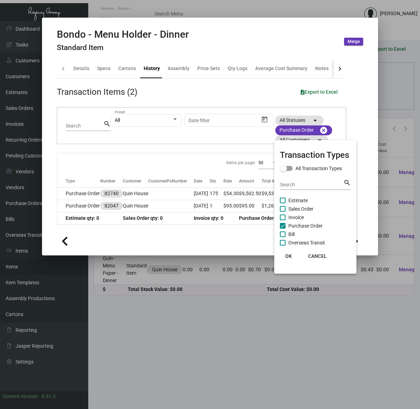
click at [196, 200] on div at bounding box center [210, 204] width 420 height 409
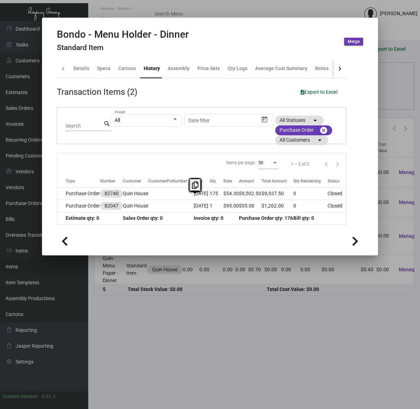
click at [196, 200] on td "[DATE]" at bounding box center [202, 194] width 16 height 12
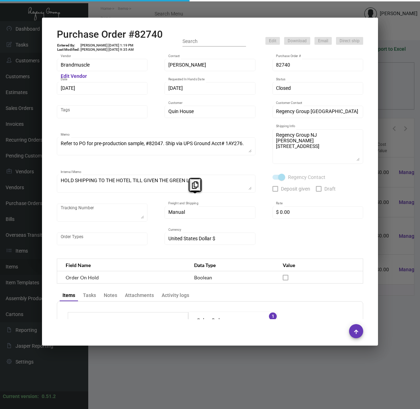
click at [149, 35] on h2 "Purchase Order #82740" at bounding box center [110, 35] width 106 height 12
click at [149, 34] on h2 "Purchase Order #82740" at bounding box center [110, 35] width 106 height 12
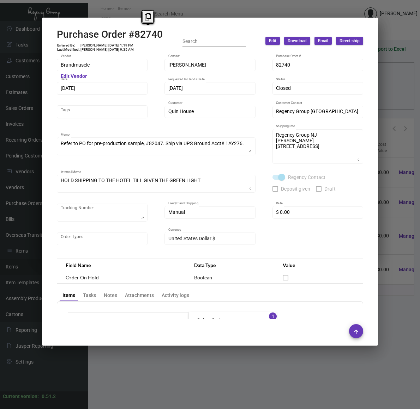
copy h2 "82740"
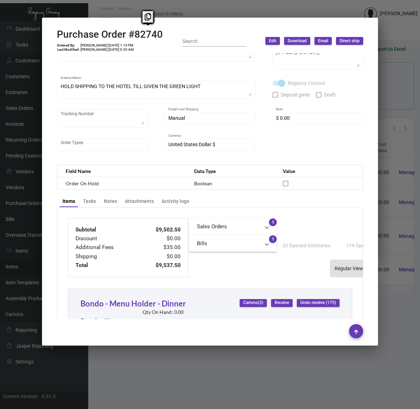
scroll to position [309, 0]
